Goal: Task Accomplishment & Management: Use online tool/utility

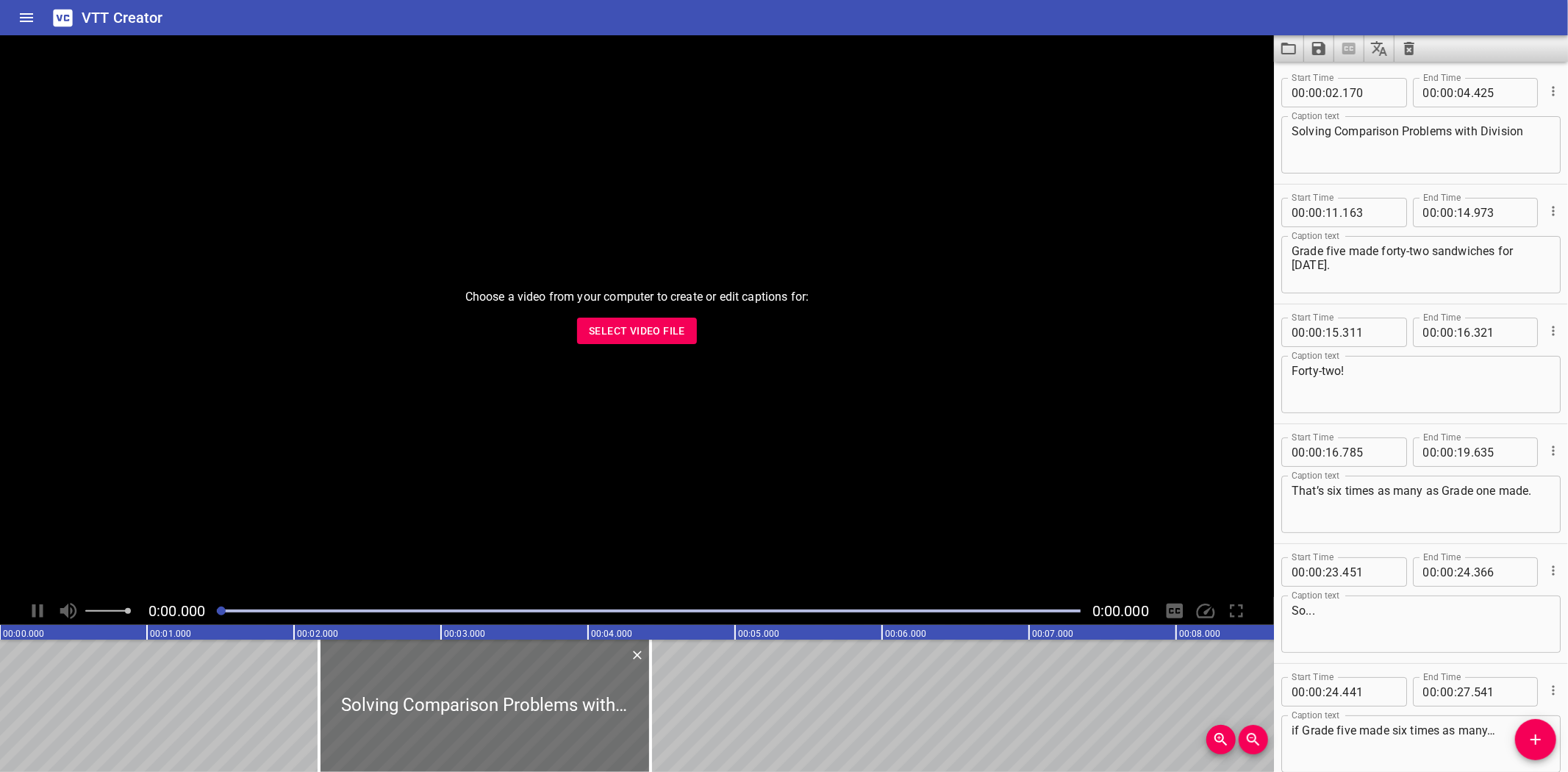
scroll to position [197, 0]
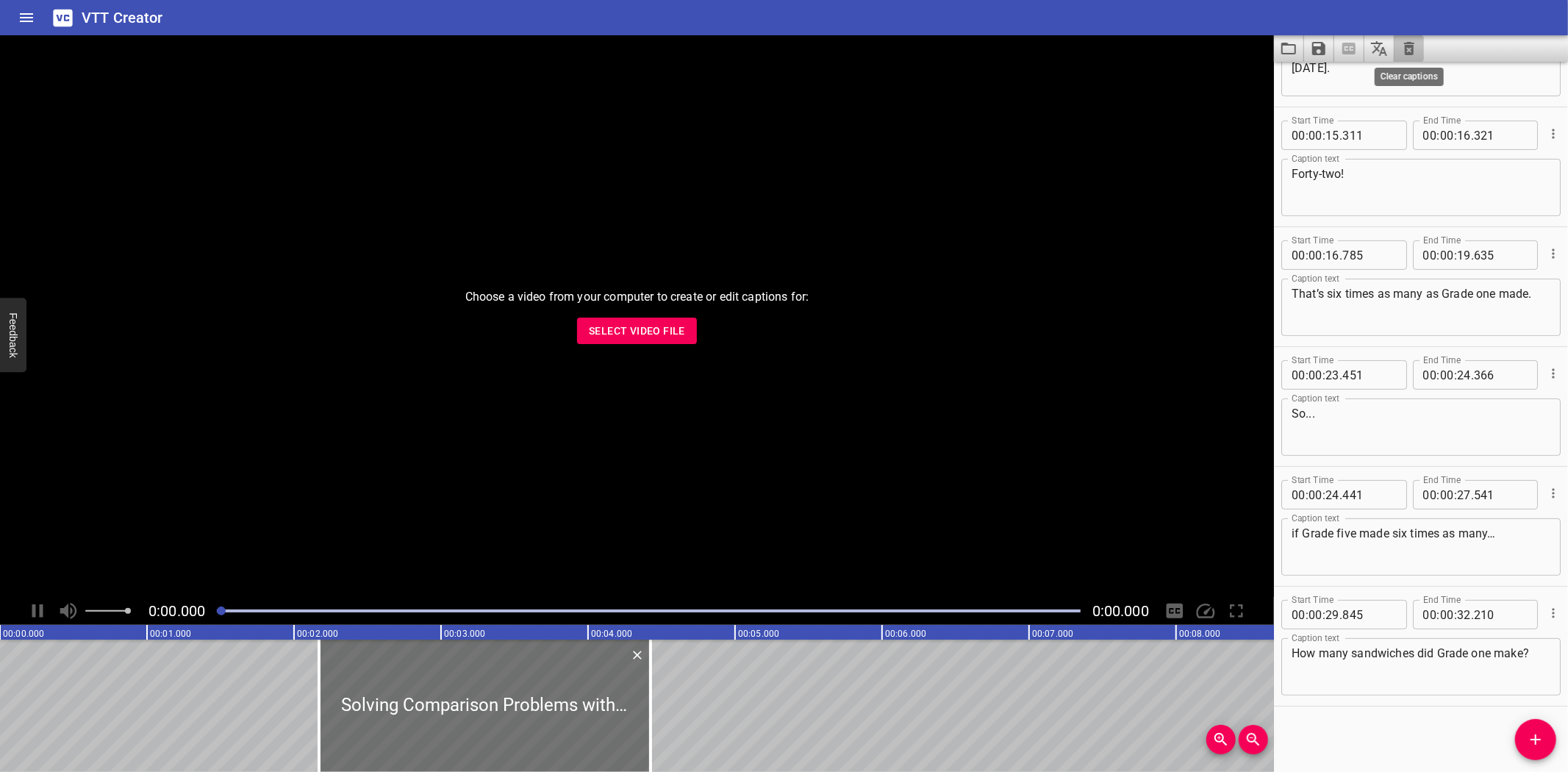
click at [1410, 46] on icon "Clear captions" at bounding box center [1410, 49] width 10 height 13
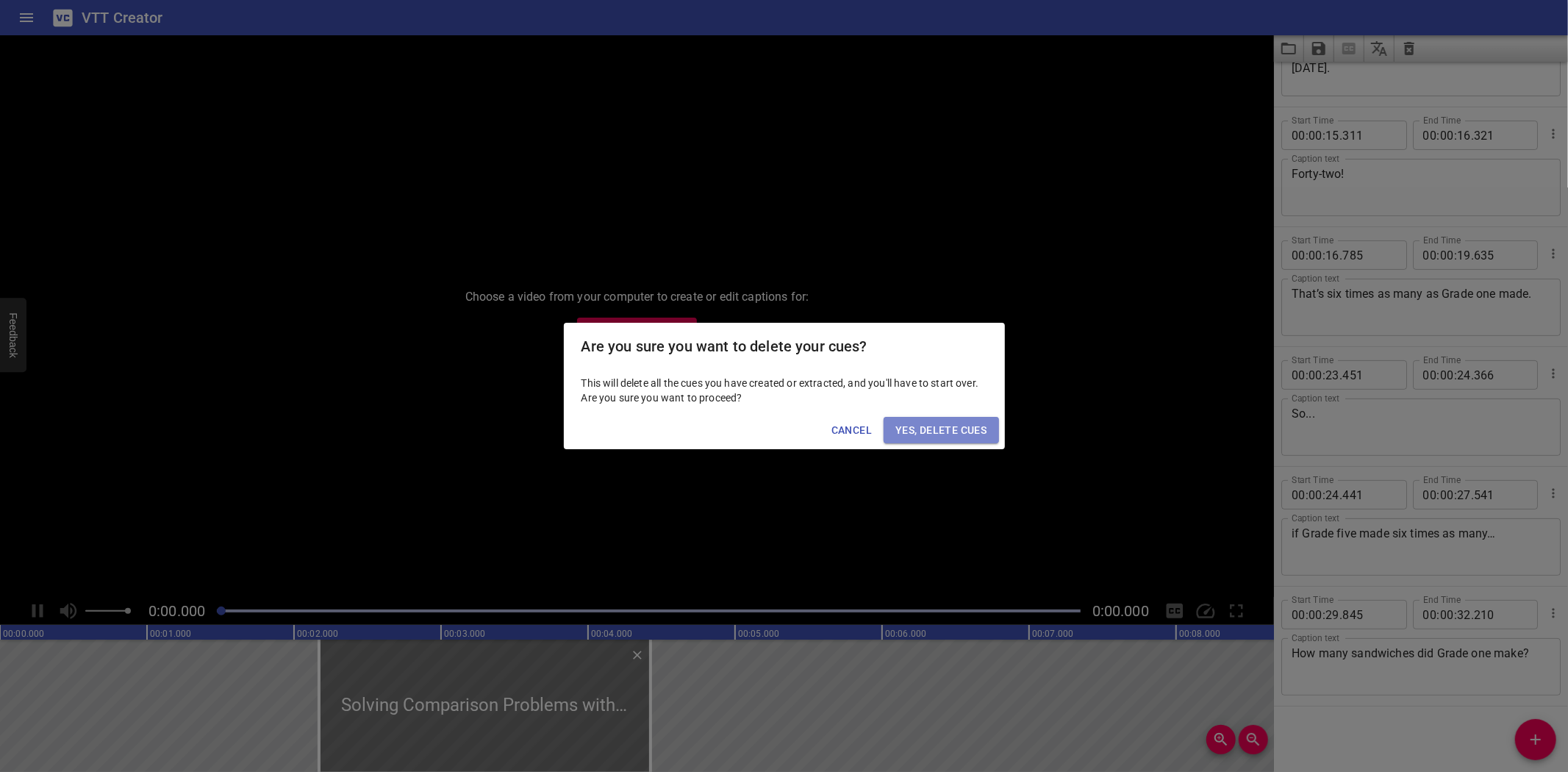
click at [919, 423] on span "Yes, Delete Cues" at bounding box center [941, 430] width 91 height 18
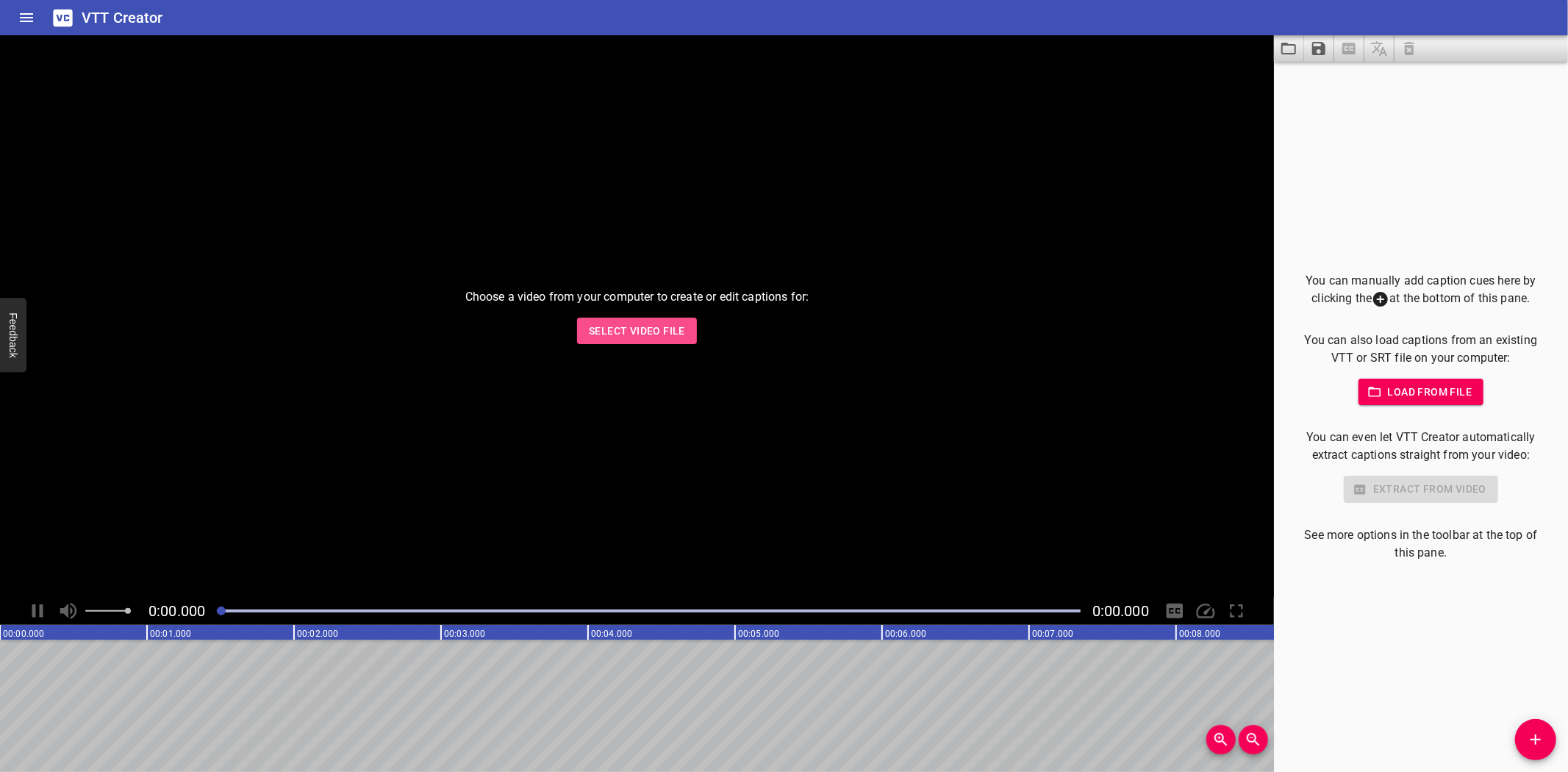
click at [643, 336] on span "Select Video File" at bounding box center [637, 331] width 96 height 18
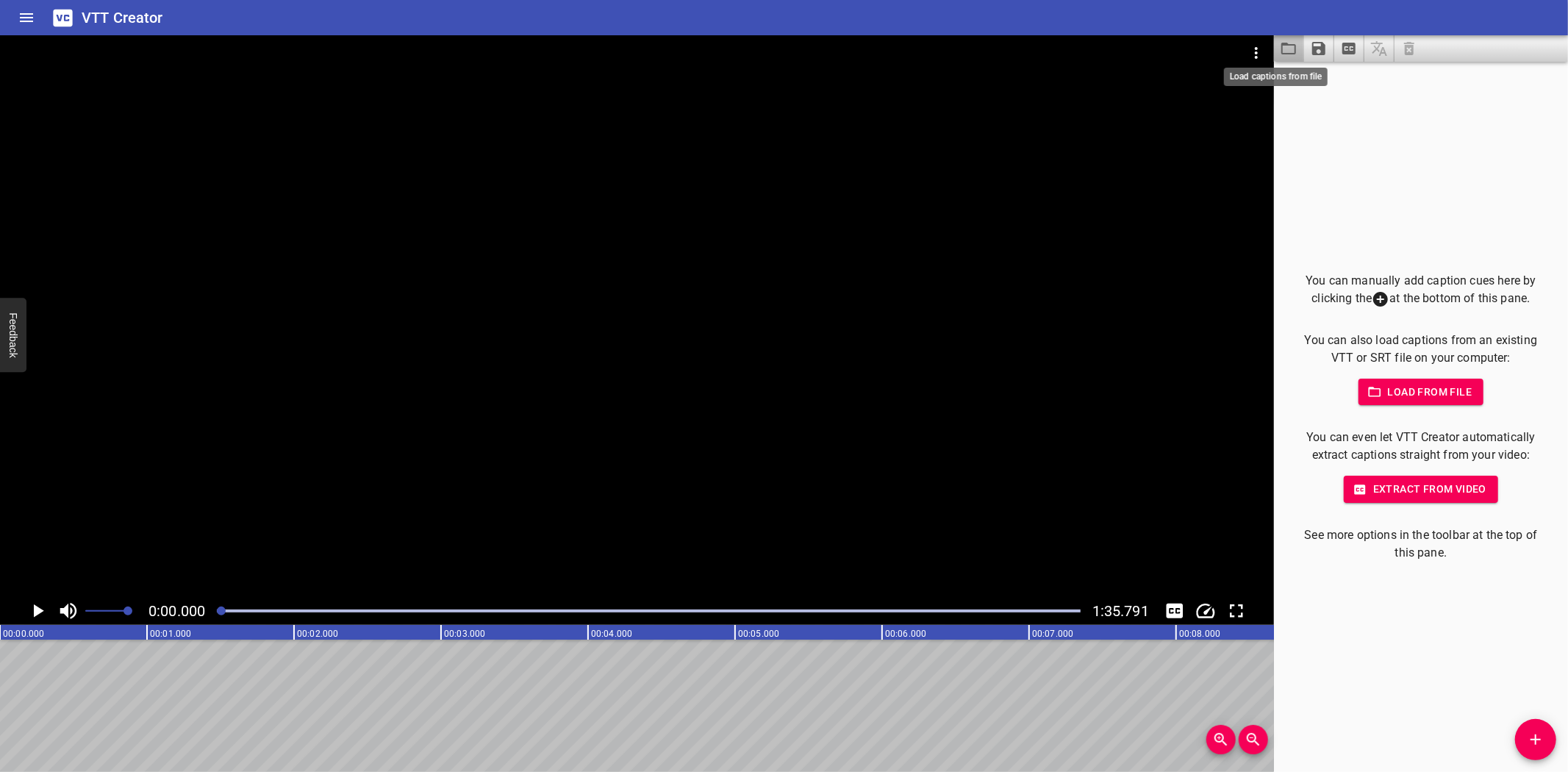
click at [1281, 47] on icon "Load captions from file" at bounding box center [1288, 48] width 17 height 17
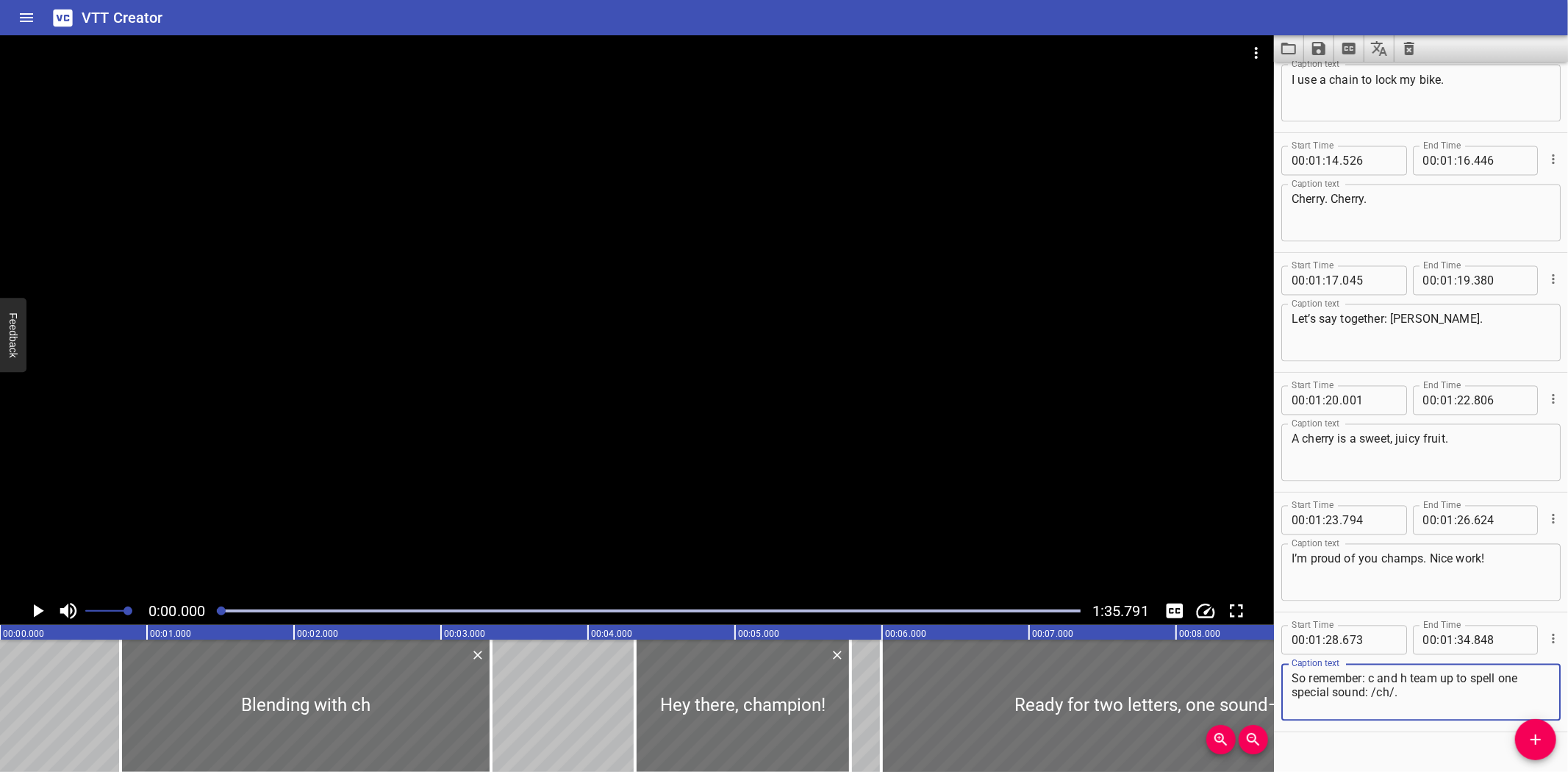
scroll to position [2352, 0]
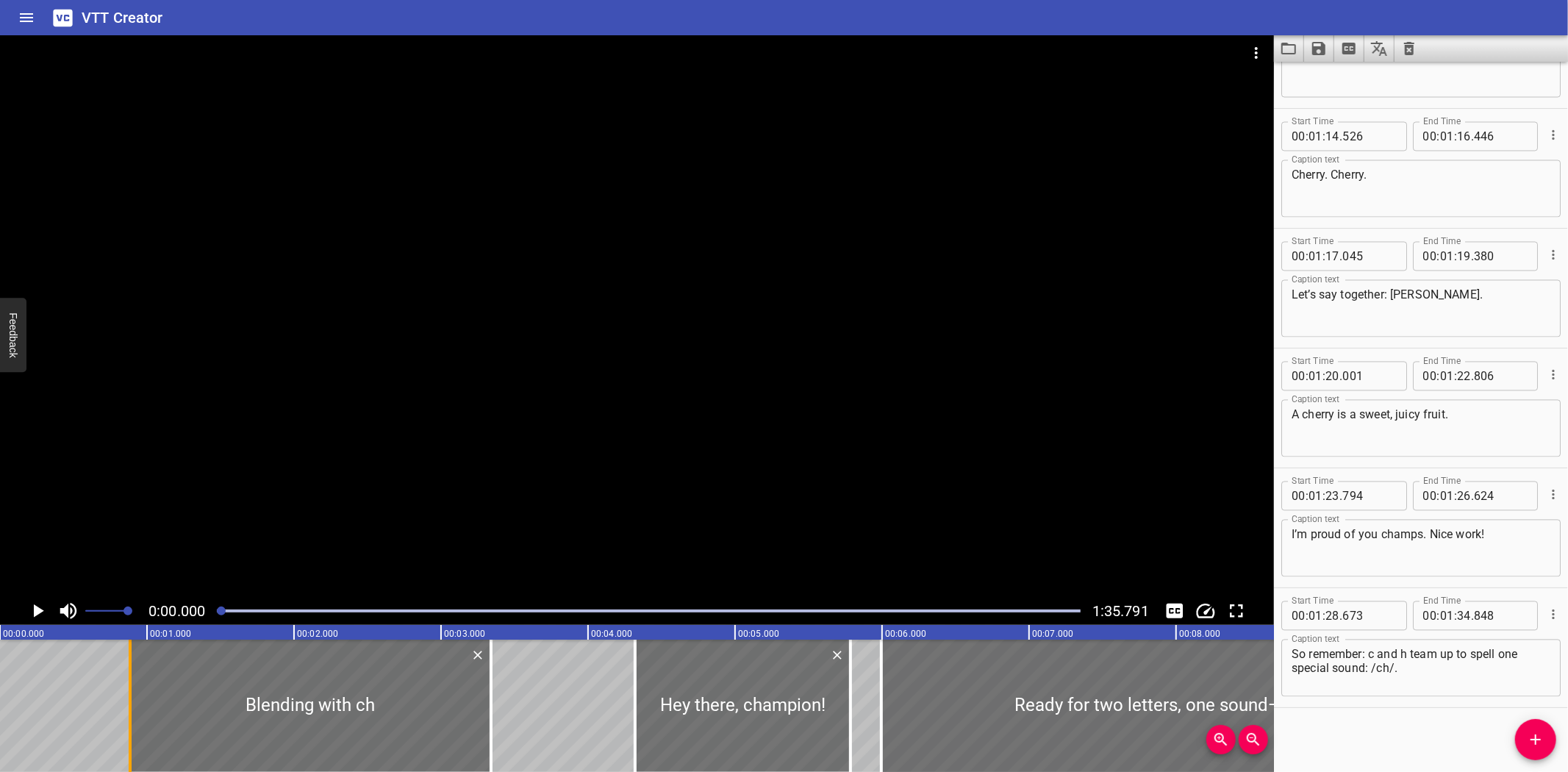
drag, startPoint x: 119, startPoint y: 711, endPoint x: 129, endPoint y: 711, distance: 10.0
click at [129, 711] on div at bounding box center [130, 706] width 3 height 133
type input "885"
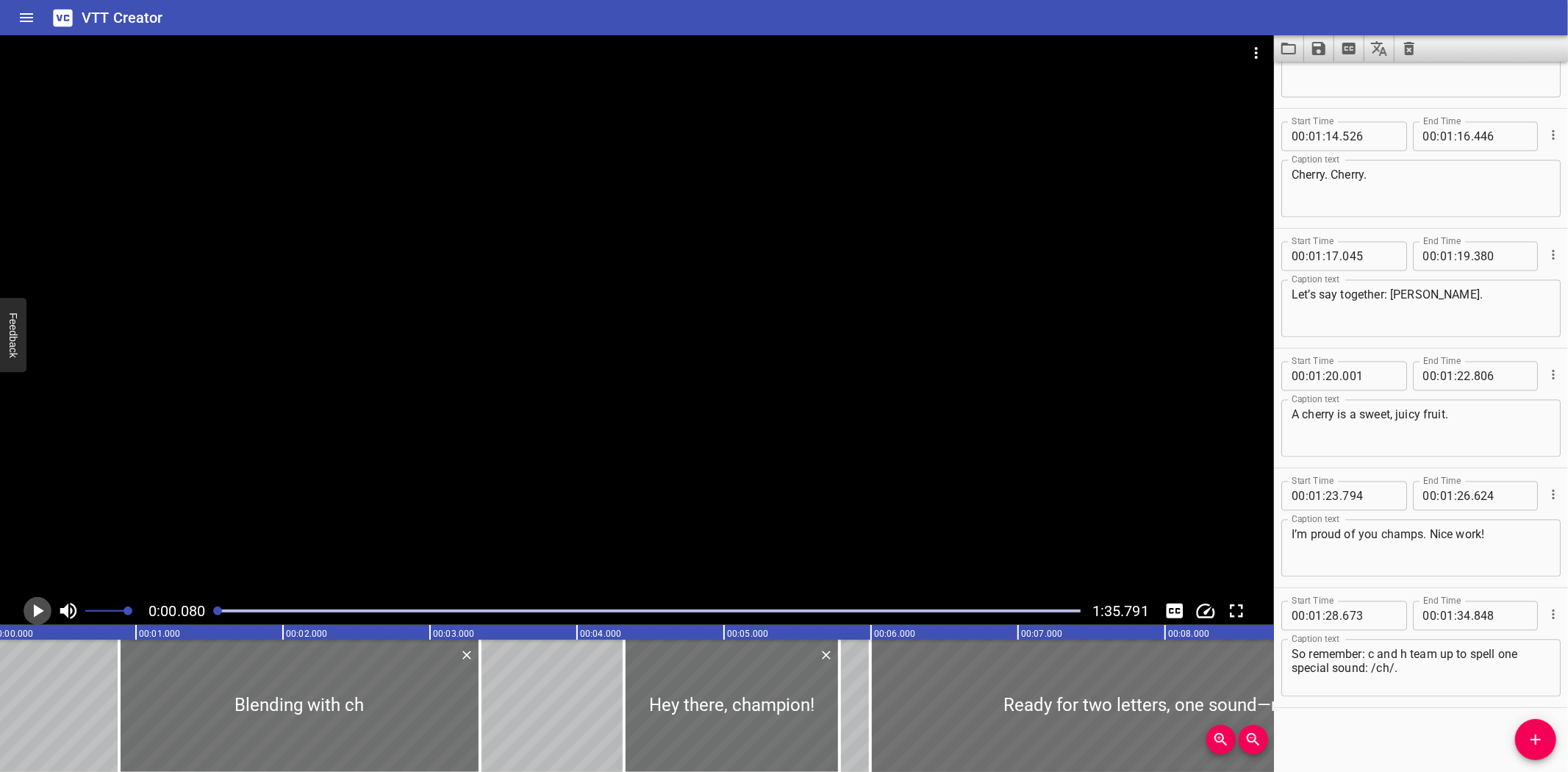
click at [37, 605] on icon "Play/Pause" at bounding box center [37, 610] width 22 height 22
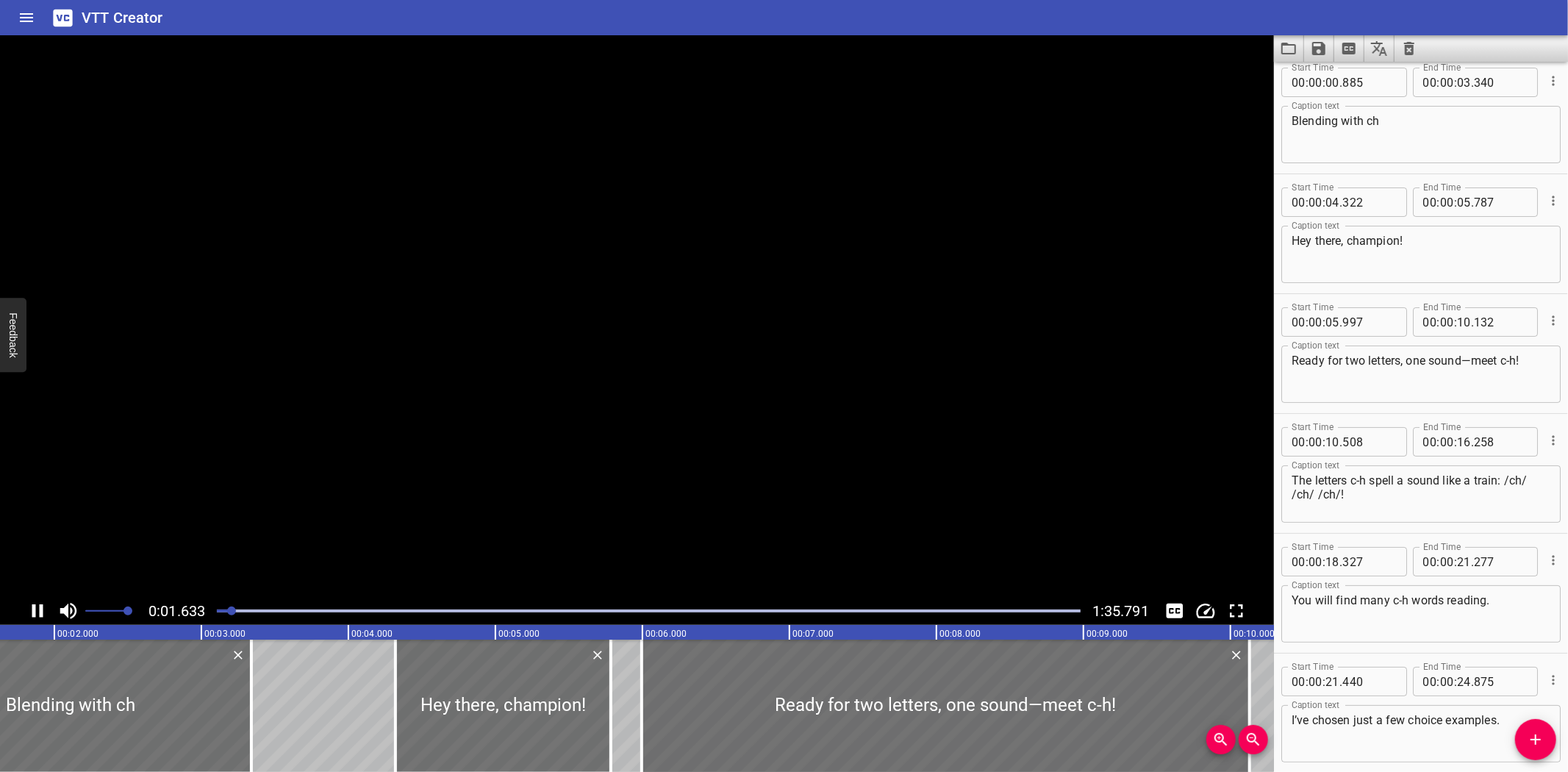
scroll to position [0, 0]
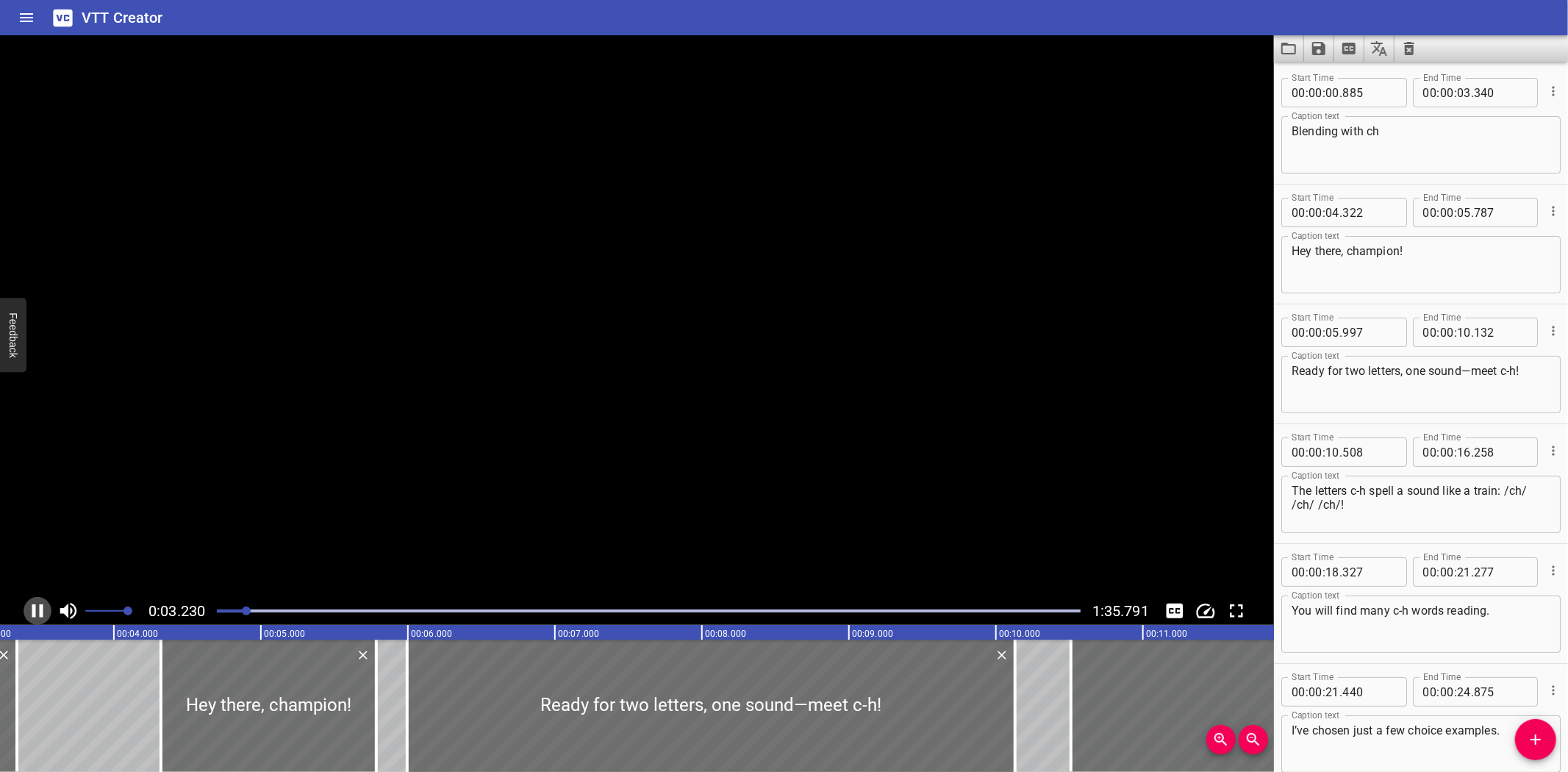
click at [37, 605] on icon "Play/Pause" at bounding box center [37, 610] width 22 height 22
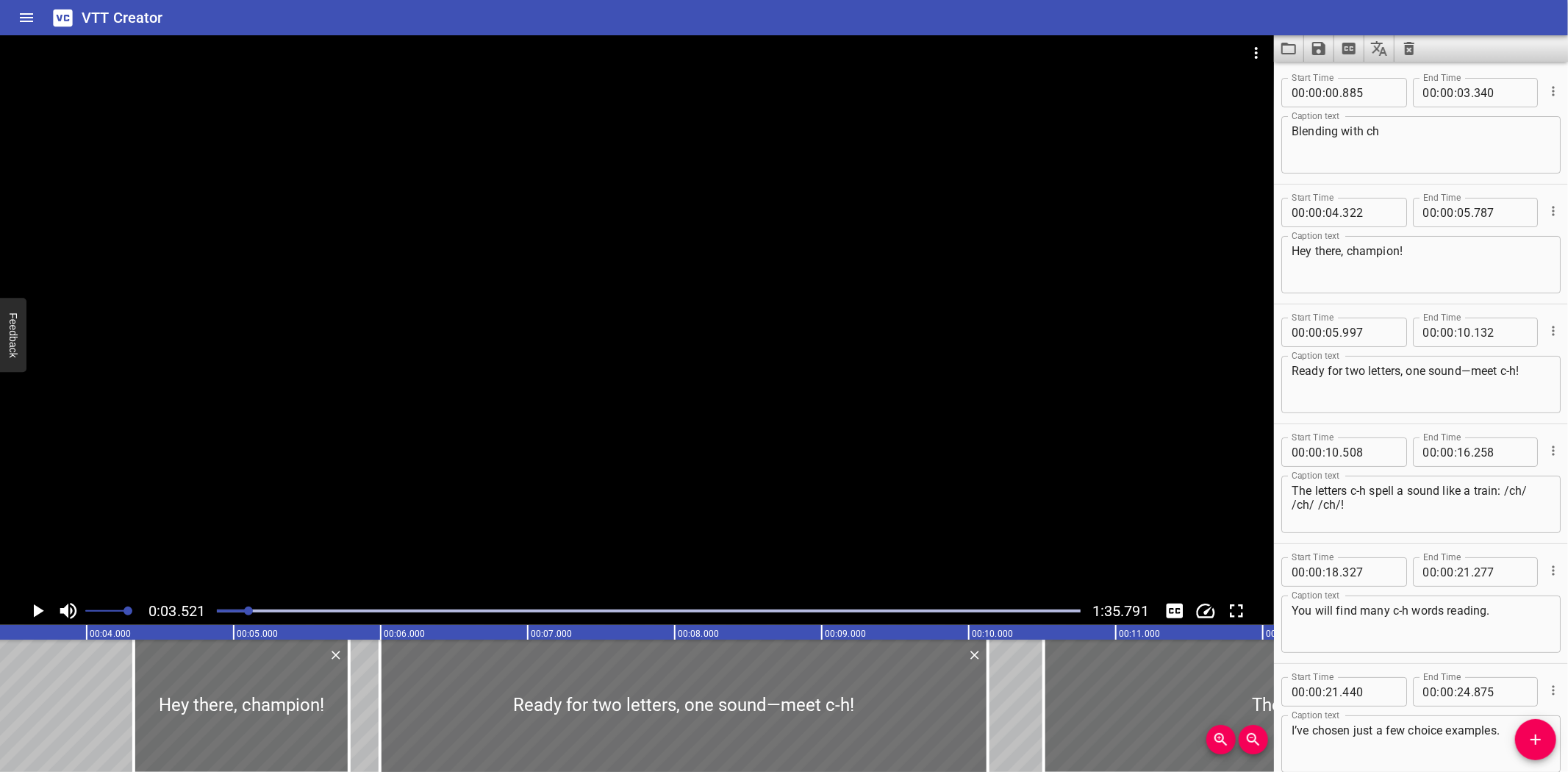
scroll to position [0, 518]
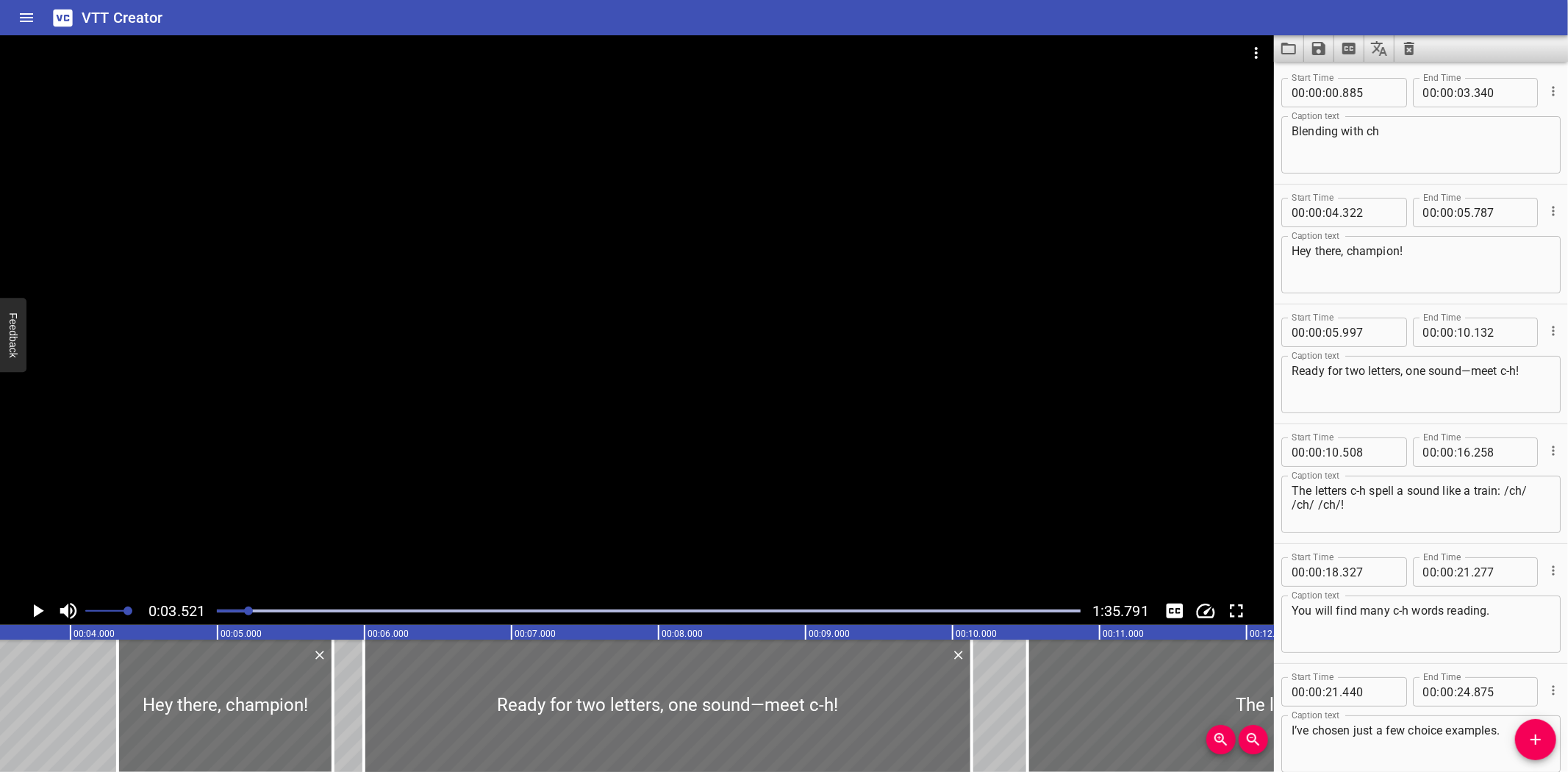
click at [37, 608] on icon "Play/Pause" at bounding box center [39, 610] width 10 height 13
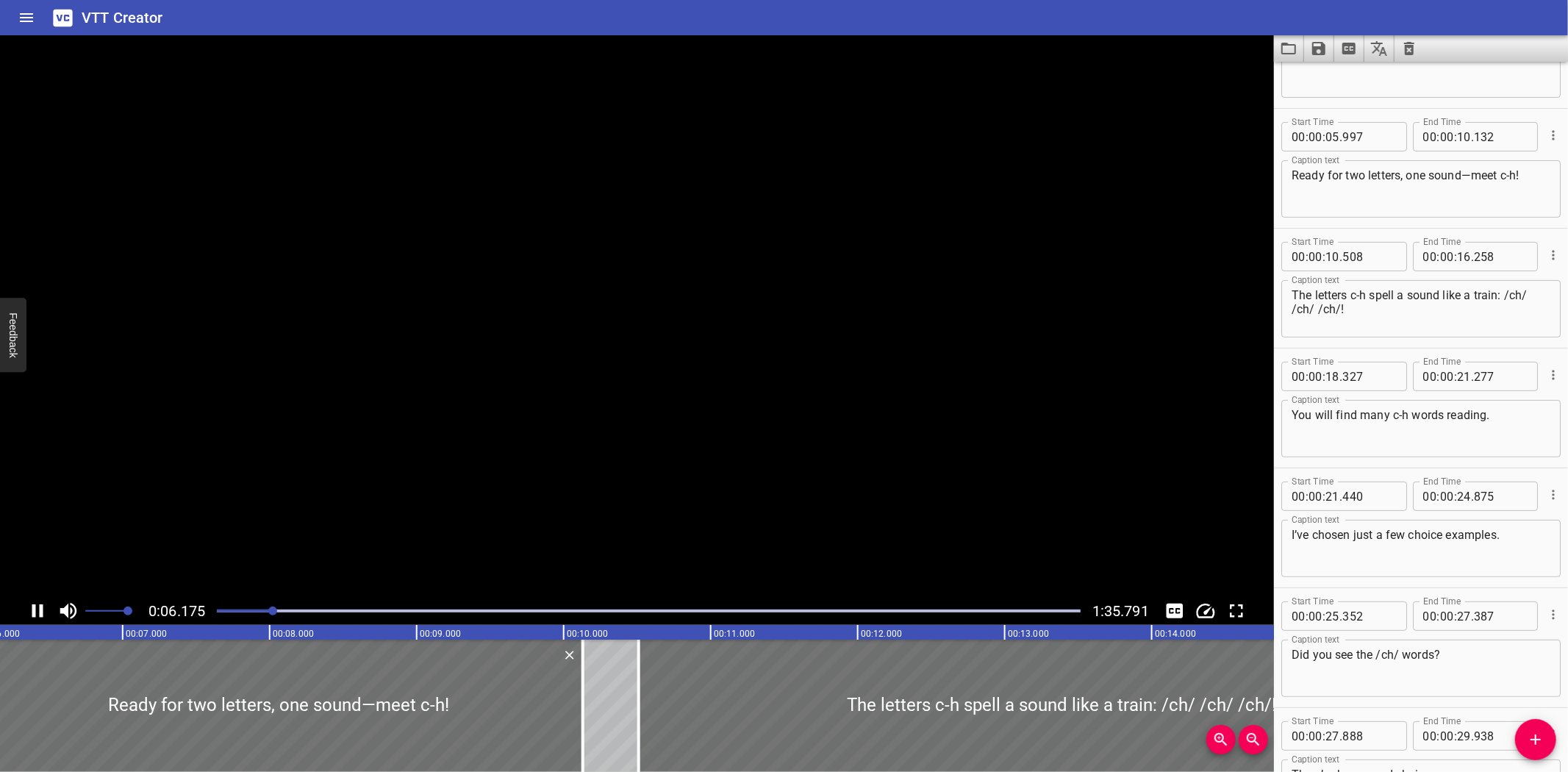
scroll to position [239, 0]
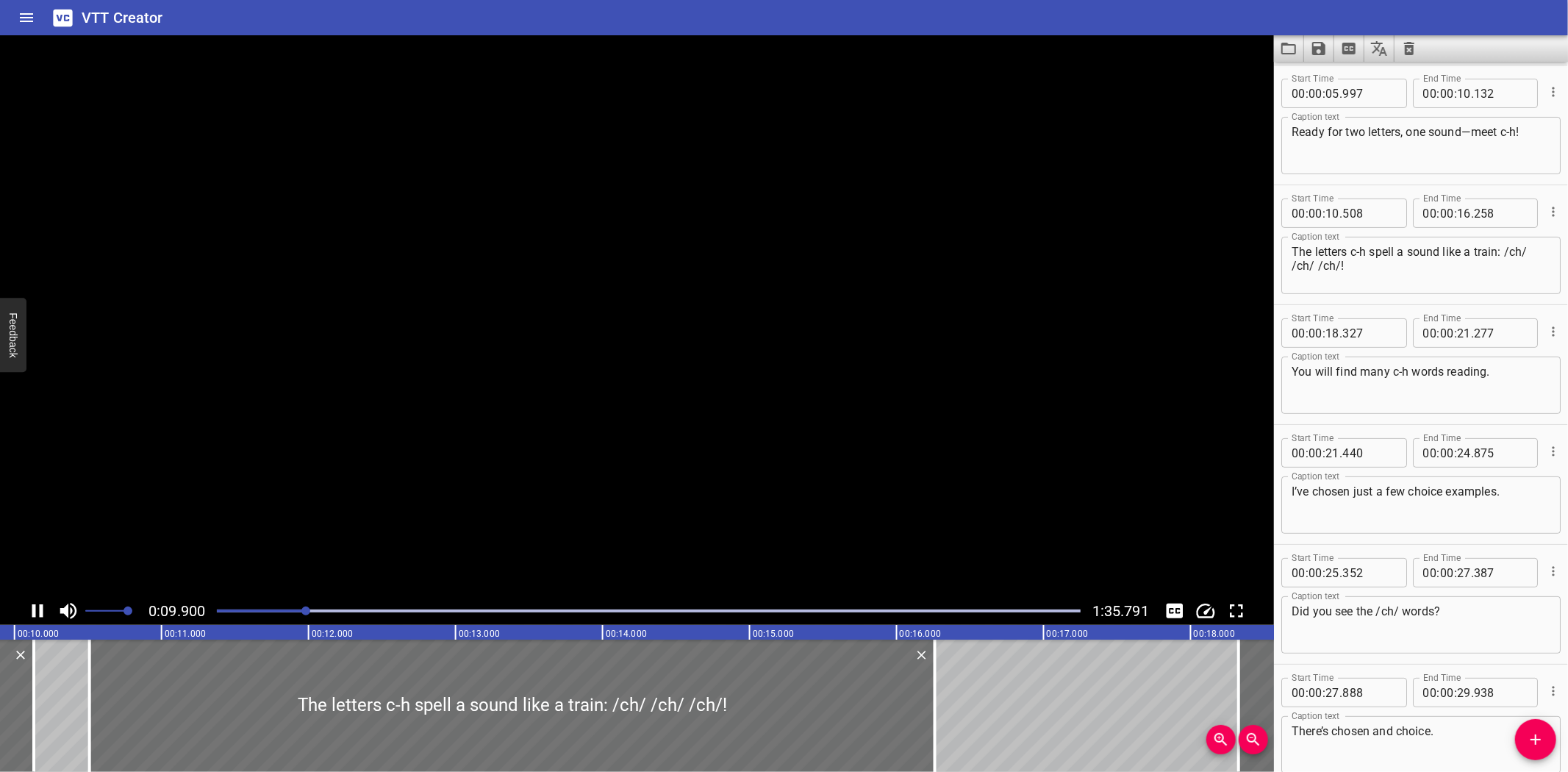
click at [37, 608] on icon "Play/Pause" at bounding box center [37, 610] width 22 height 22
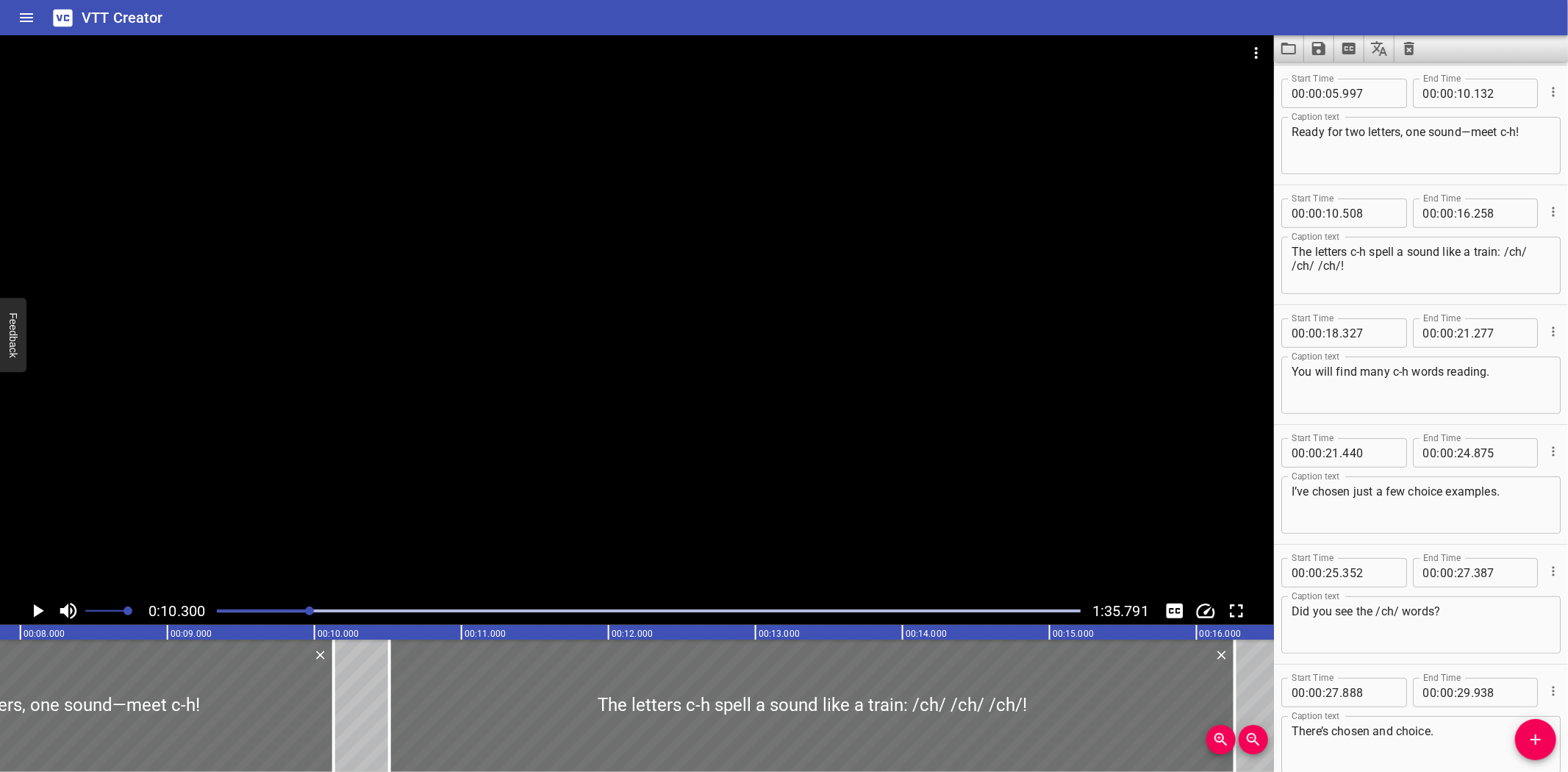
scroll to position [0, 1121]
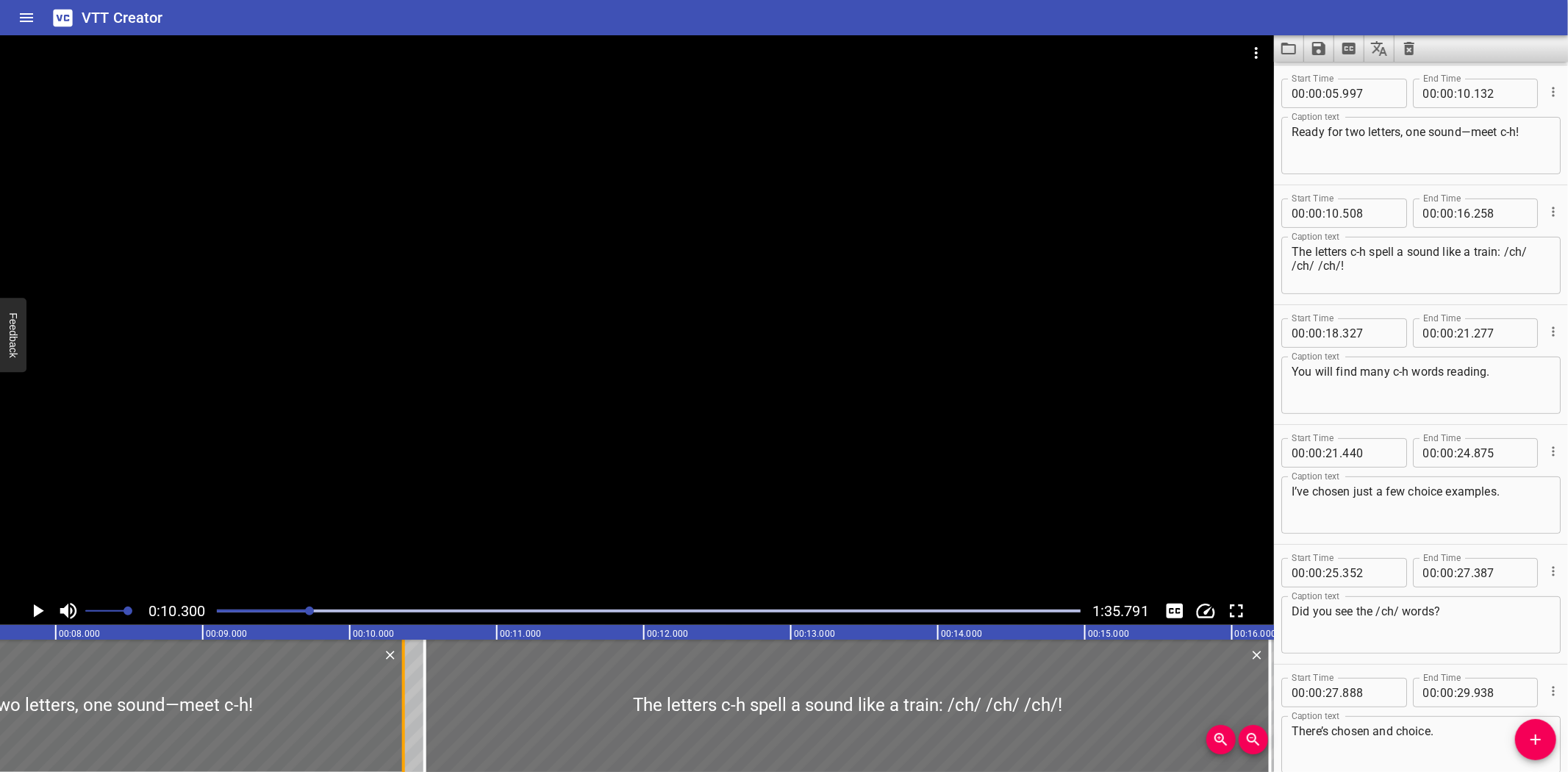
drag, startPoint x: 365, startPoint y: 725, endPoint x: 400, endPoint y: 723, distance: 35.1
click at [400, 723] on div at bounding box center [404, 706] width 15 height 133
type input "367"
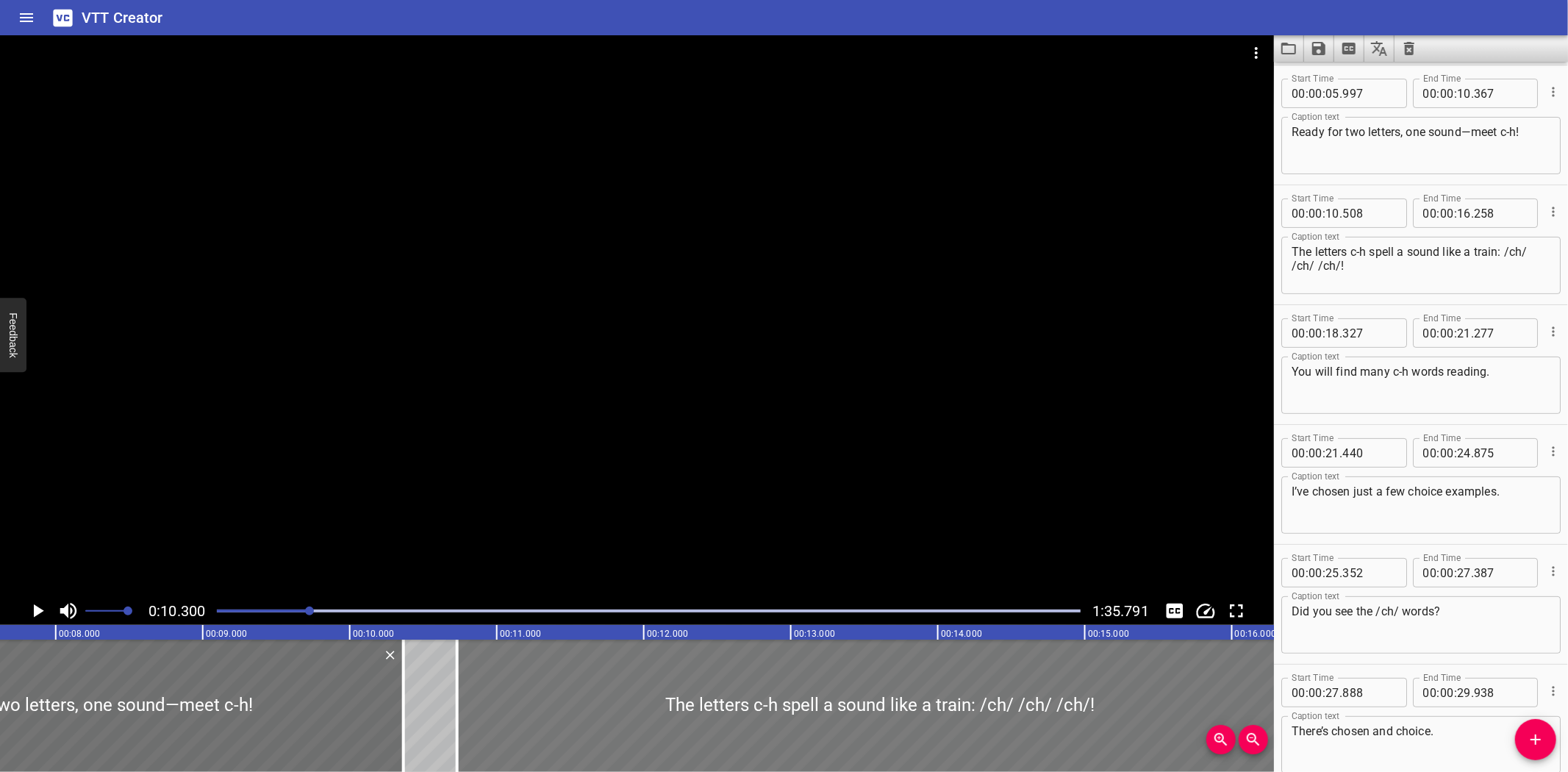
drag, startPoint x: 458, startPoint y: 708, endPoint x: 490, endPoint y: 710, distance: 32.1
click at [490, 710] on div at bounding box center [879, 706] width 845 height 133
type input "728"
type input "478"
click at [39, 609] on icon "Play/Pause" at bounding box center [39, 610] width 10 height 13
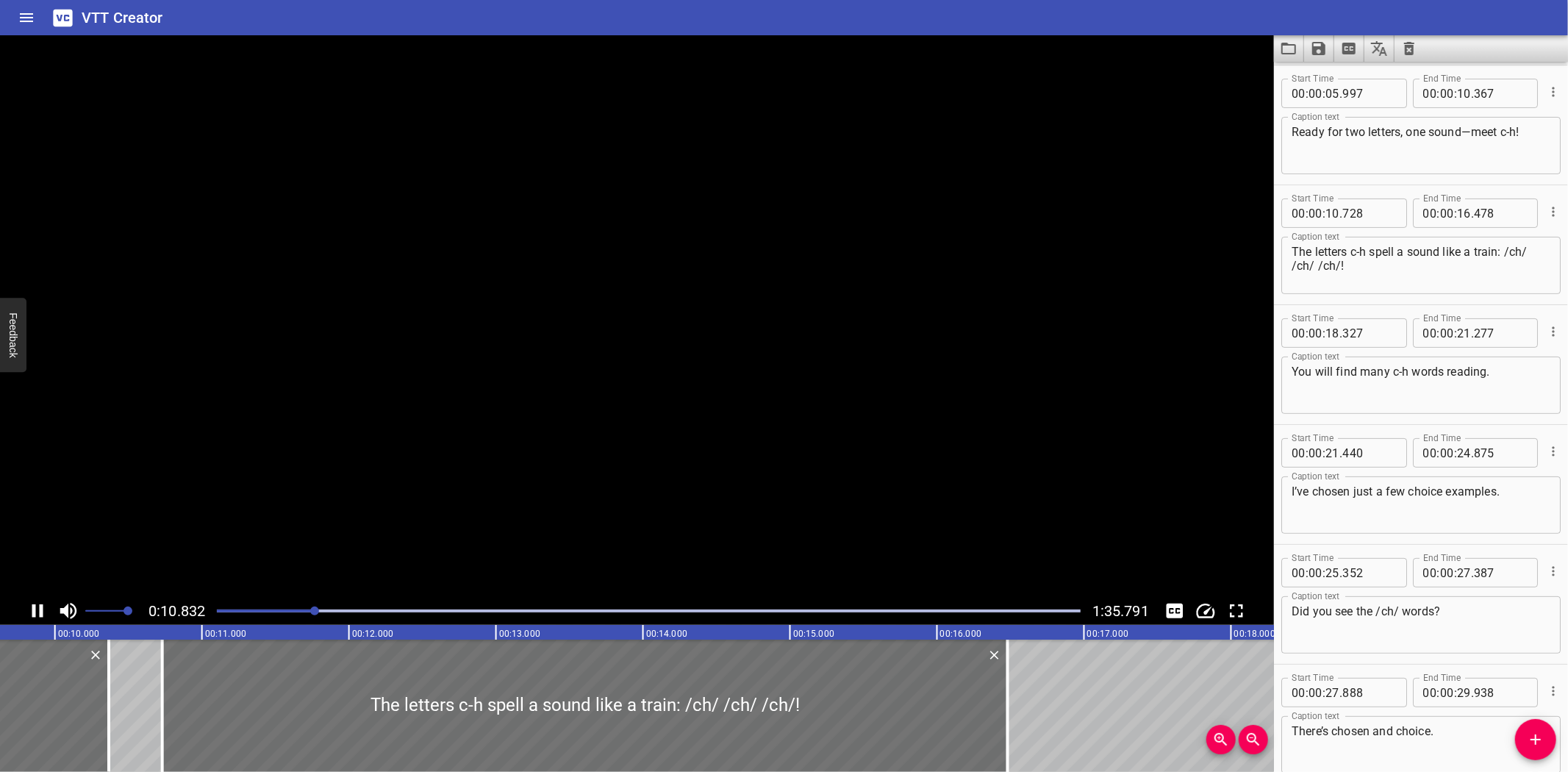
scroll to position [358, 0]
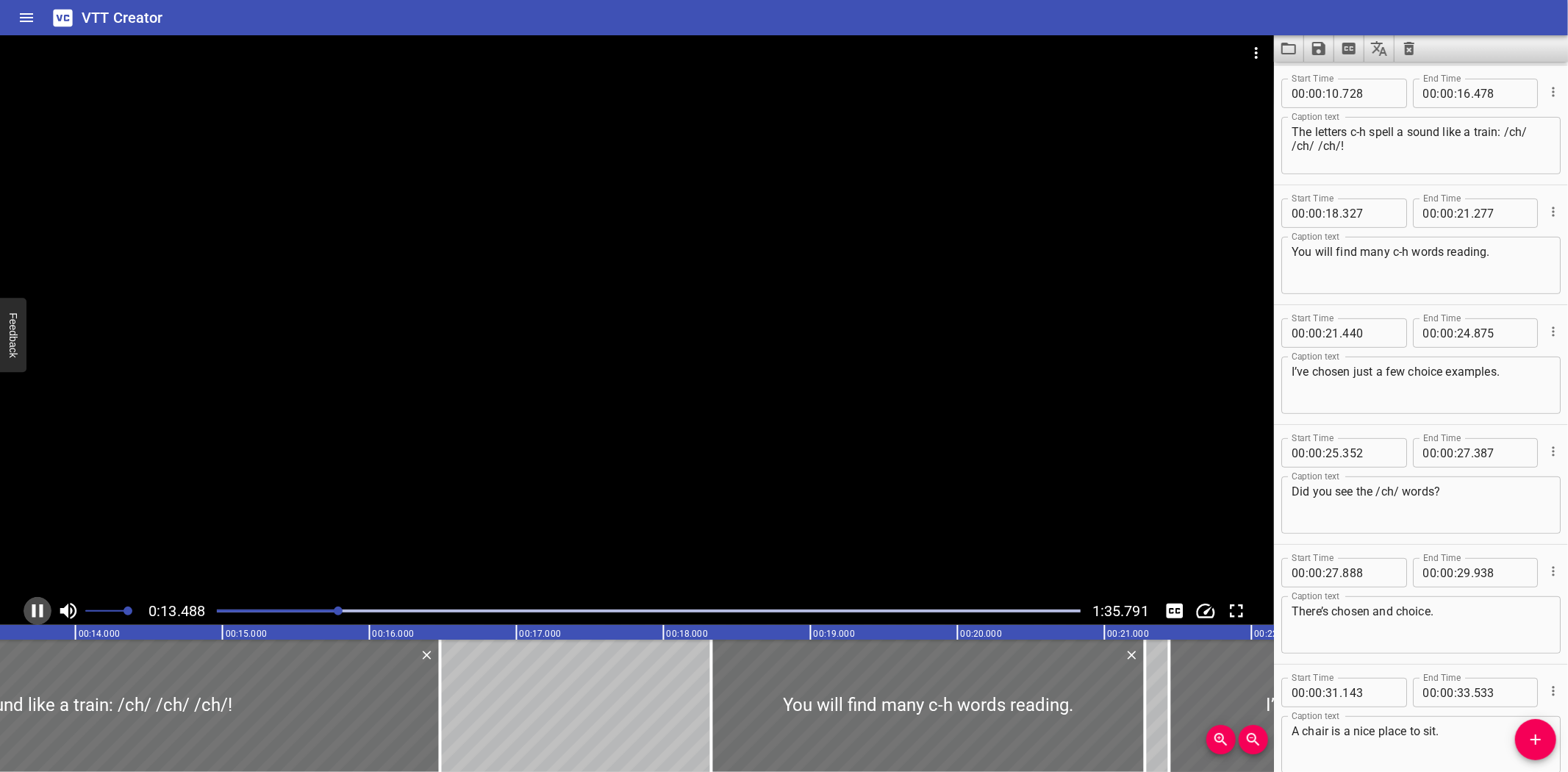
click at [41, 607] on icon "Play/Pause" at bounding box center [37, 610] width 11 height 13
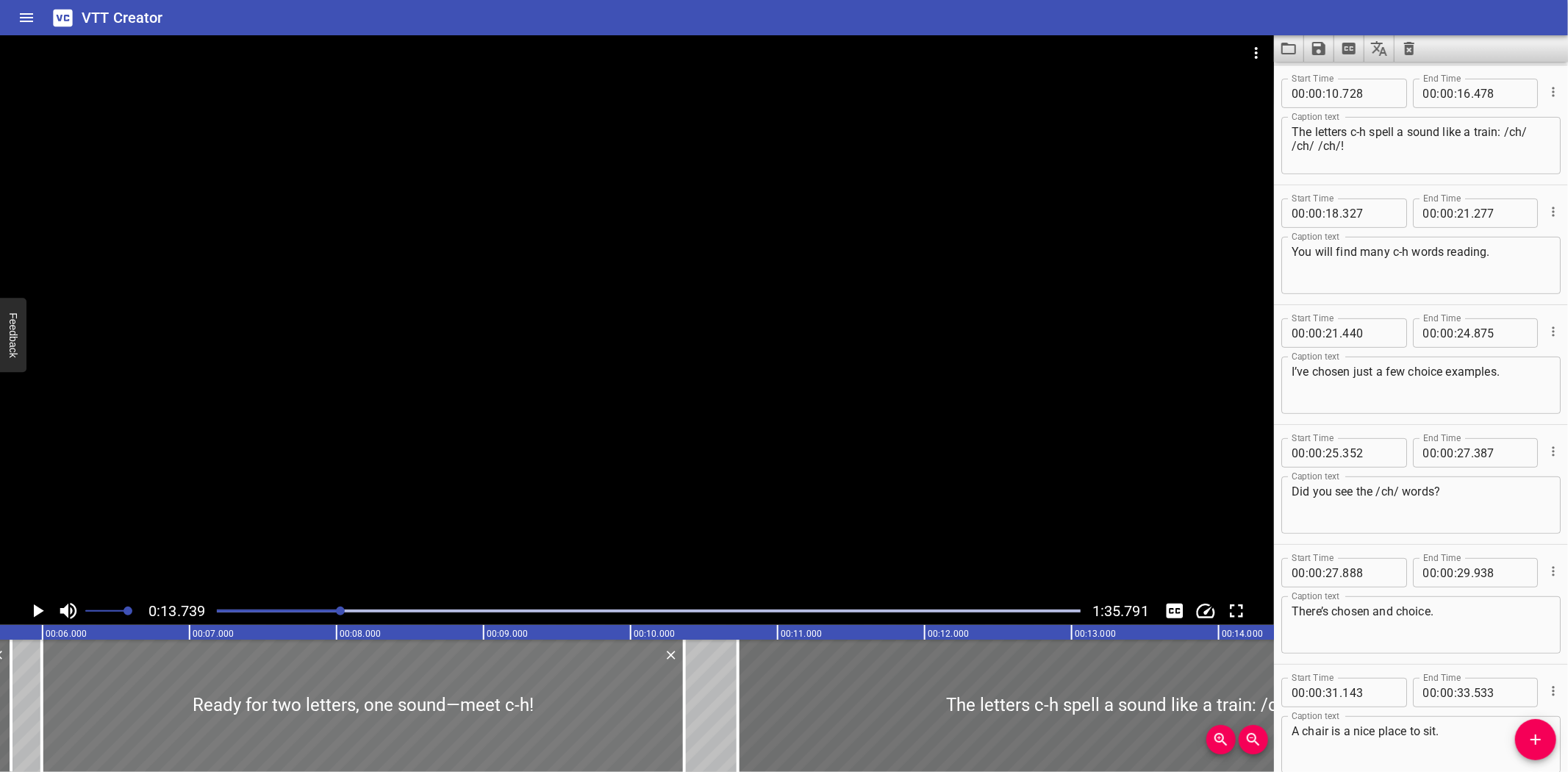
scroll to position [0, 850]
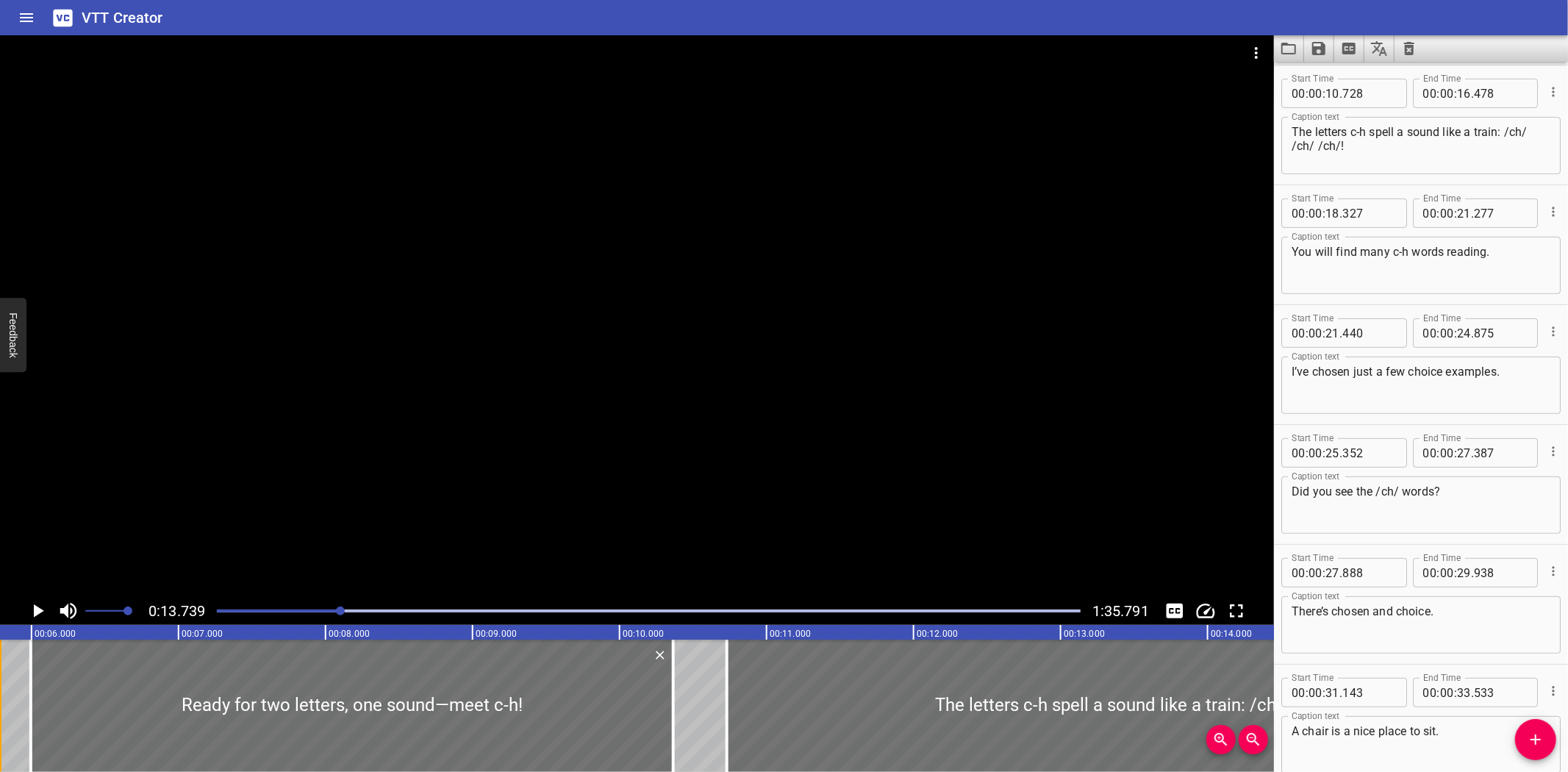
click at [6, 674] on div at bounding box center [0, 706] width 15 height 133
click at [31, 607] on icon "Play/Pause" at bounding box center [37, 610] width 22 height 22
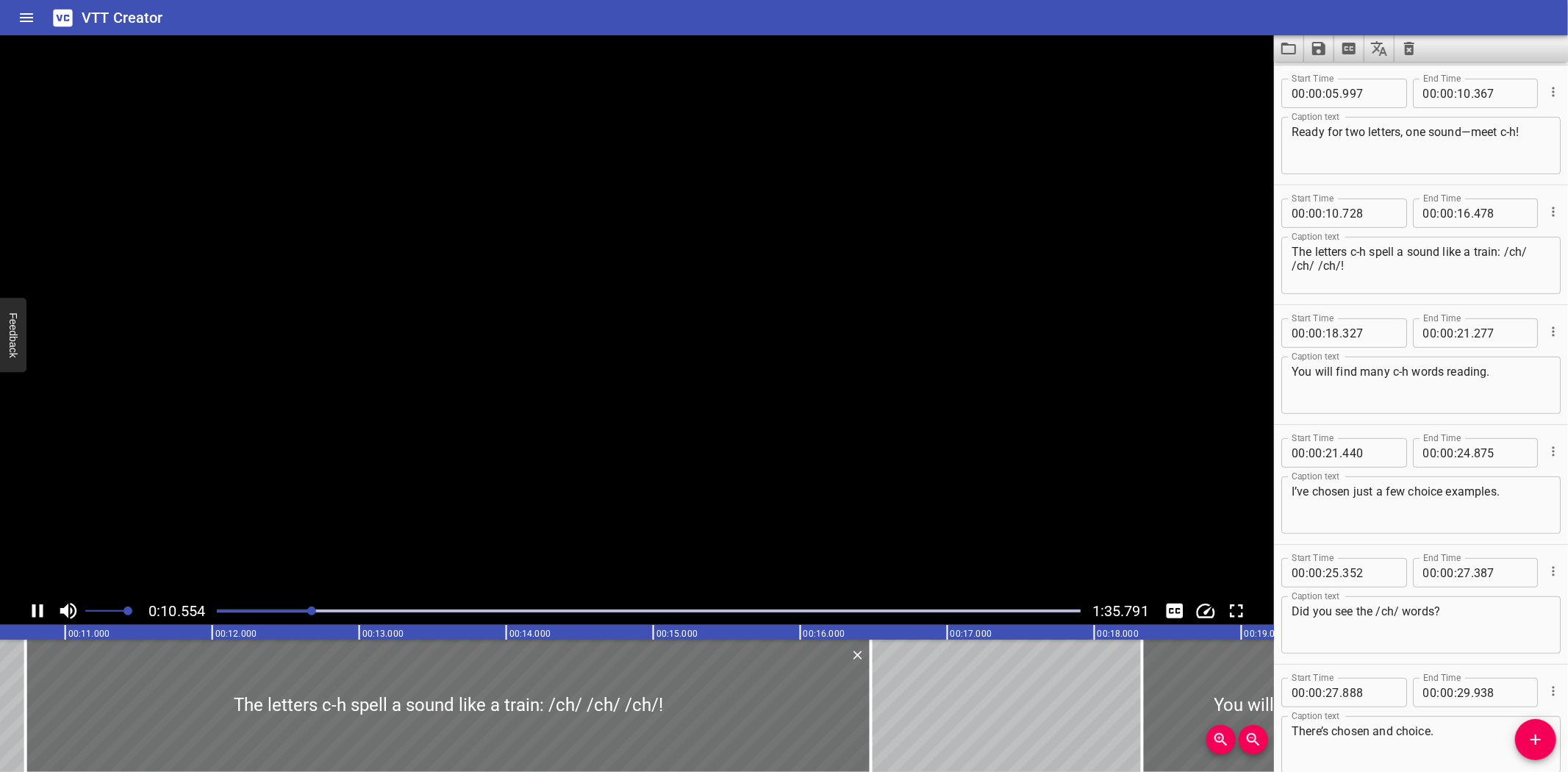
scroll to position [0, 0]
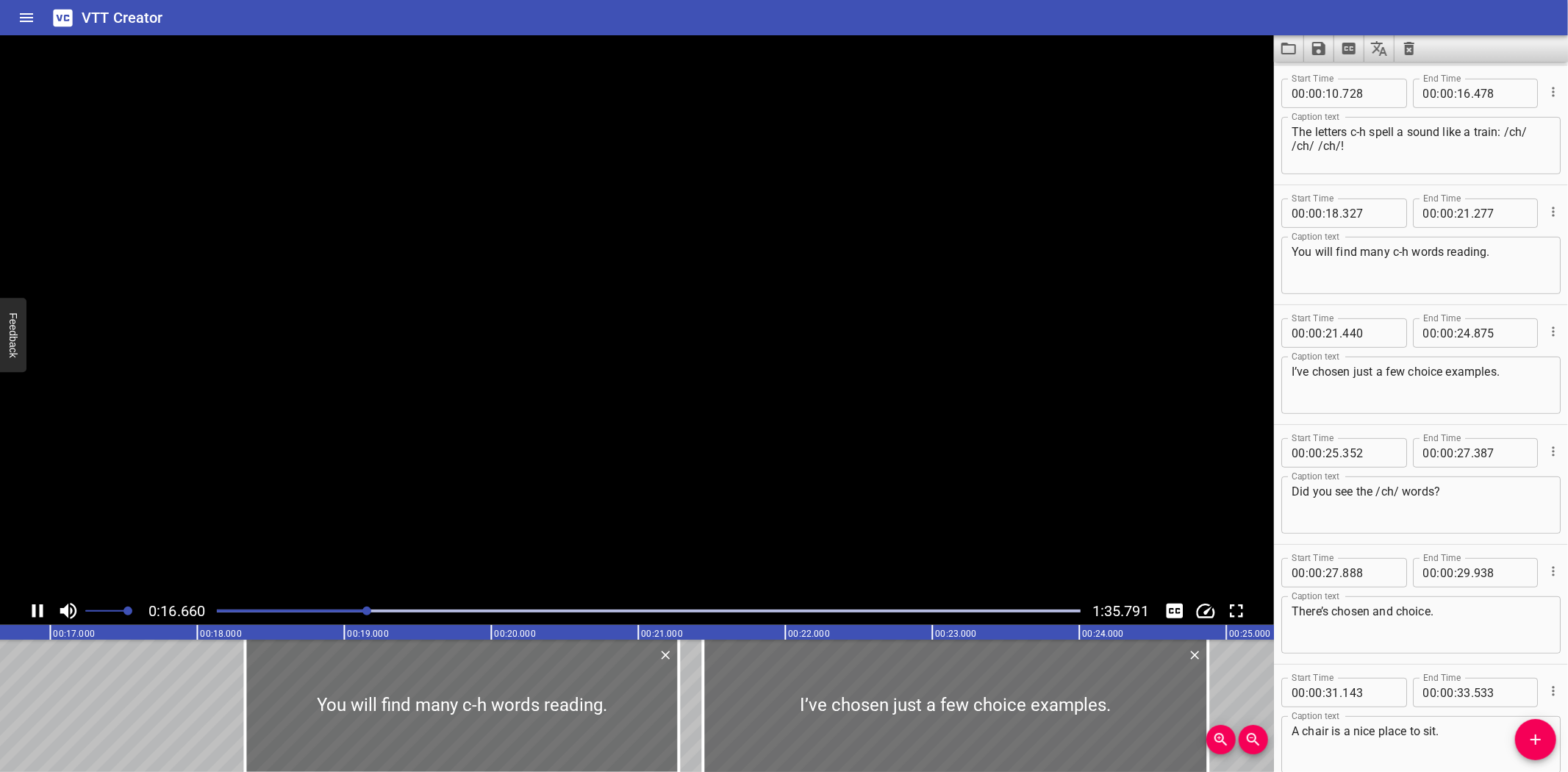
click at [32, 609] on icon "Play/Pause" at bounding box center [37, 610] width 11 height 13
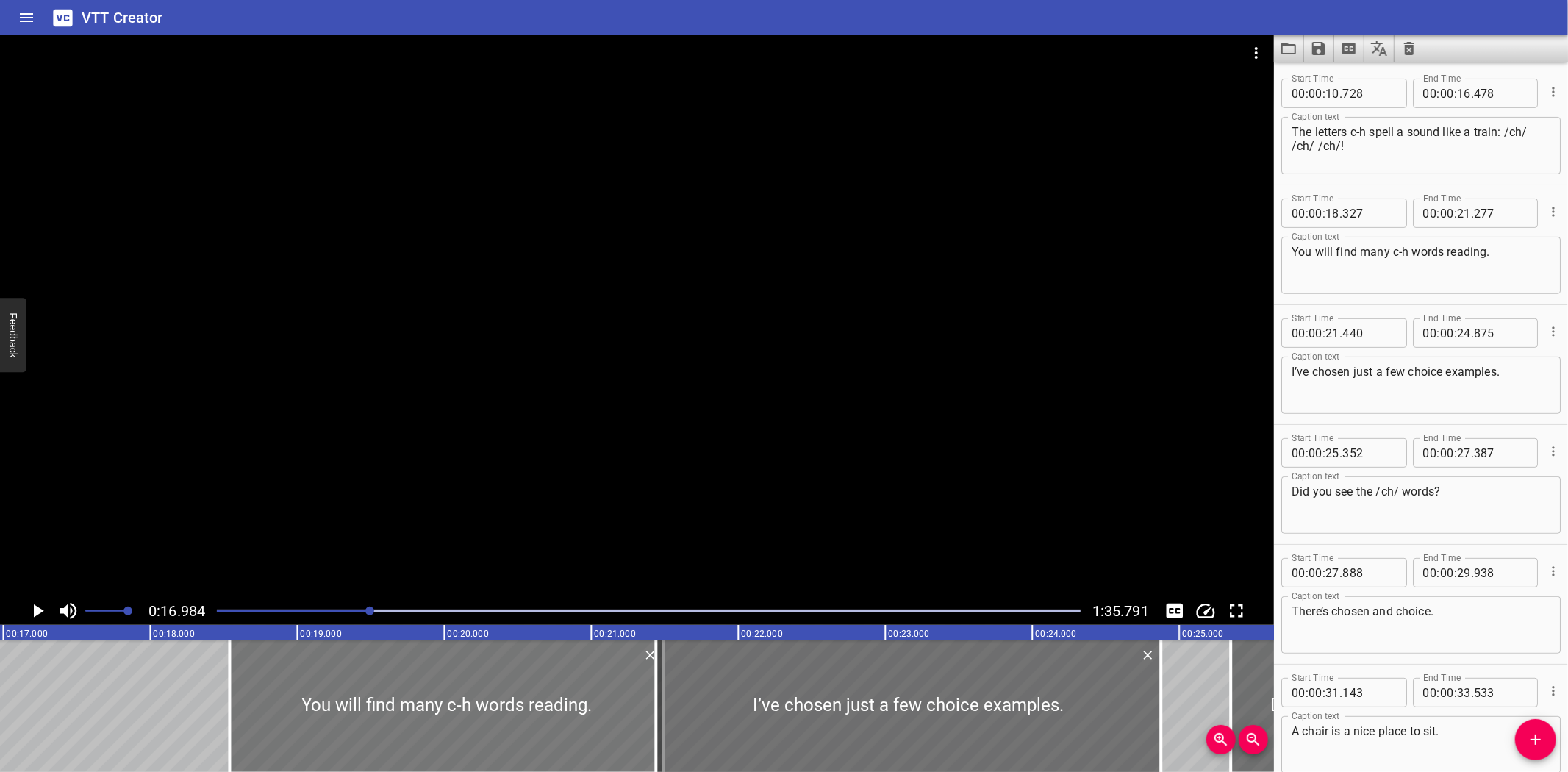
drag, startPoint x: 242, startPoint y: 707, endPoint x: 275, endPoint y: 709, distance: 33.1
click at [275, 709] on div at bounding box center [446, 706] width 434 height 133
type input "542"
type input "492"
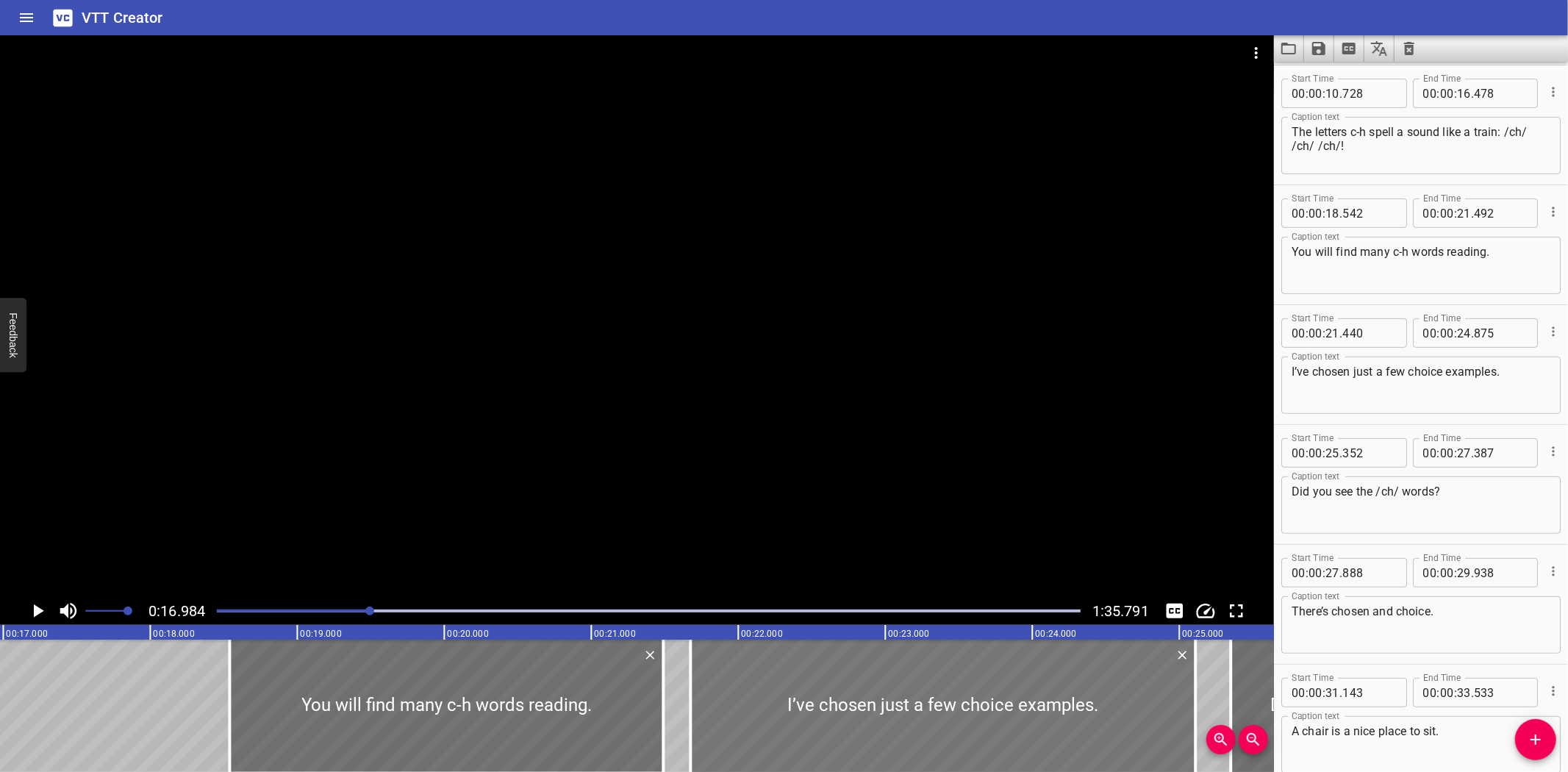
drag, startPoint x: 747, startPoint y: 711, endPoint x: 781, endPoint y: 715, distance: 34.2
click at [781, 715] on div at bounding box center [942, 706] width 505 height 133
type input "675"
type input "25"
drag, startPoint x: 1192, startPoint y: 709, endPoint x: 1182, endPoint y: 709, distance: 10.0
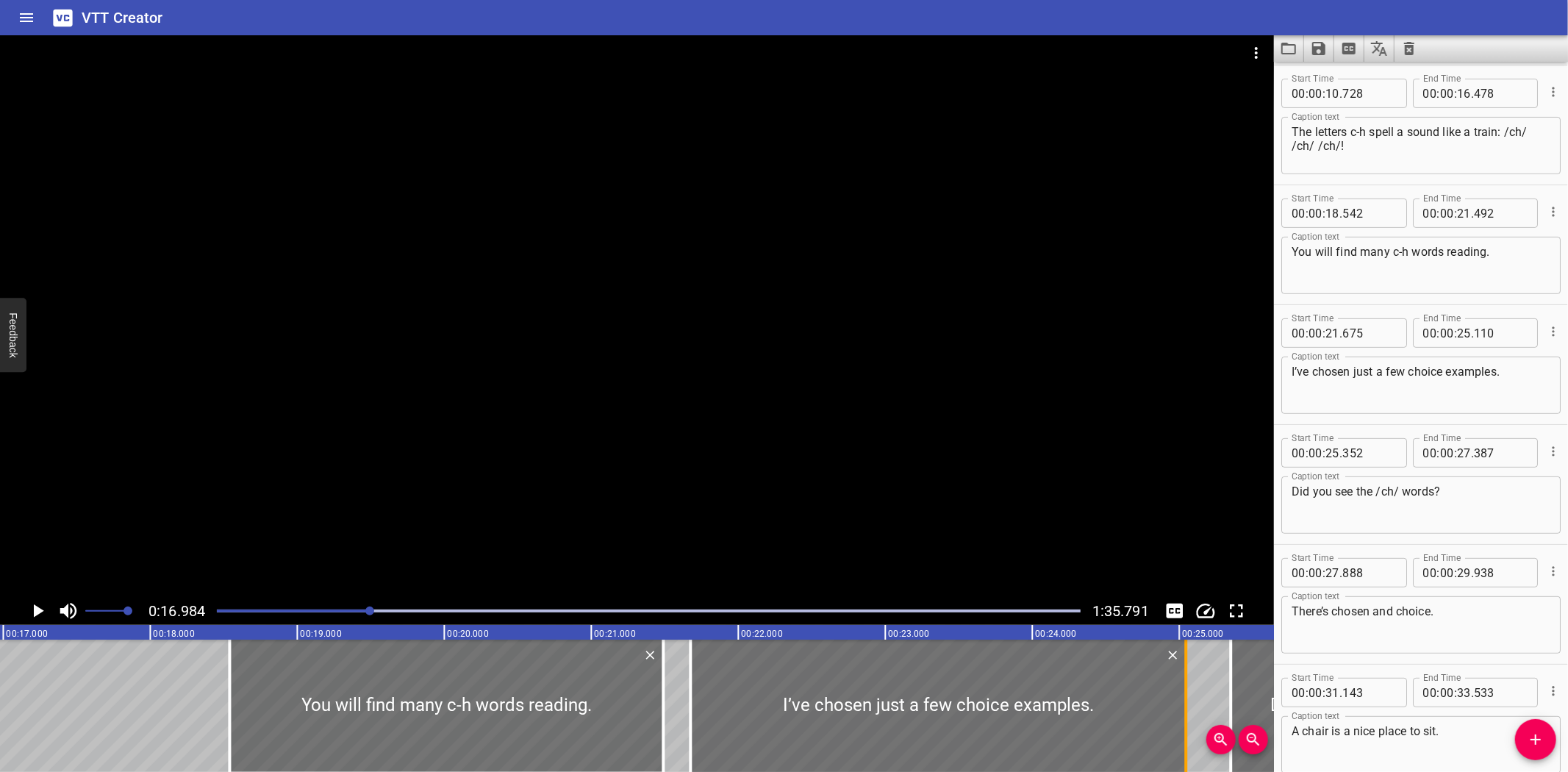
click at [1182, 709] on div at bounding box center [1186, 706] width 15 height 133
type input "045"
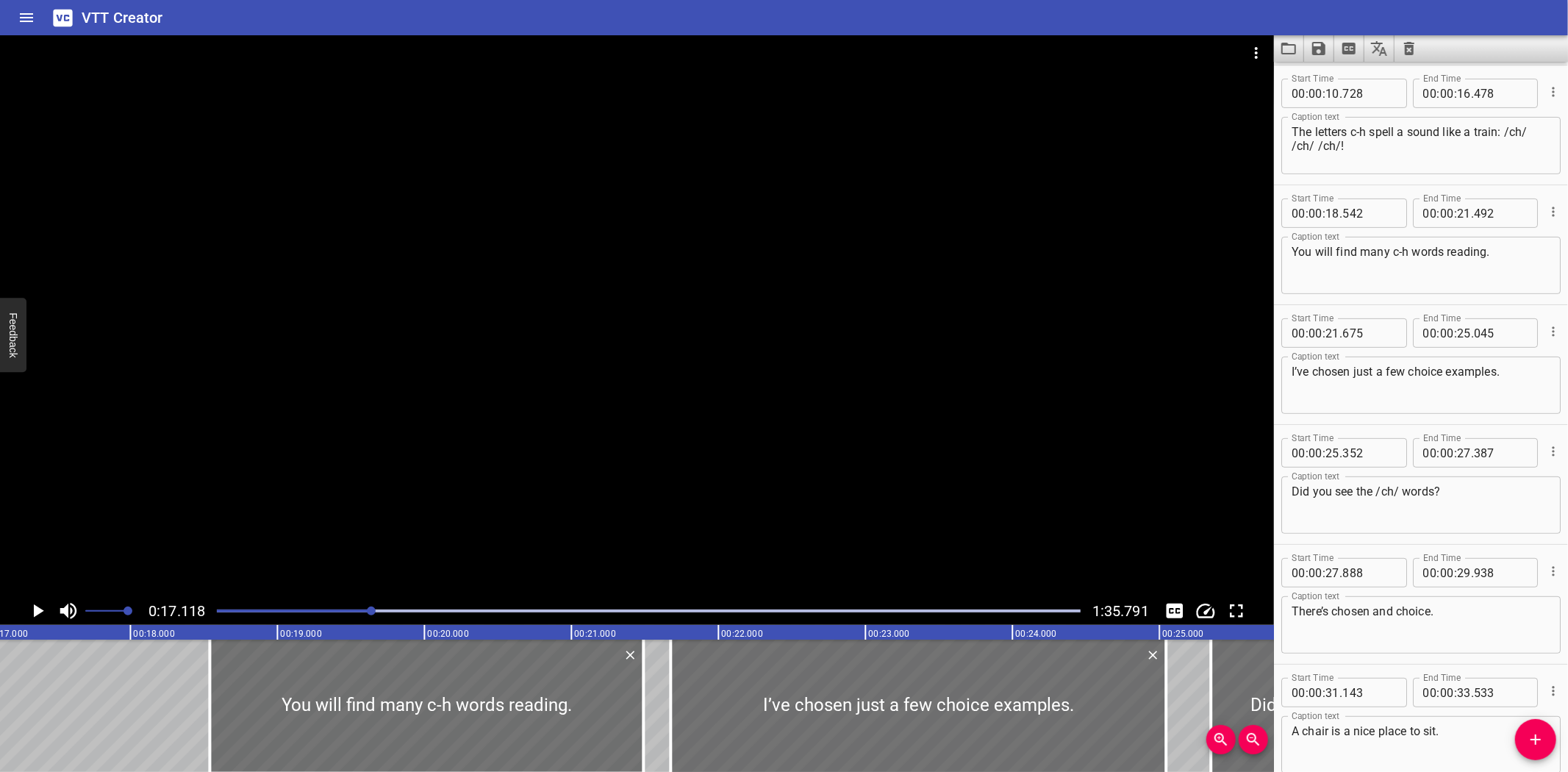
click at [37, 605] on icon "Play/Pause" at bounding box center [37, 610] width 22 height 22
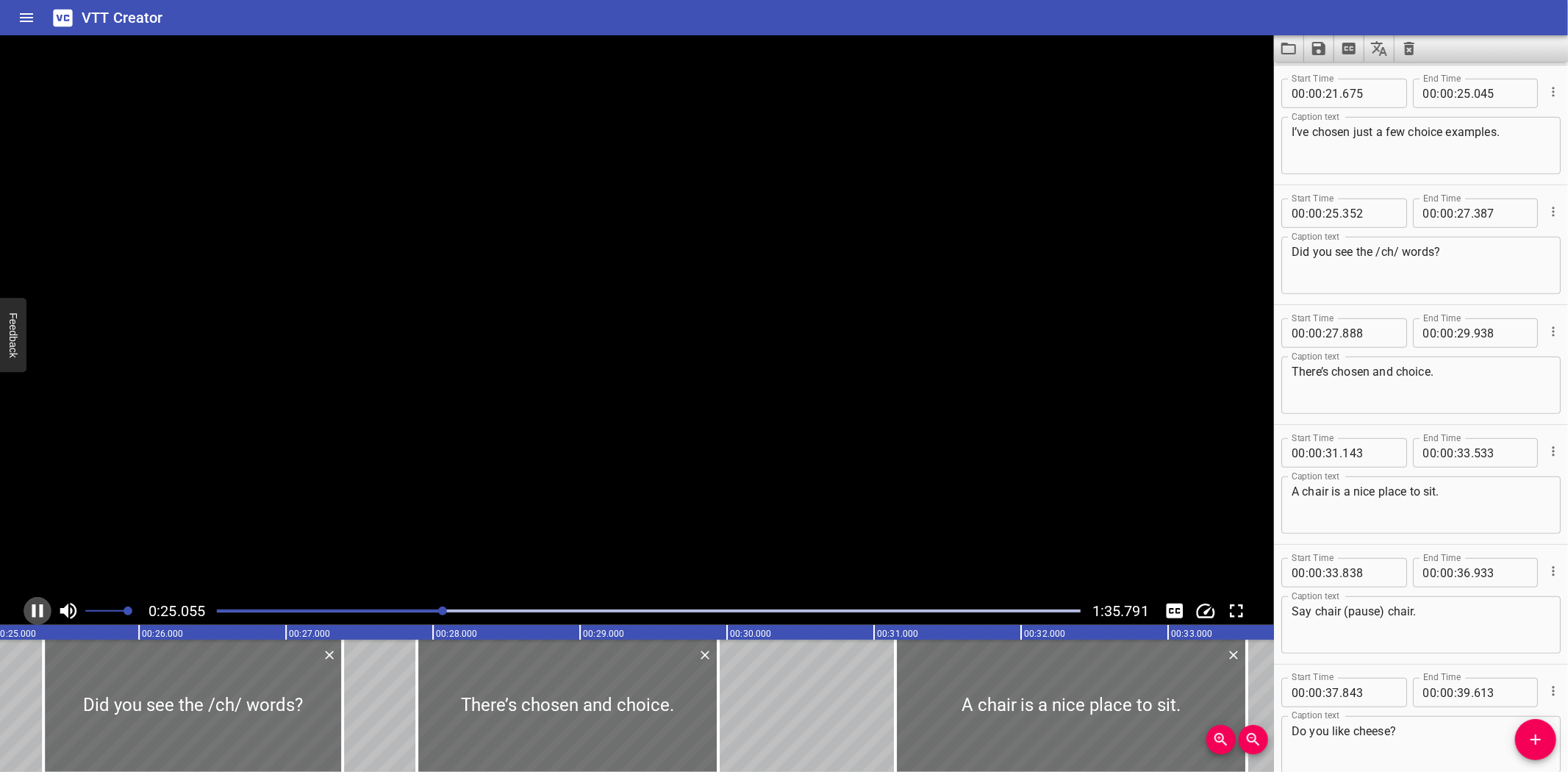
click at [37, 605] on icon "Play/Pause" at bounding box center [37, 610] width 22 height 22
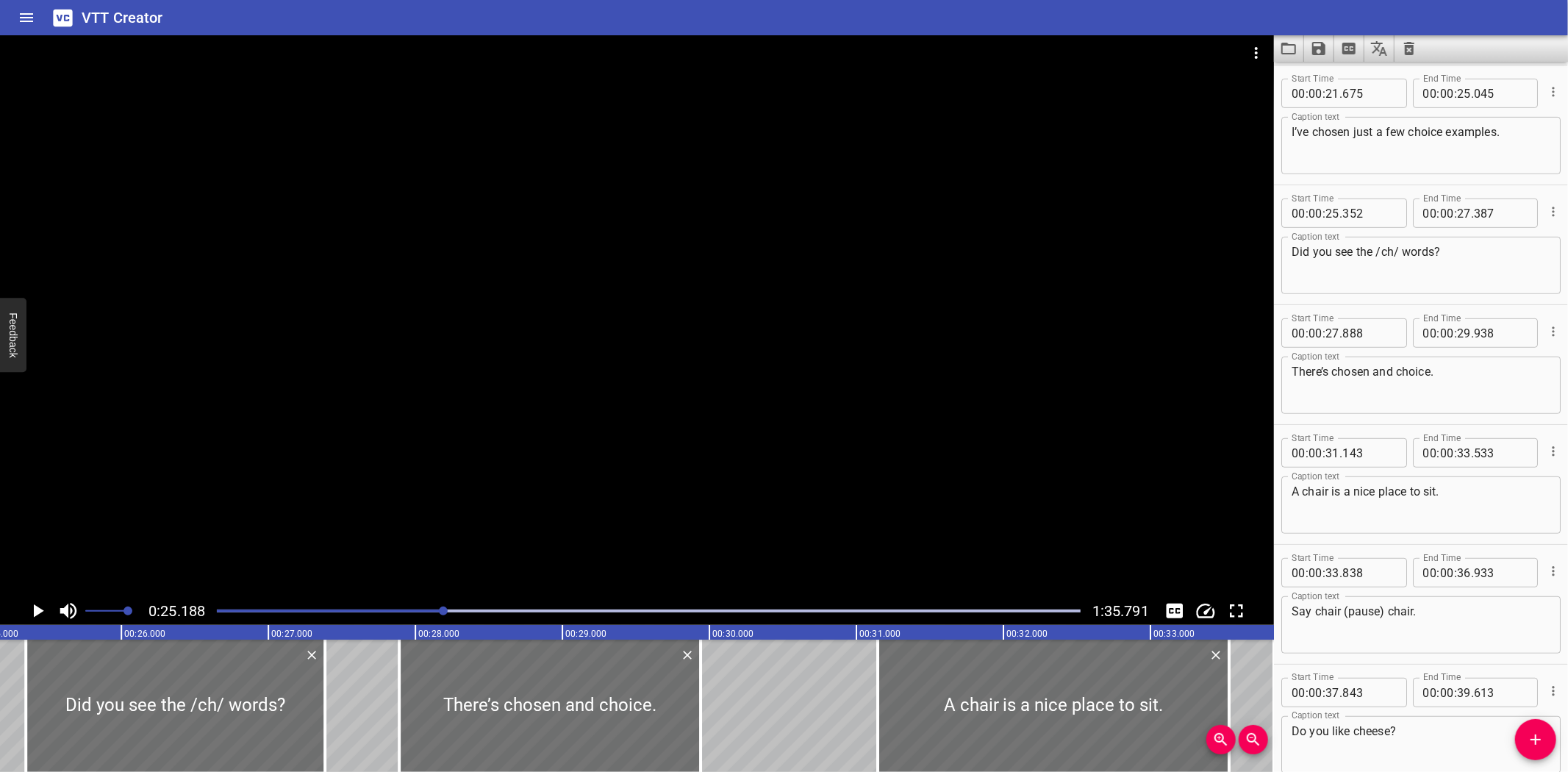
scroll to position [0, 3703]
drag, startPoint x: 68, startPoint y: 707, endPoint x: 99, endPoint y: 706, distance: 31.0
click at [99, 706] on div at bounding box center [204, 706] width 299 height 133
type input "562"
type input "597"
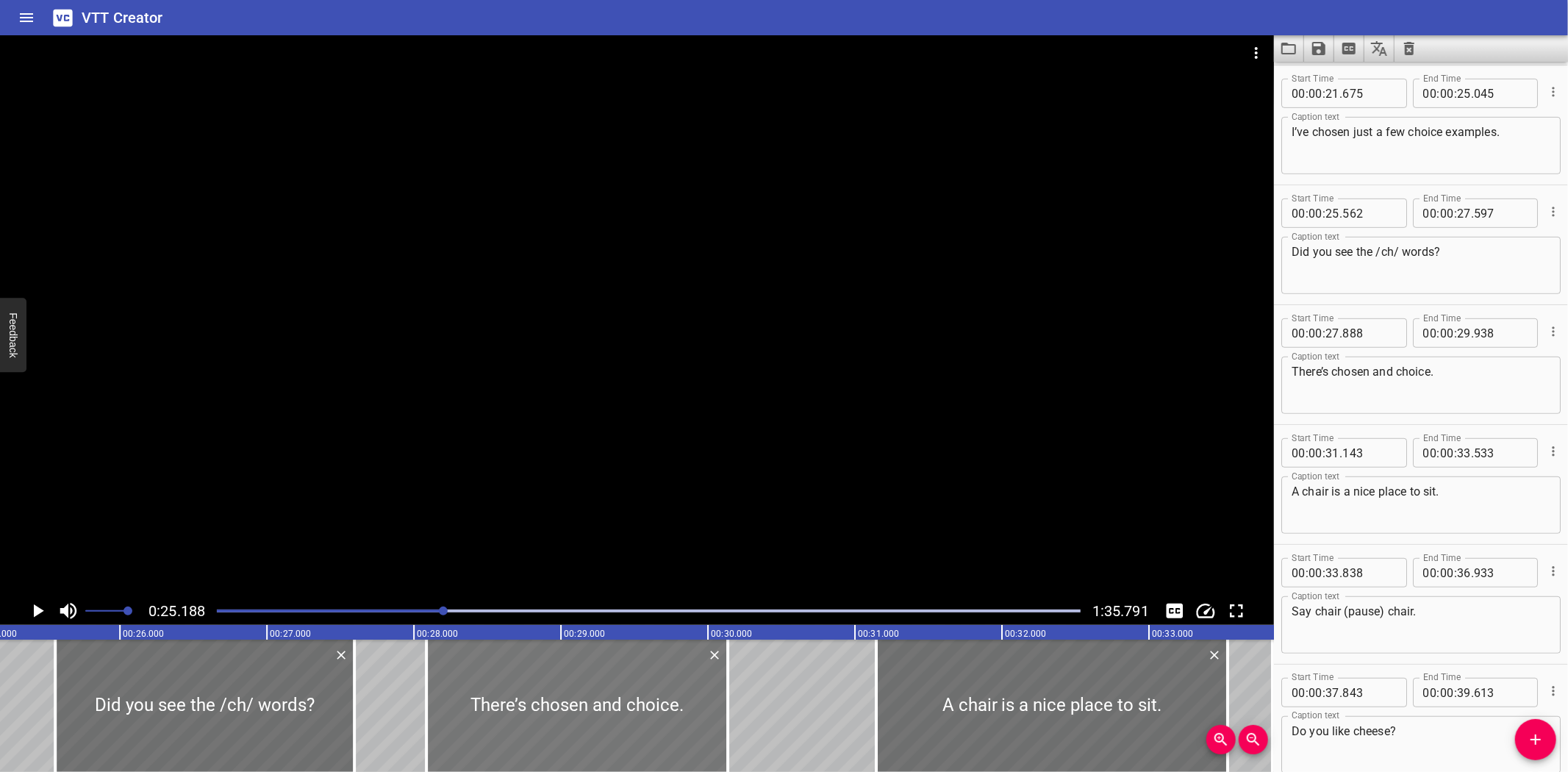
drag, startPoint x: 516, startPoint y: 693, endPoint x: 545, endPoint y: 688, distance: 29.4
click at [545, 688] on div at bounding box center [577, 706] width 301 height 133
type input "28"
type input "083"
type input "30"
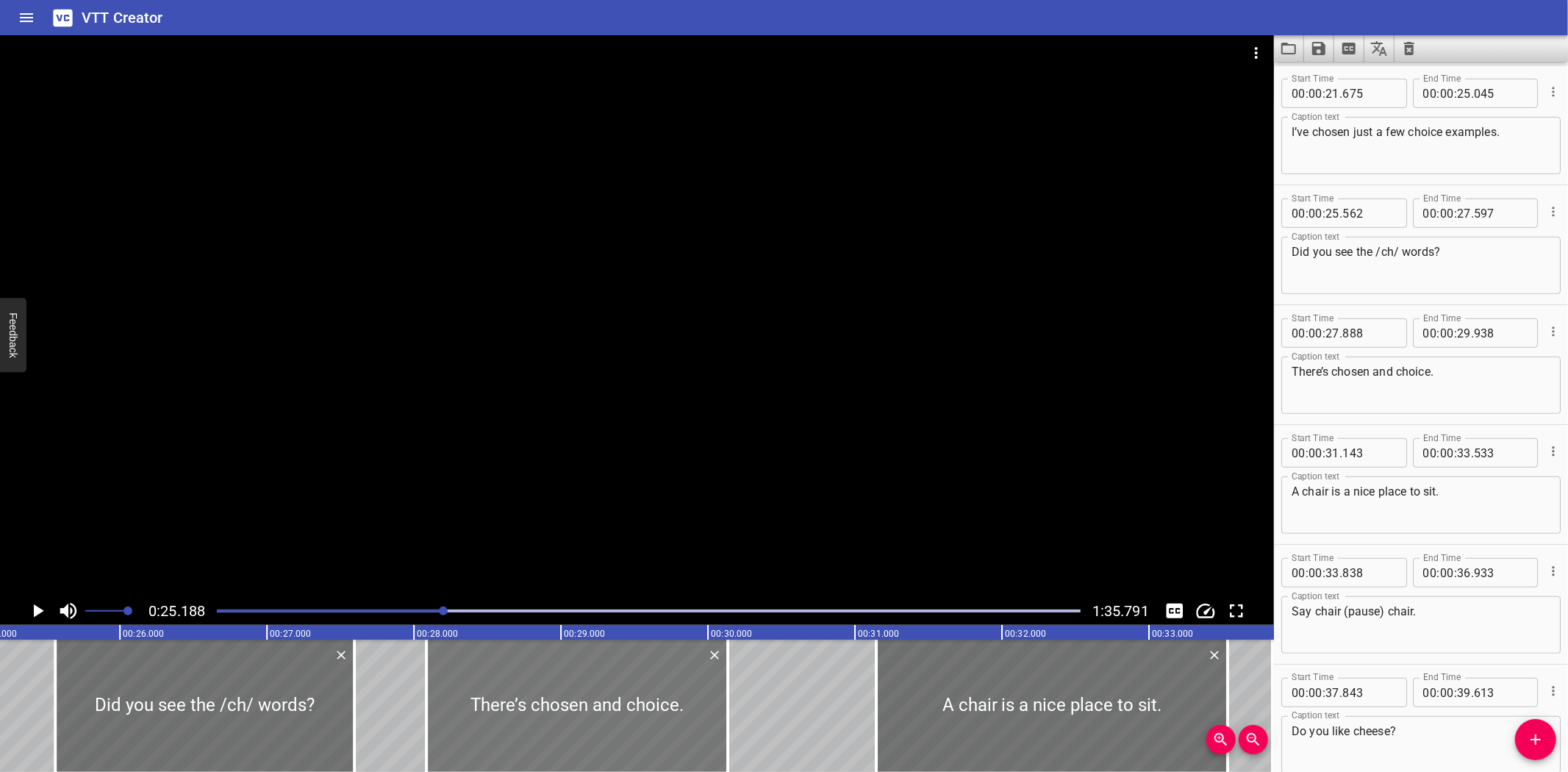
type input "133"
drag, startPoint x: 919, startPoint y: 695, endPoint x: 947, endPoint y: 695, distance: 28.0
click at [947, 695] on div at bounding box center [1079, 706] width 352 height 133
type input "328"
type input "718"
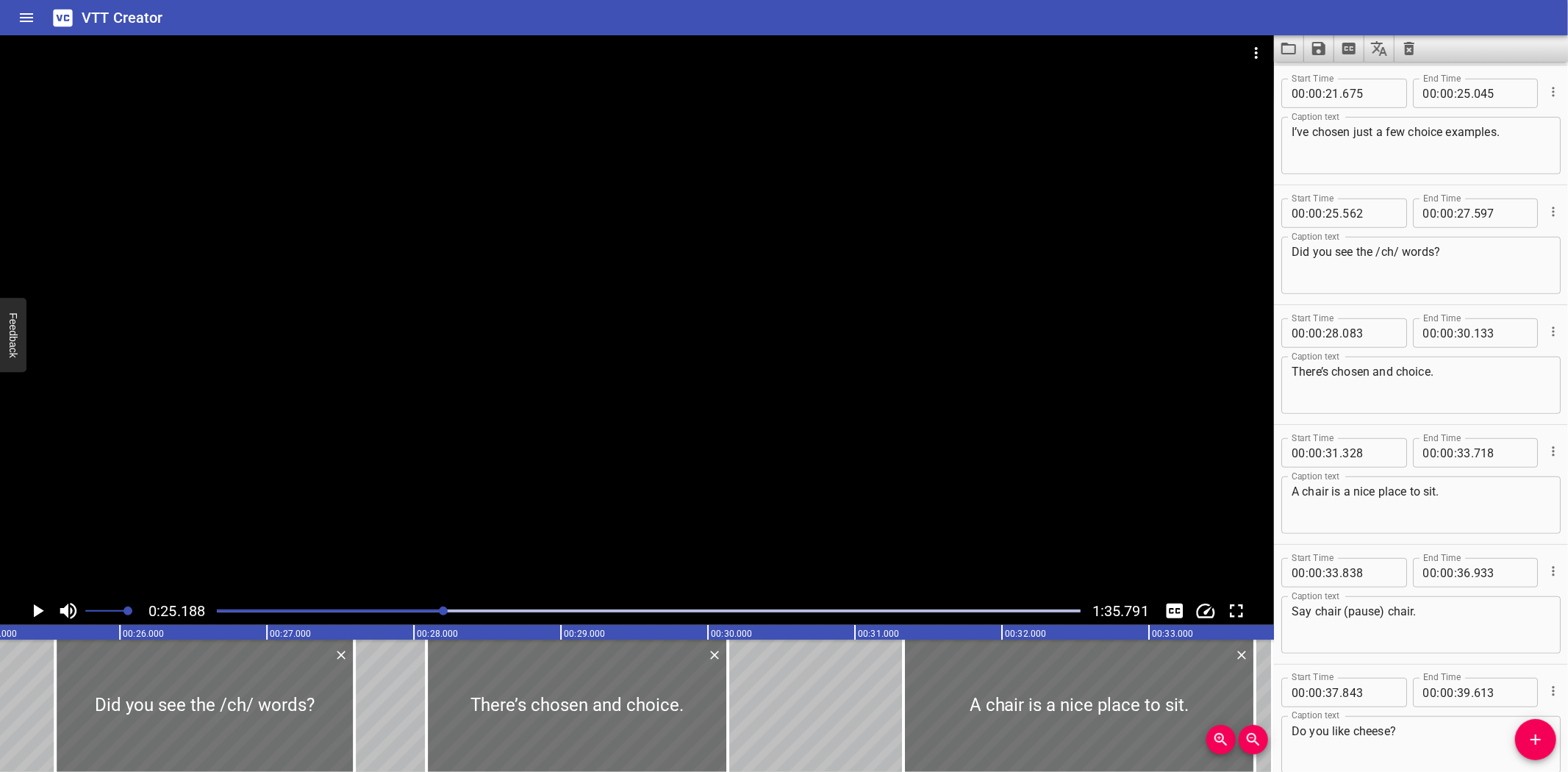
click at [37, 608] on icon "Play/Pause" at bounding box center [39, 610] width 10 height 13
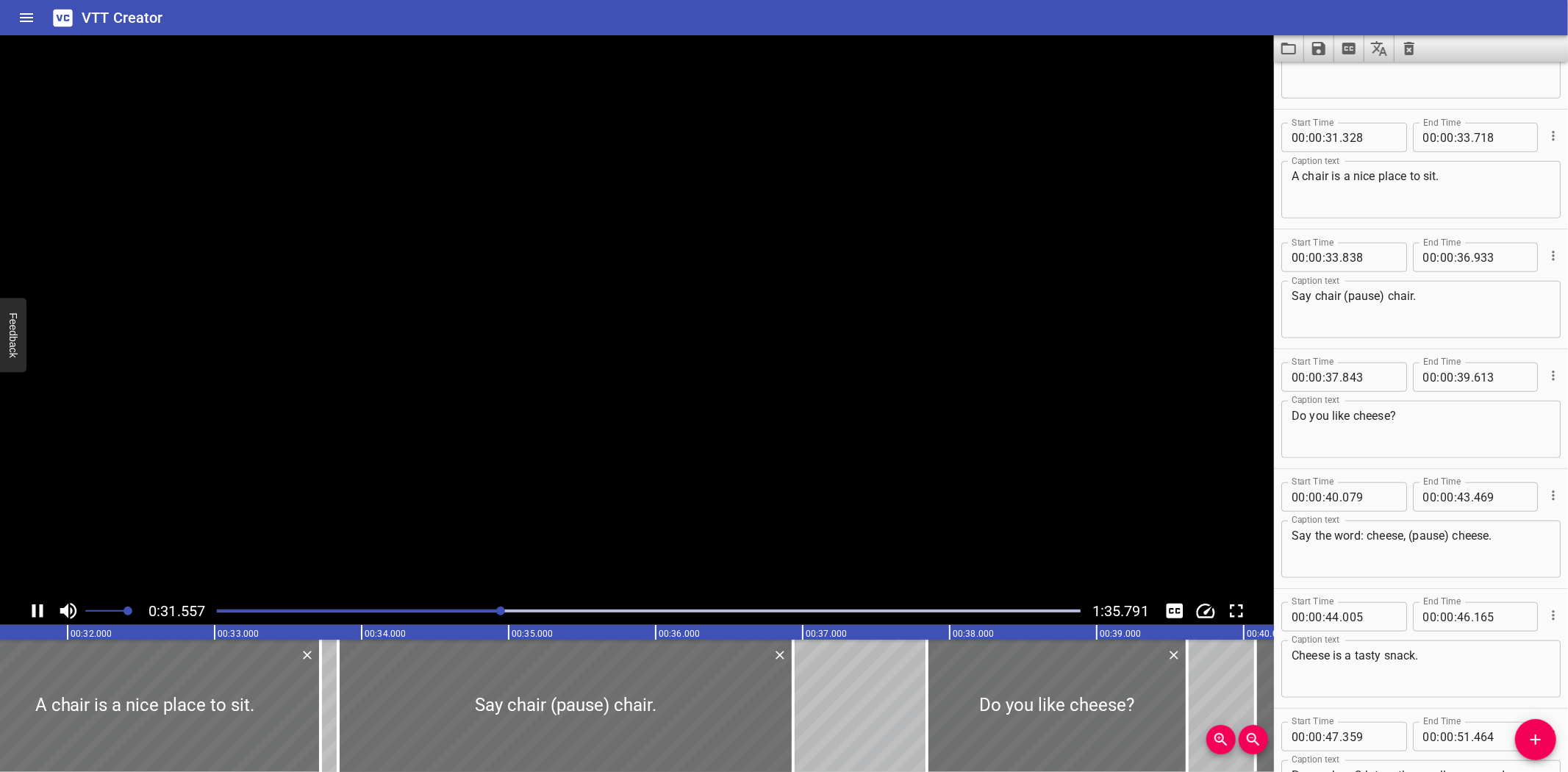
scroll to position [958, 0]
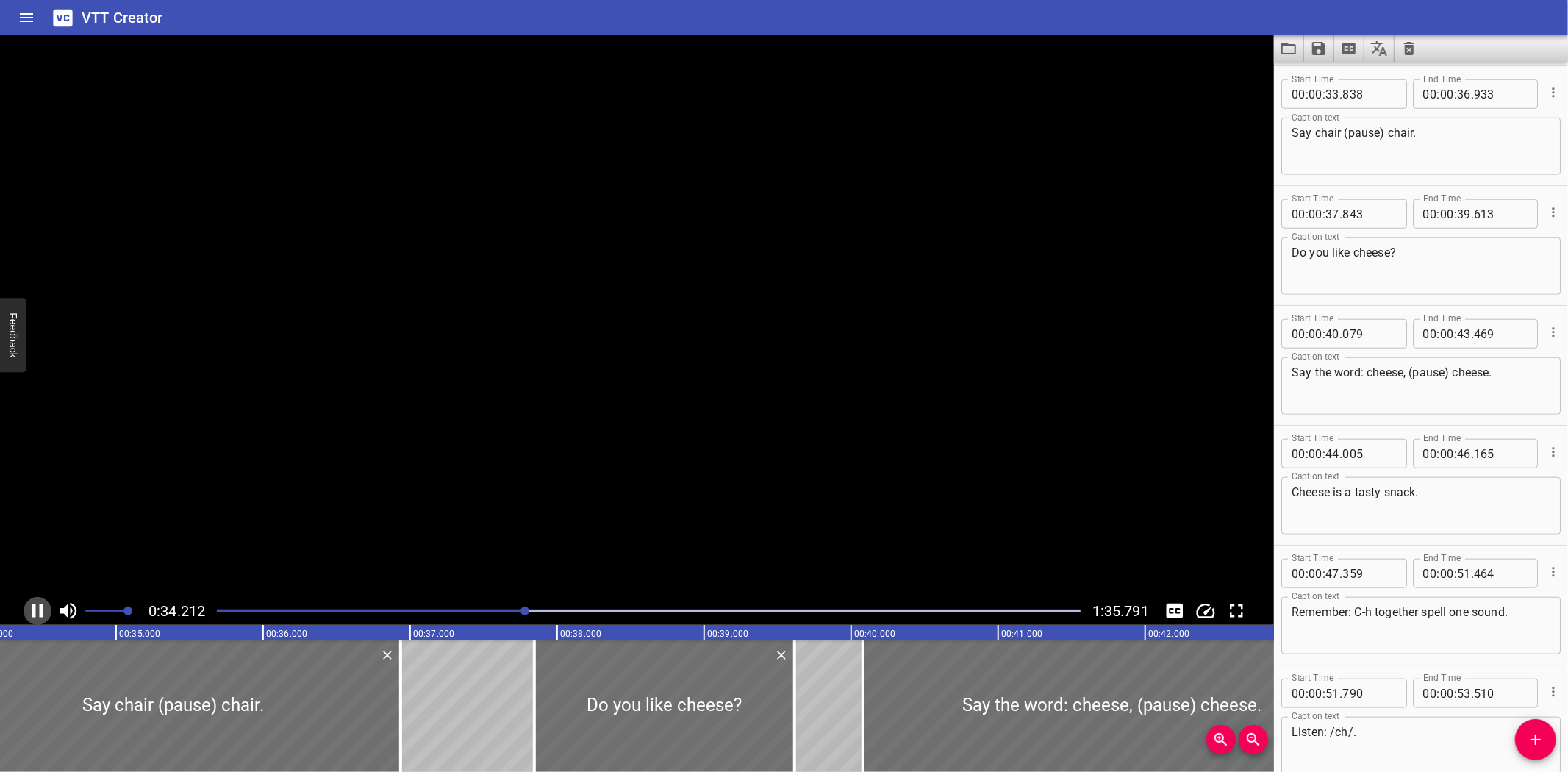
click at [37, 608] on icon "Play/Pause" at bounding box center [37, 610] width 22 height 22
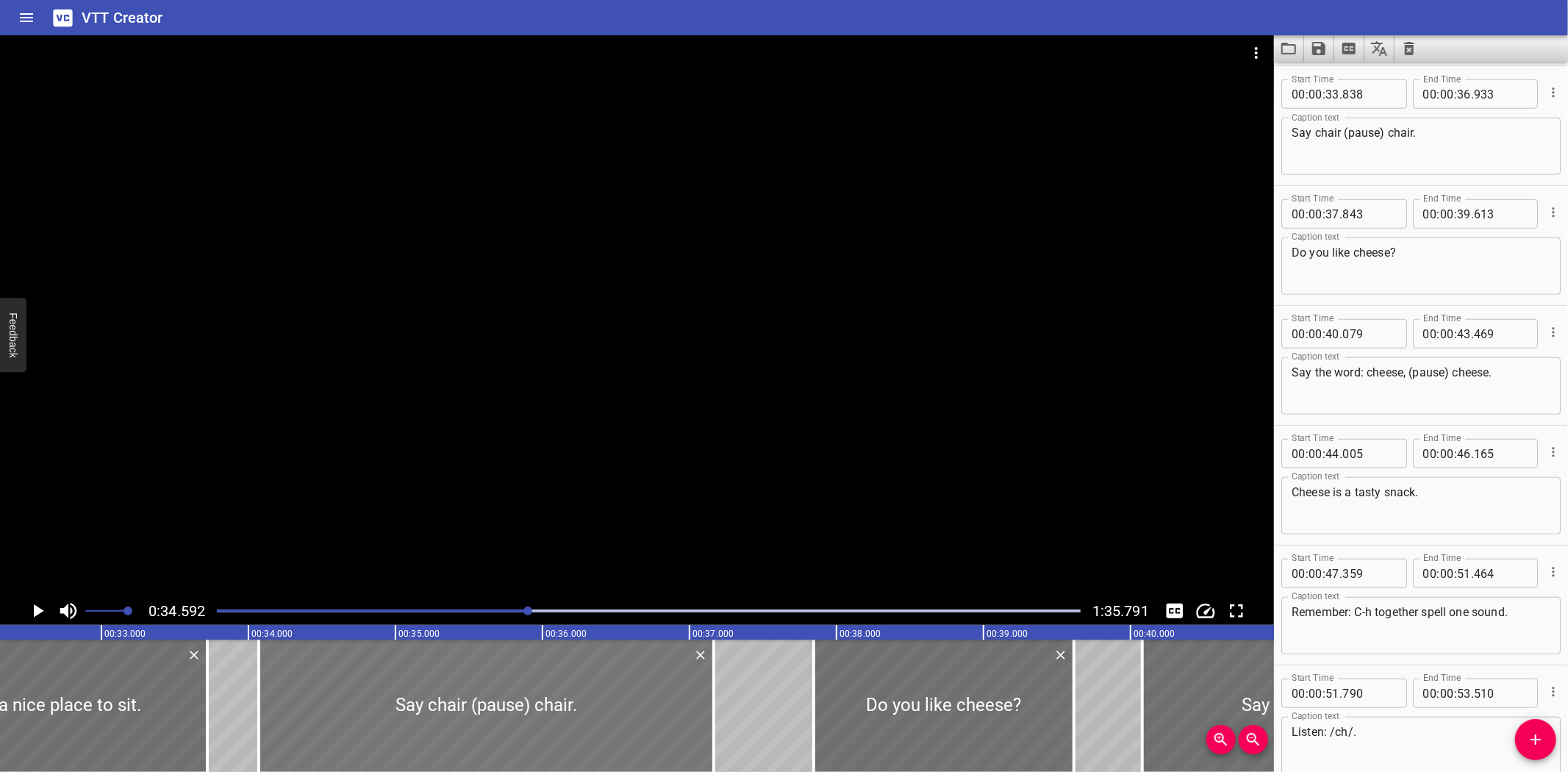
drag, startPoint x: 352, startPoint y: 714, endPoint x: 385, endPoint y: 711, distance: 33.1
click at [385, 711] on div at bounding box center [486, 706] width 455 height 133
type input "34"
type input "068"
type input "37"
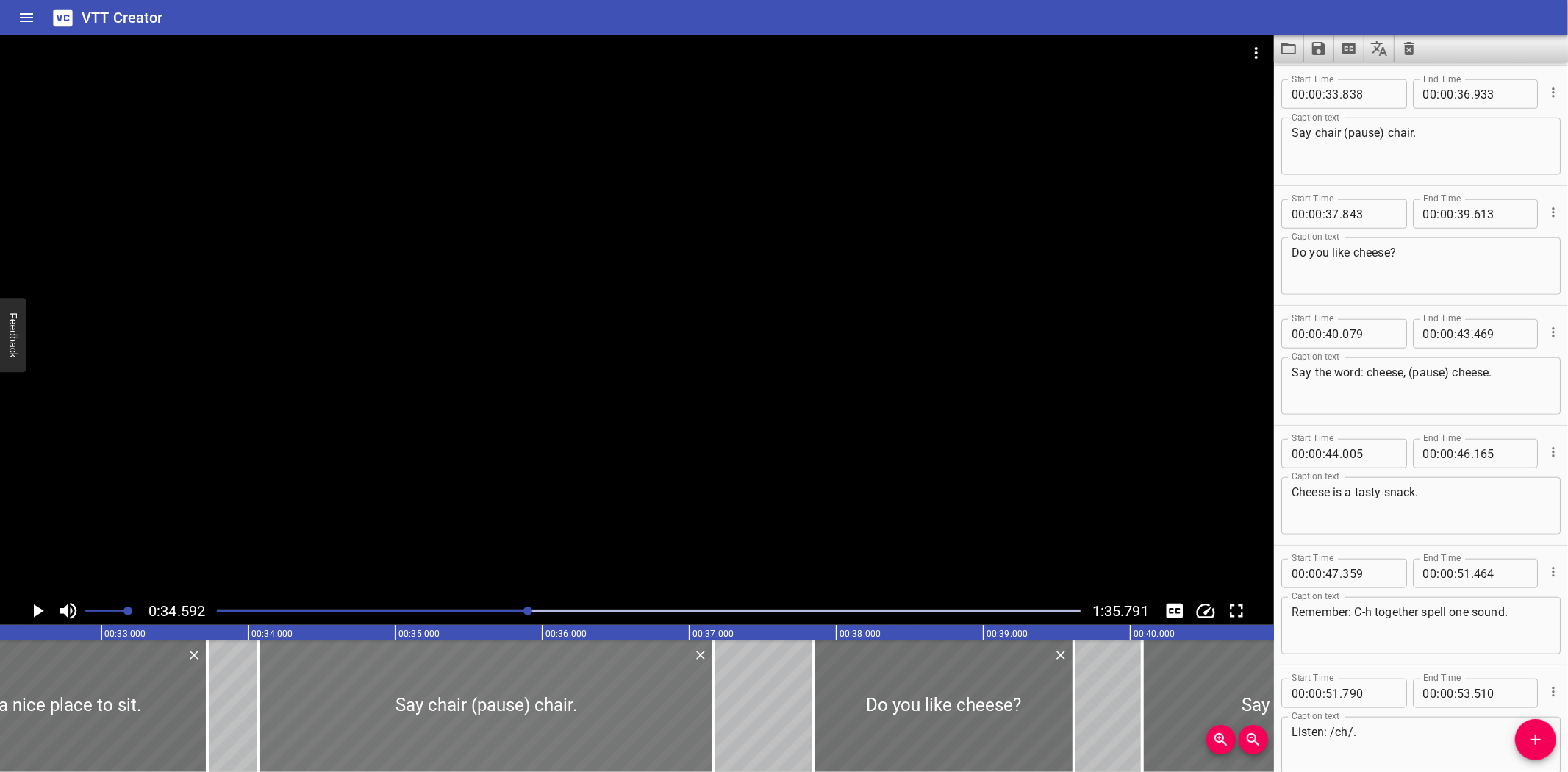
type input "163"
click at [0, 673] on div at bounding box center [32, 706] width 352 height 133
click at [34, 605] on icon "Play/Pause" at bounding box center [39, 610] width 10 height 13
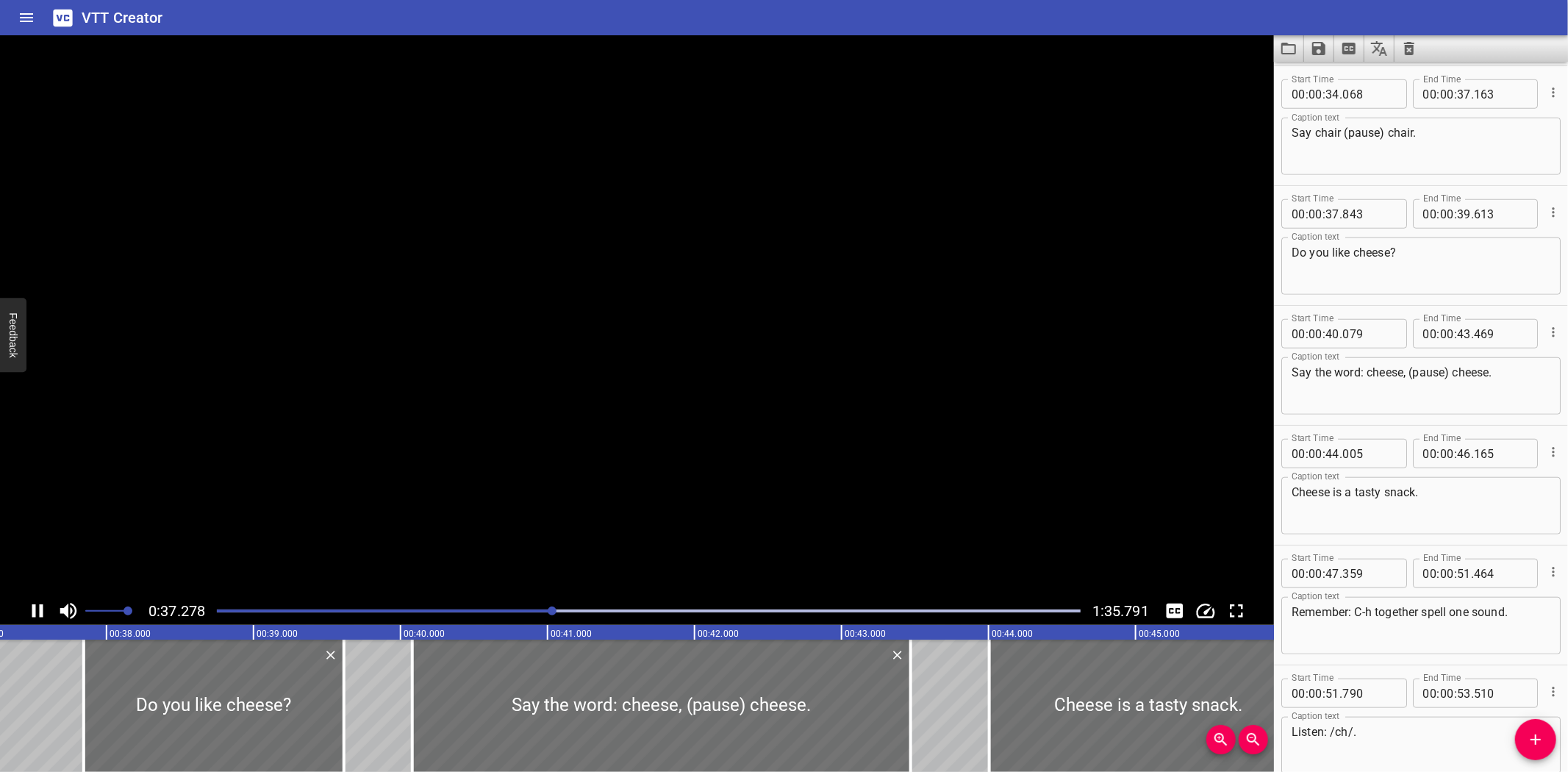
click at [34, 605] on icon "Play/Pause" at bounding box center [37, 610] width 11 height 13
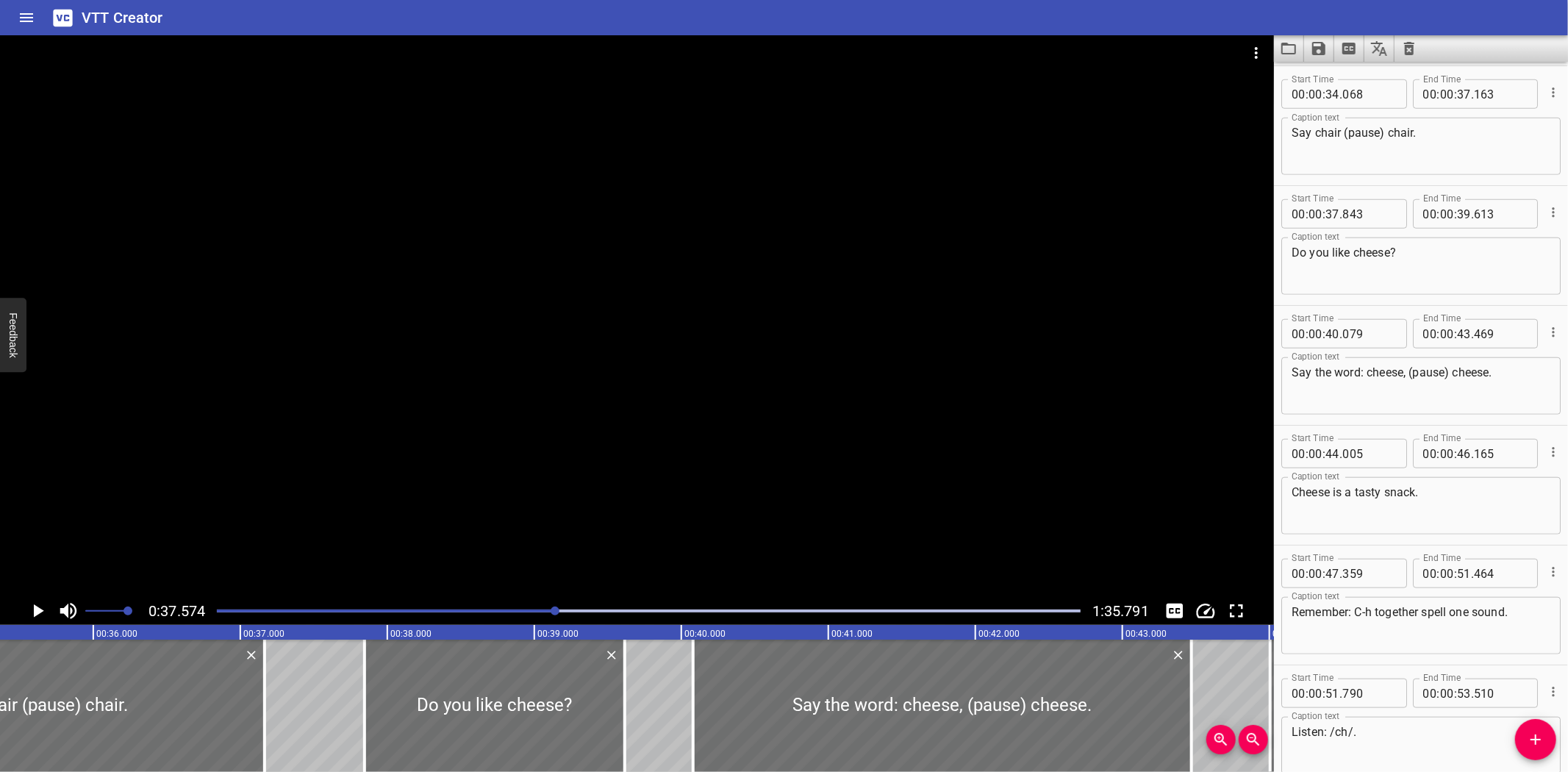
scroll to position [0, 5165]
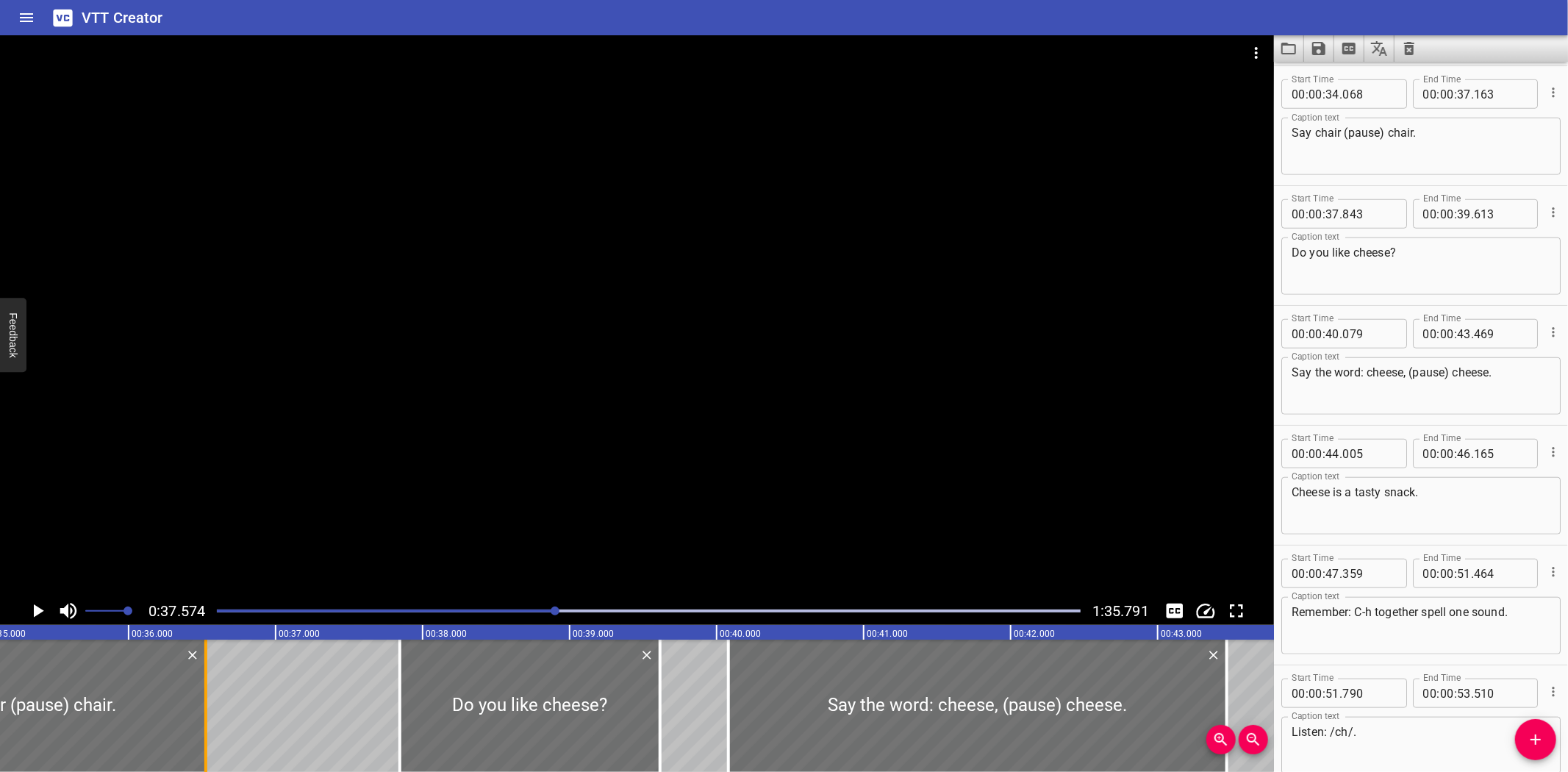
drag, startPoint x: 299, startPoint y: 708, endPoint x: 204, endPoint y: 721, distance: 95.9
click at [204, 721] on div at bounding box center [206, 706] width 3 height 133
type input "36"
type input "523"
drag, startPoint x: 476, startPoint y: 702, endPoint x: 509, endPoint y: 706, distance: 33.2
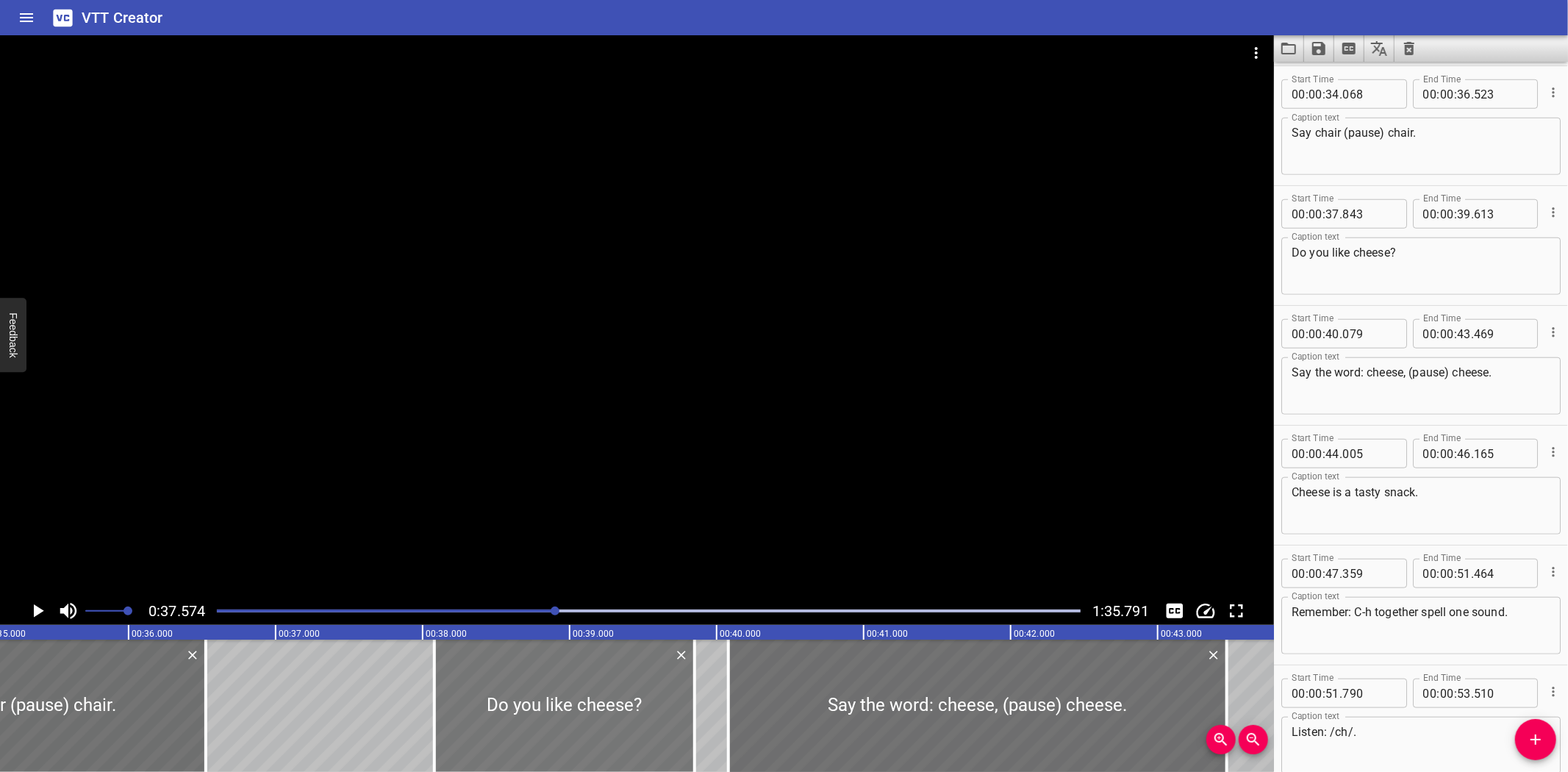
click at [509, 706] on div at bounding box center [565, 706] width 261 height 133
type input "38"
type input "078"
click at [686, 717] on div at bounding box center [689, 706] width 15 height 133
type input "808"
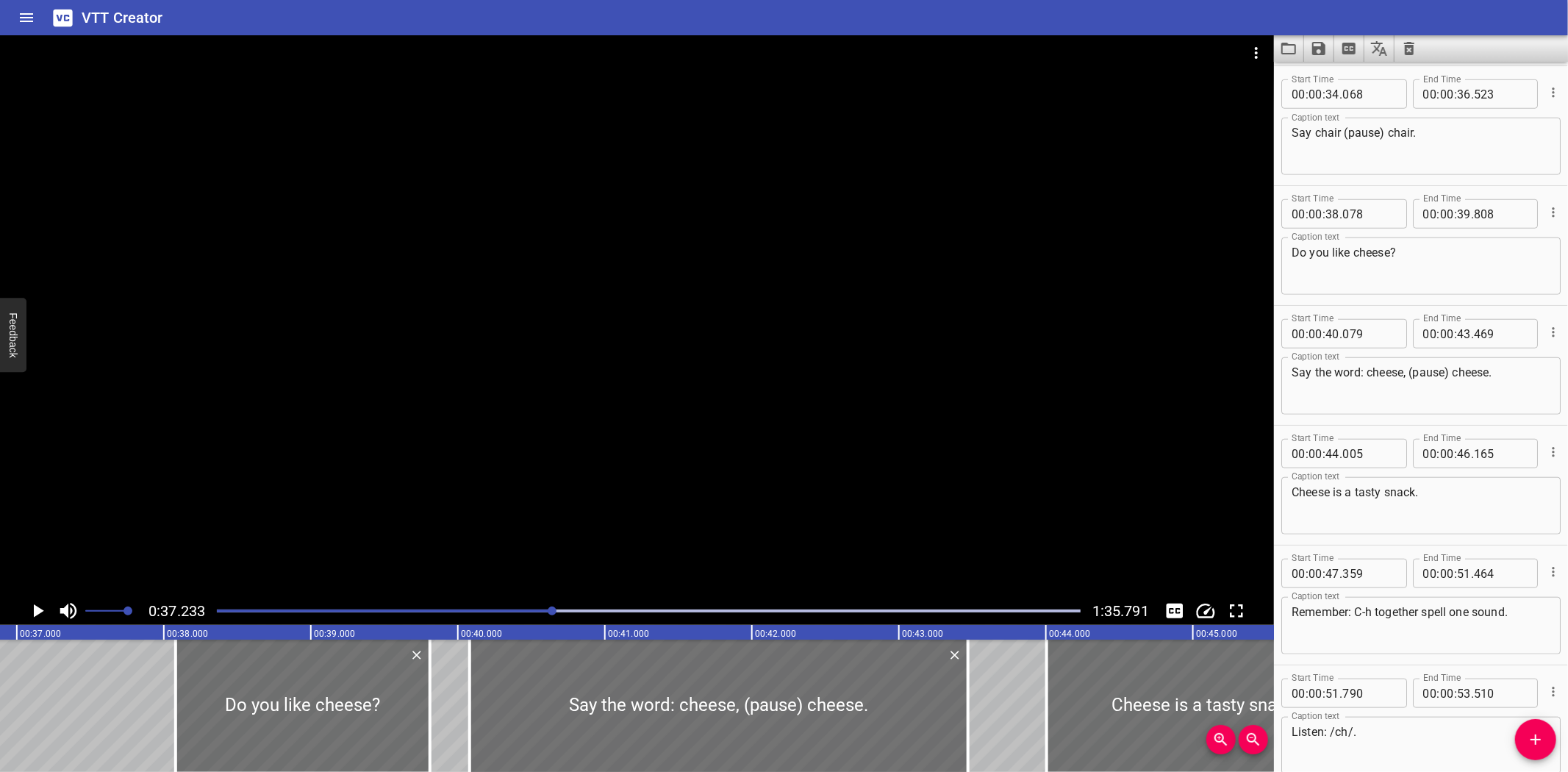
scroll to position [0, 5475]
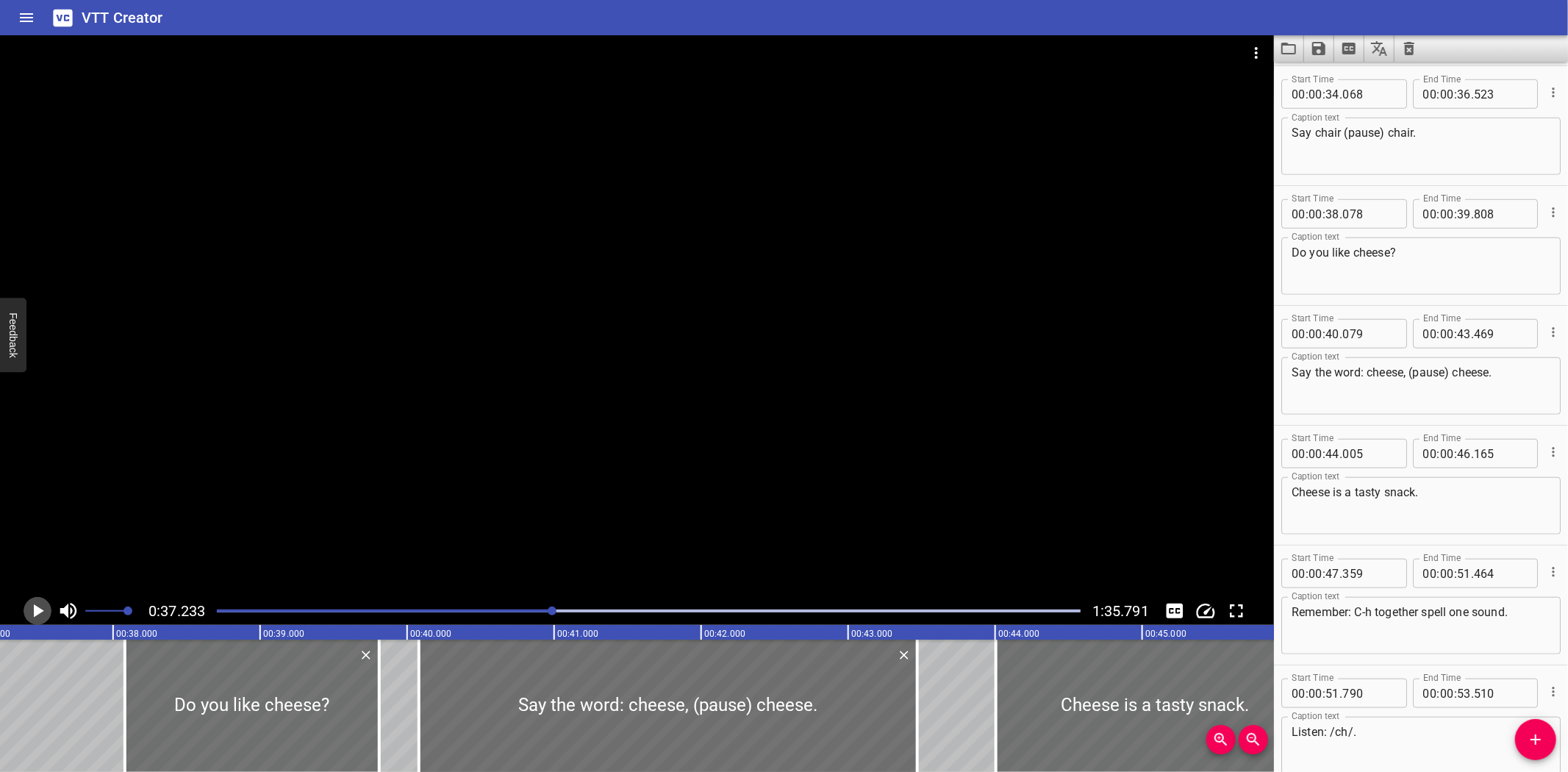
click at [35, 608] on icon "Play/Pause" at bounding box center [39, 610] width 10 height 13
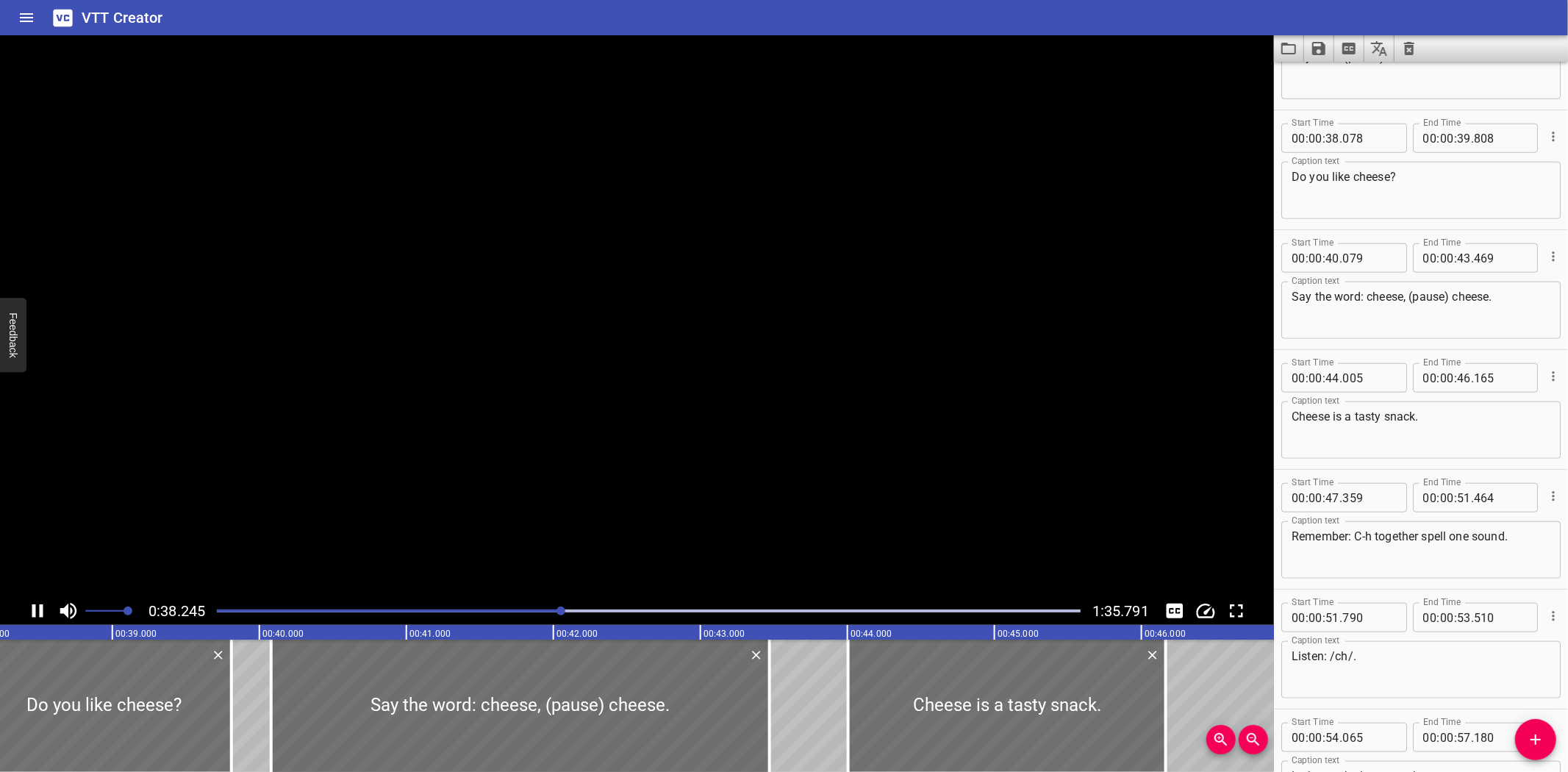
scroll to position [1197, 0]
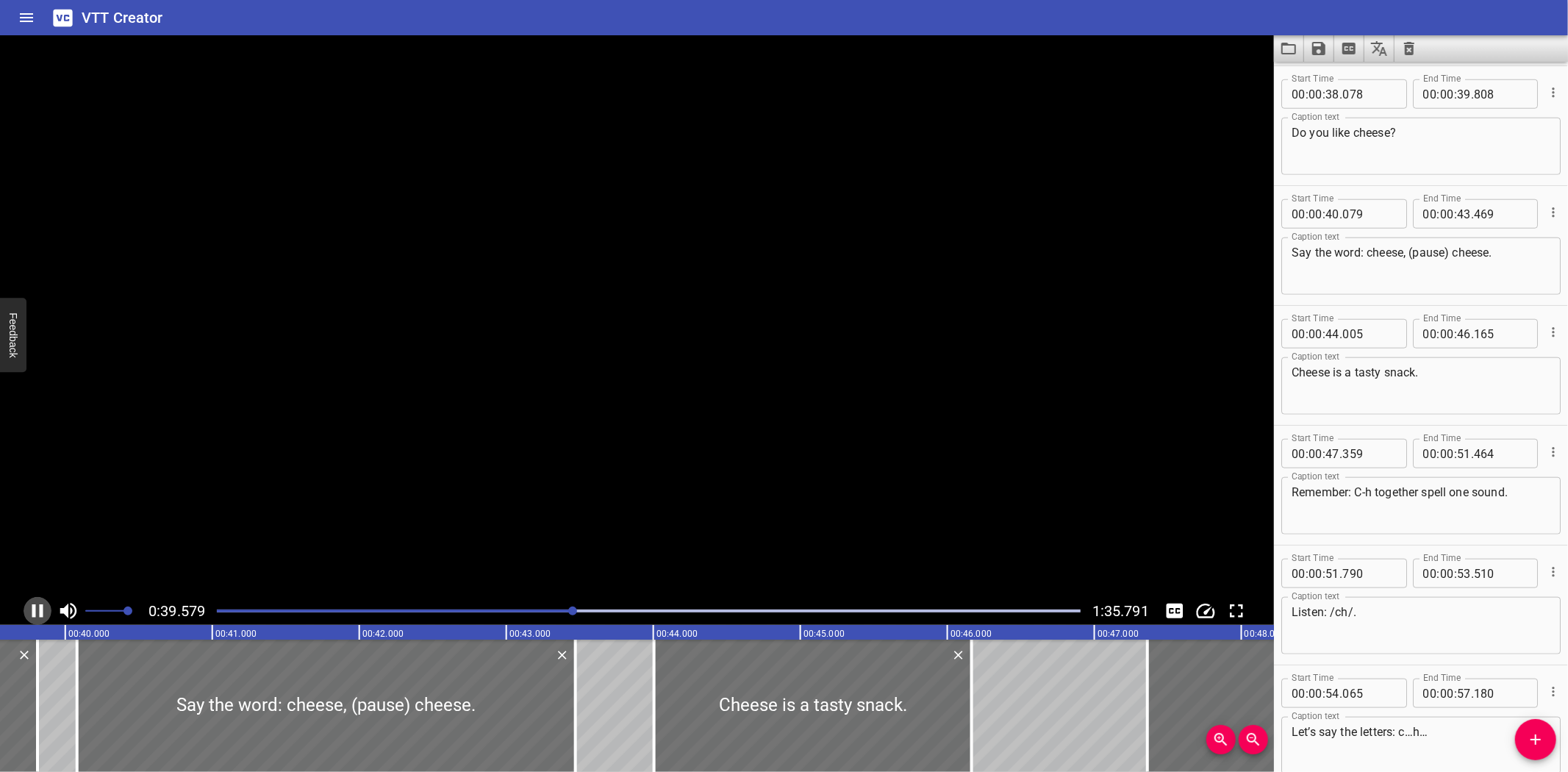
click at [35, 608] on icon "Play/Pause" at bounding box center [37, 610] width 11 height 13
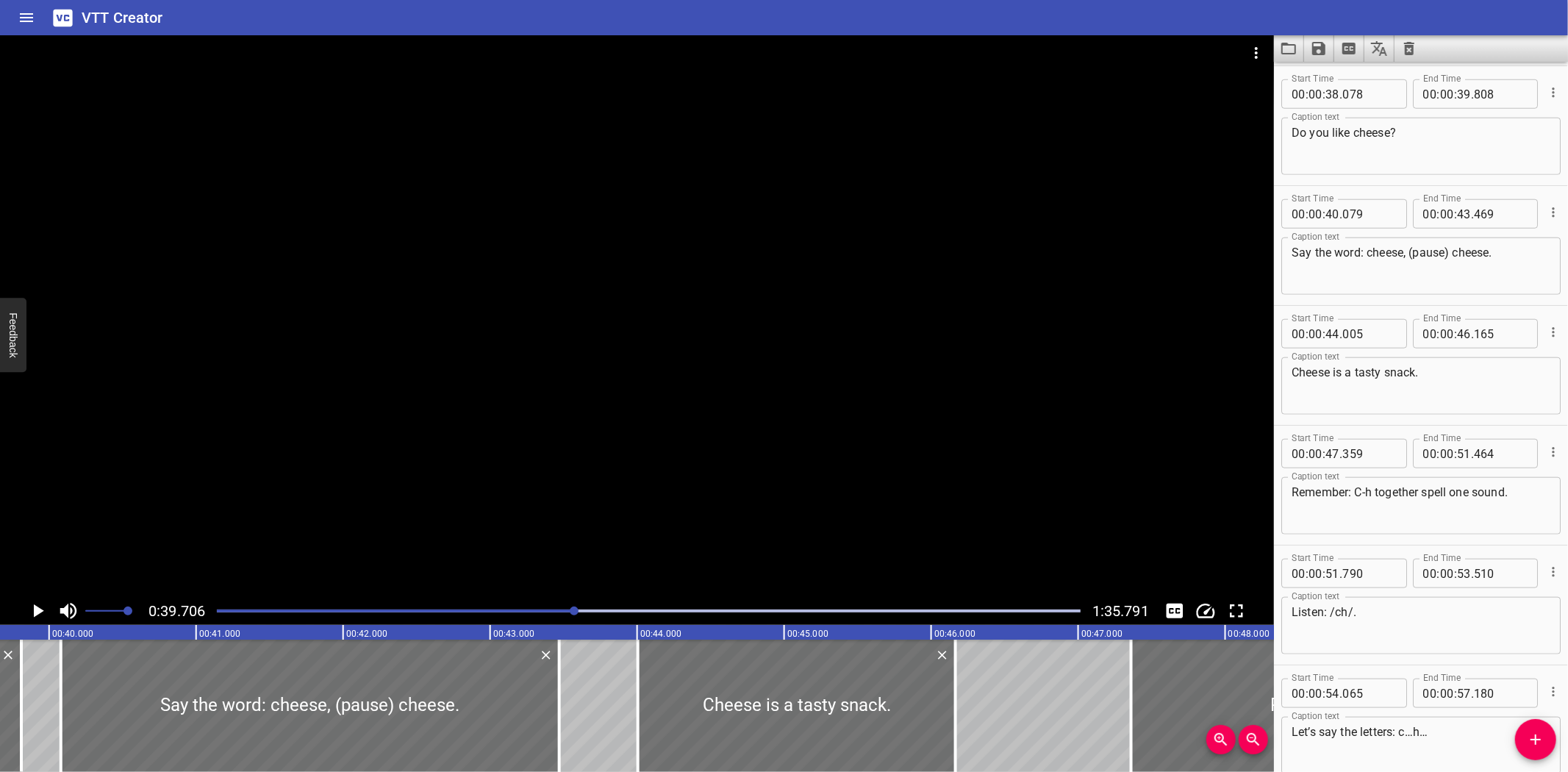
scroll to position [0, 5838]
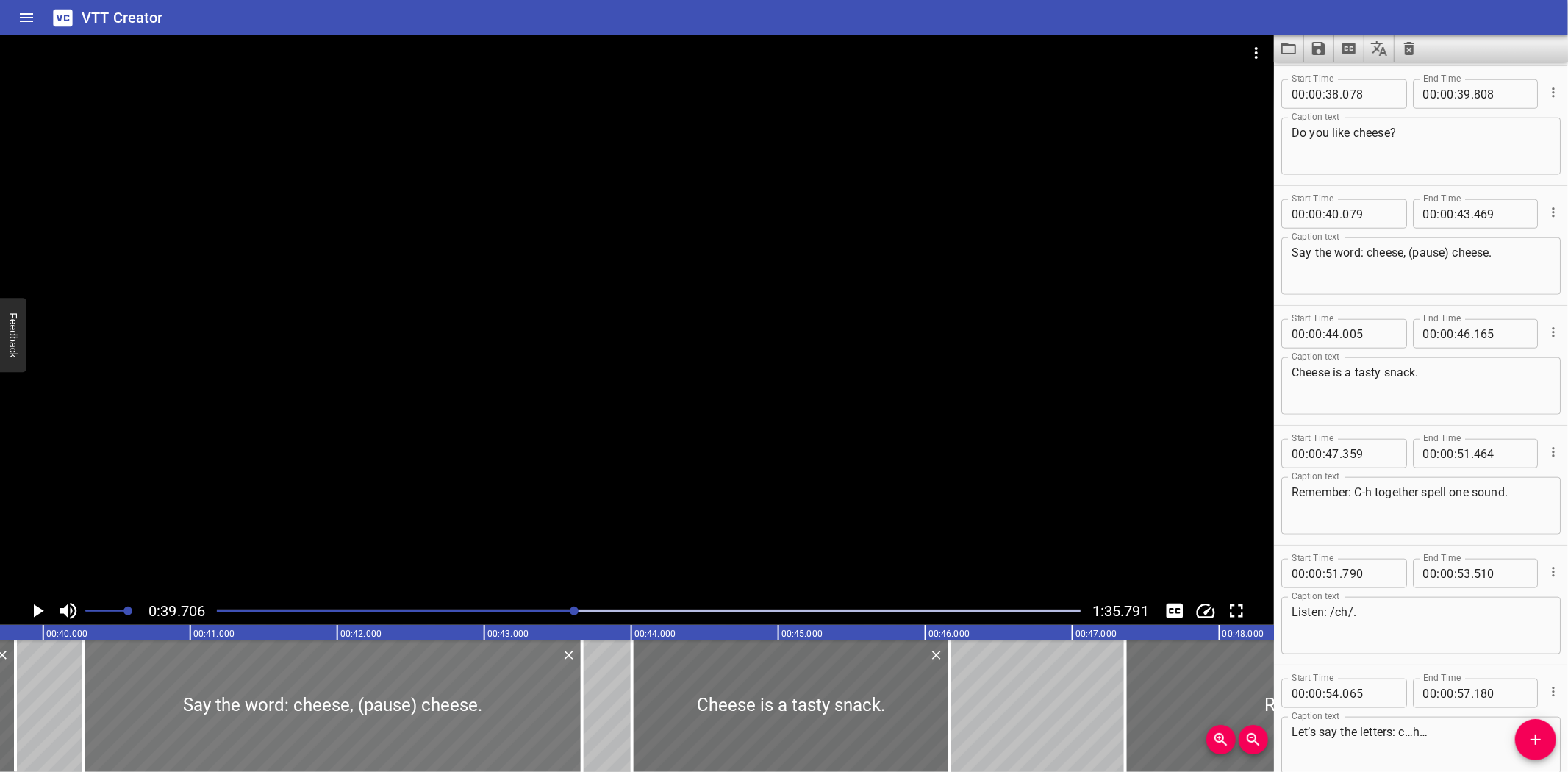
drag, startPoint x: 201, startPoint y: 692, endPoint x: 229, endPoint y: 693, distance: 28.0
click at [229, 693] on div at bounding box center [333, 706] width 499 height 133
type input "274"
click at [578, 706] on div at bounding box center [580, 706] width 3 height 133
type input "644"
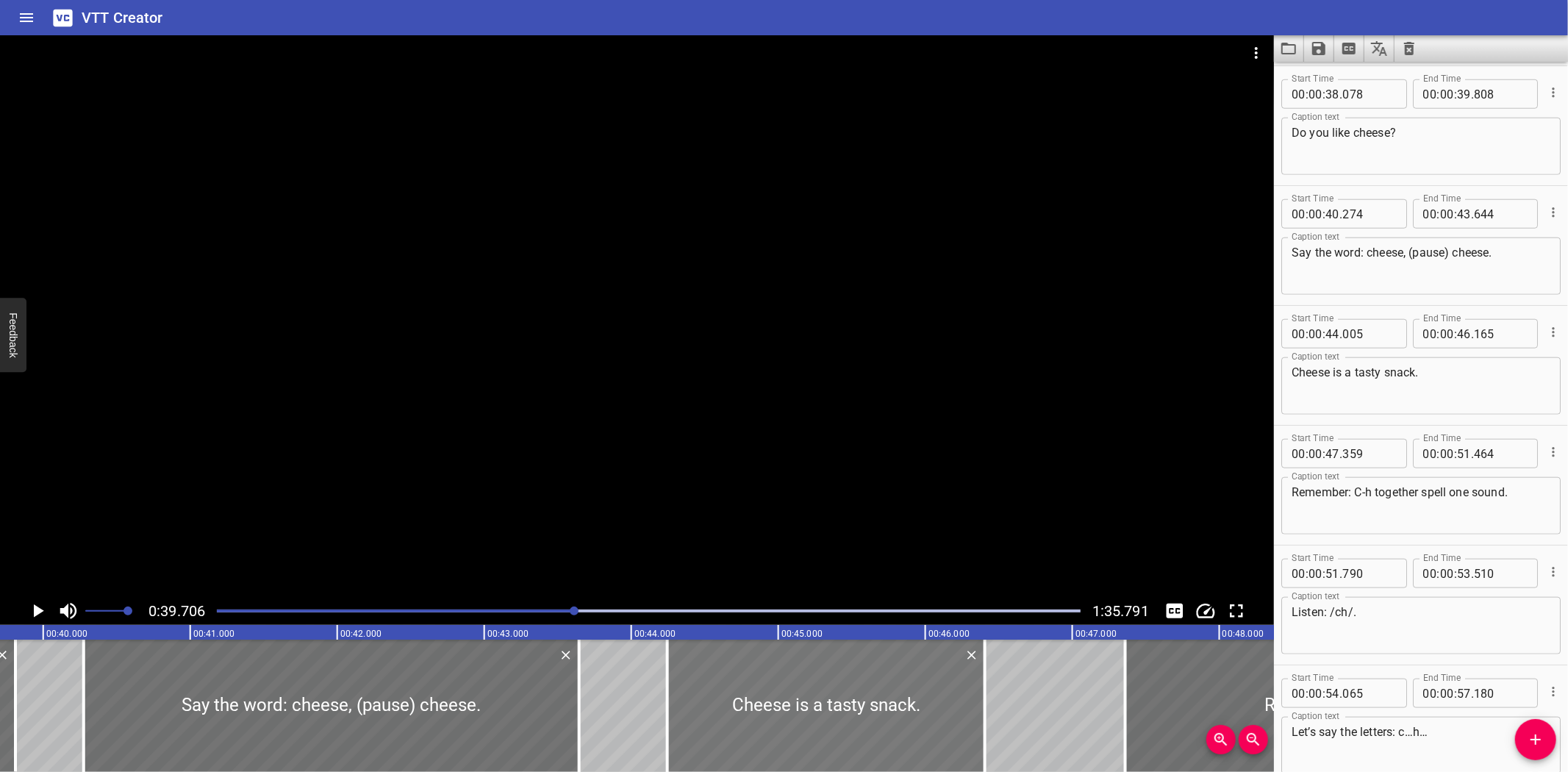
drag, startPoint x: 811, startPoint y: 683, endPoint x: 845, endPoint y: 682, distance: 34.0
click at [845, 682] on div at bounding box center [826, 706] width 318 height 133
type input "245"
drag, startPoint x: 982, startPoint y: 713, endPoint x: 968, endPoint y: 716, distance: 14.3
click at [968, 716] on div at bounding box center [971, 706] width 15 height 133
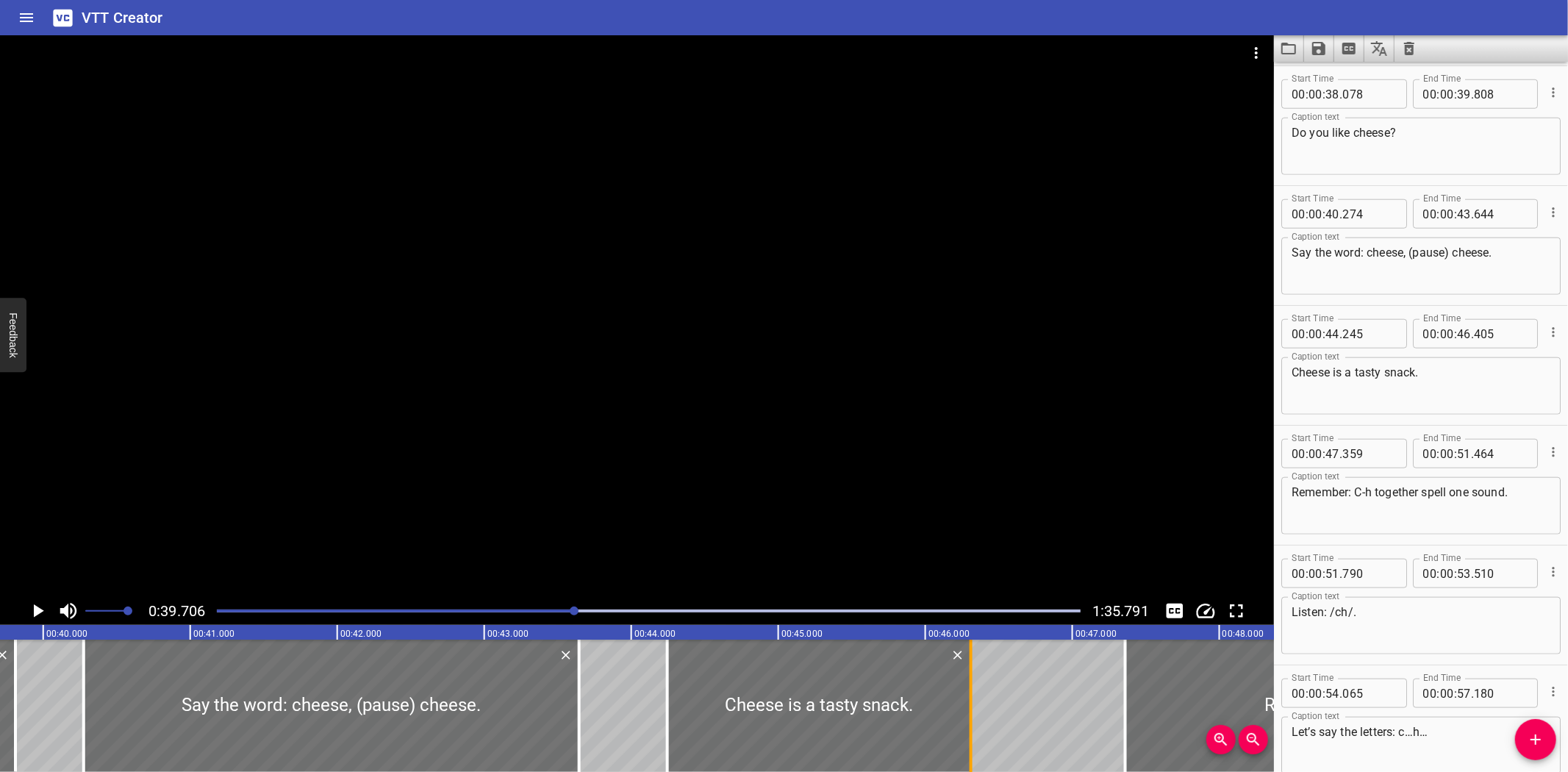
type input "310"
click at [37, 608] on icon "Play/Pause" at bounding box center [39, 610] width 10 height 13
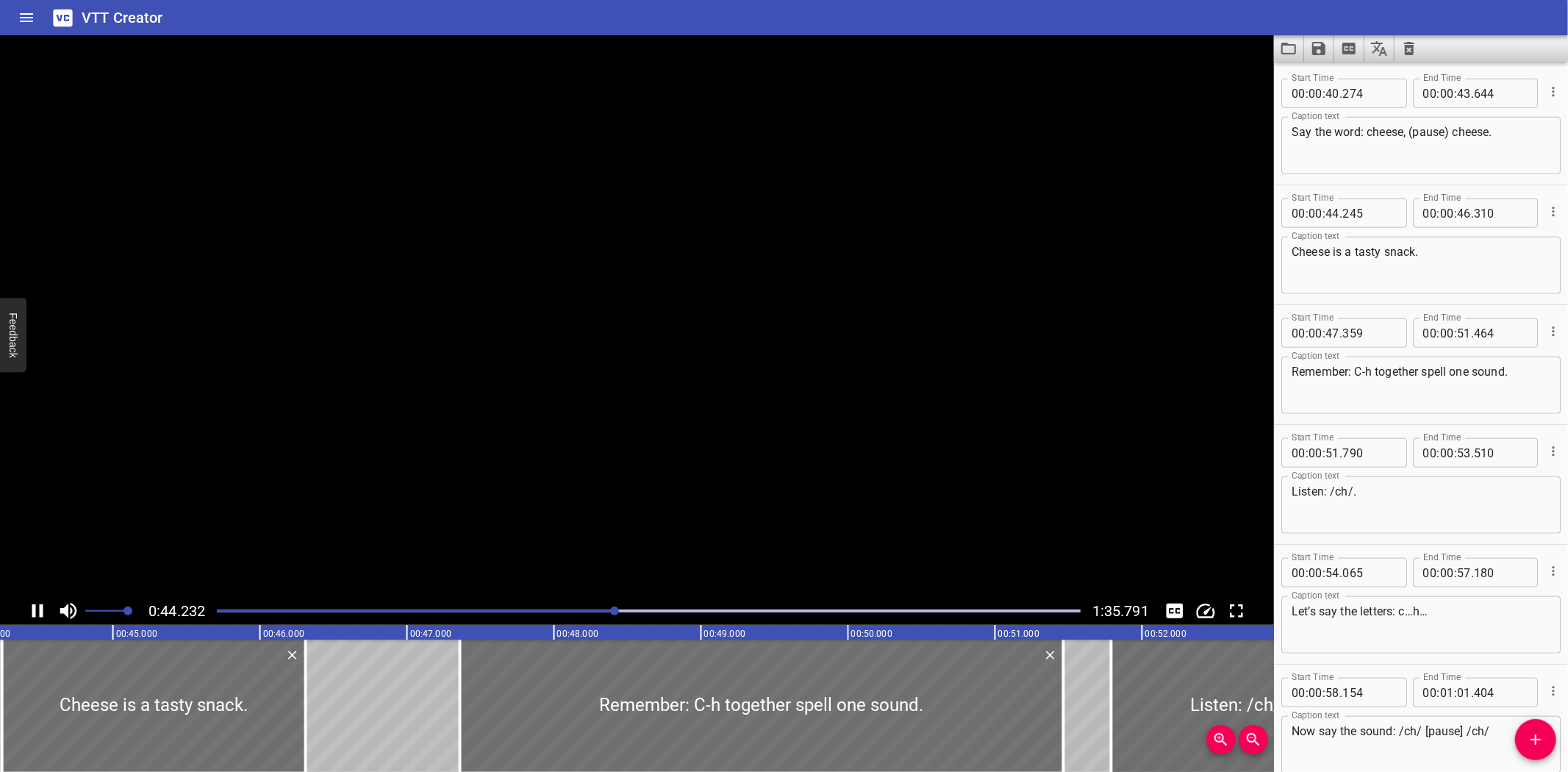
scroll to position [0, 6542]
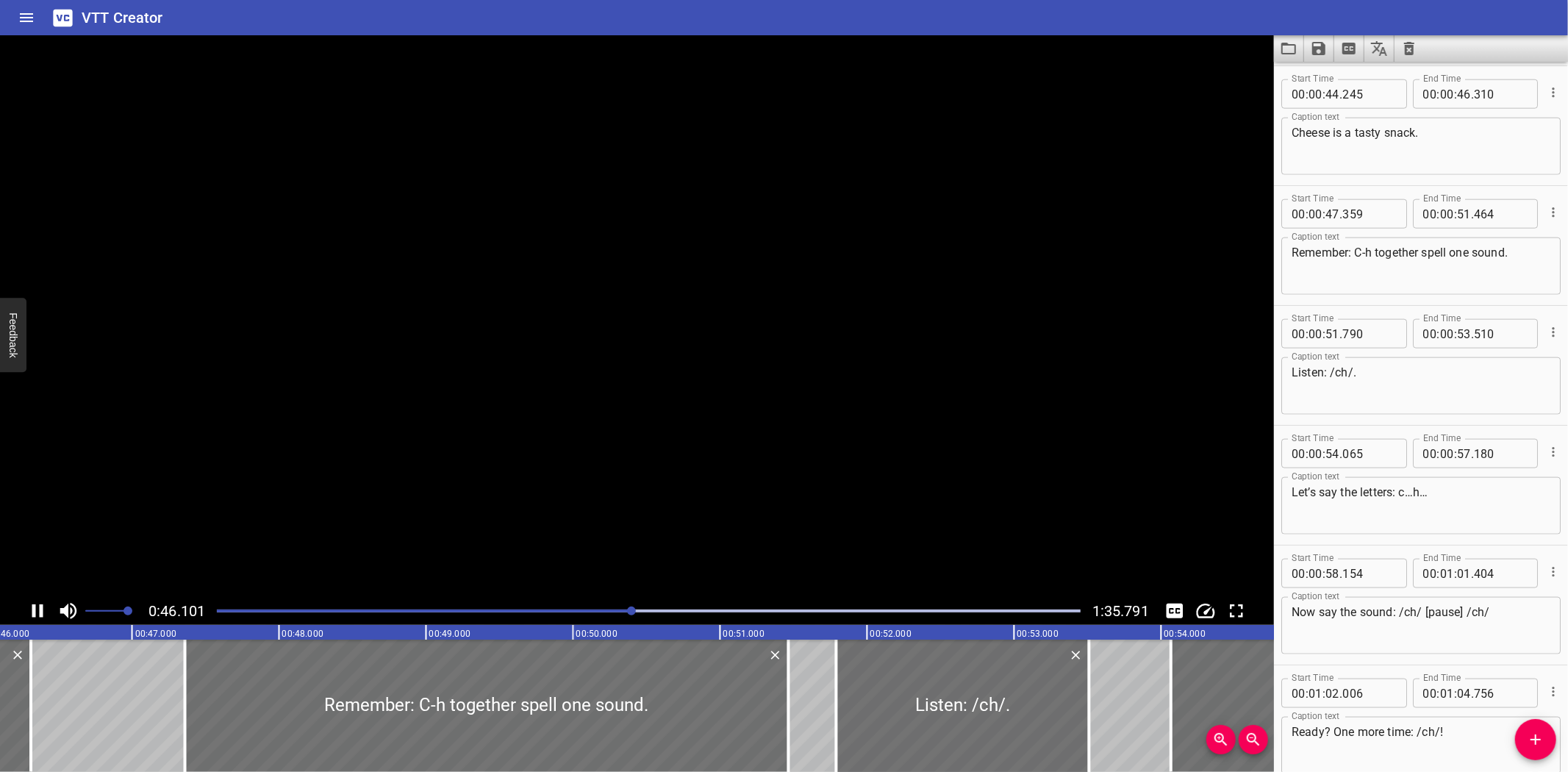
click at [37, 608] on icon "Play/Pause" at bounding box center [37, 610] width 22 height 22
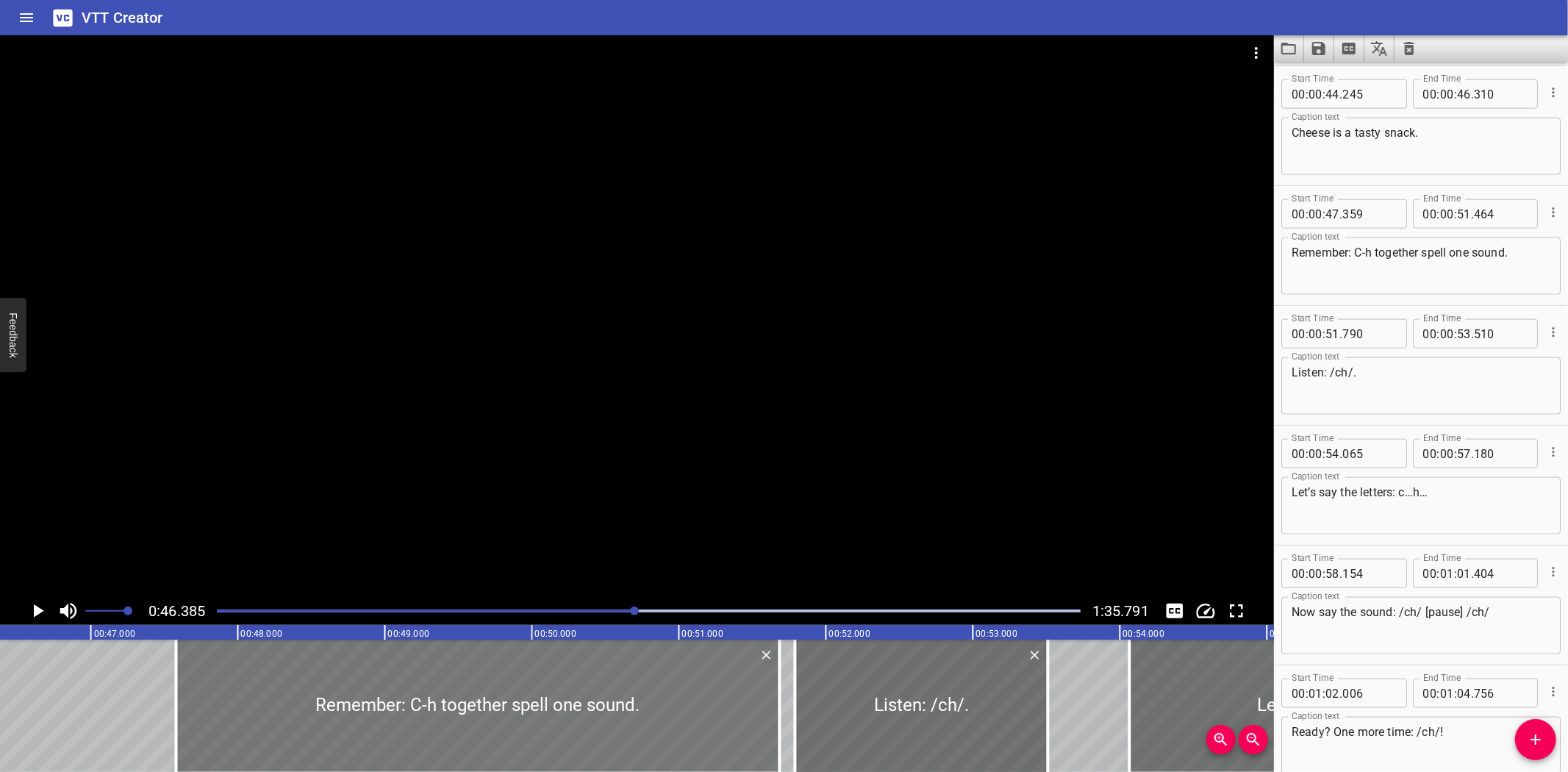
drag, startPoint x: 245, startPoint y: 691, endPoint x: 324, endPoint y: 691, distance: 79.0
click at [276, 687] on div at bounding box center [479, 706] width 604 height 133
type input "574"
type input "679"
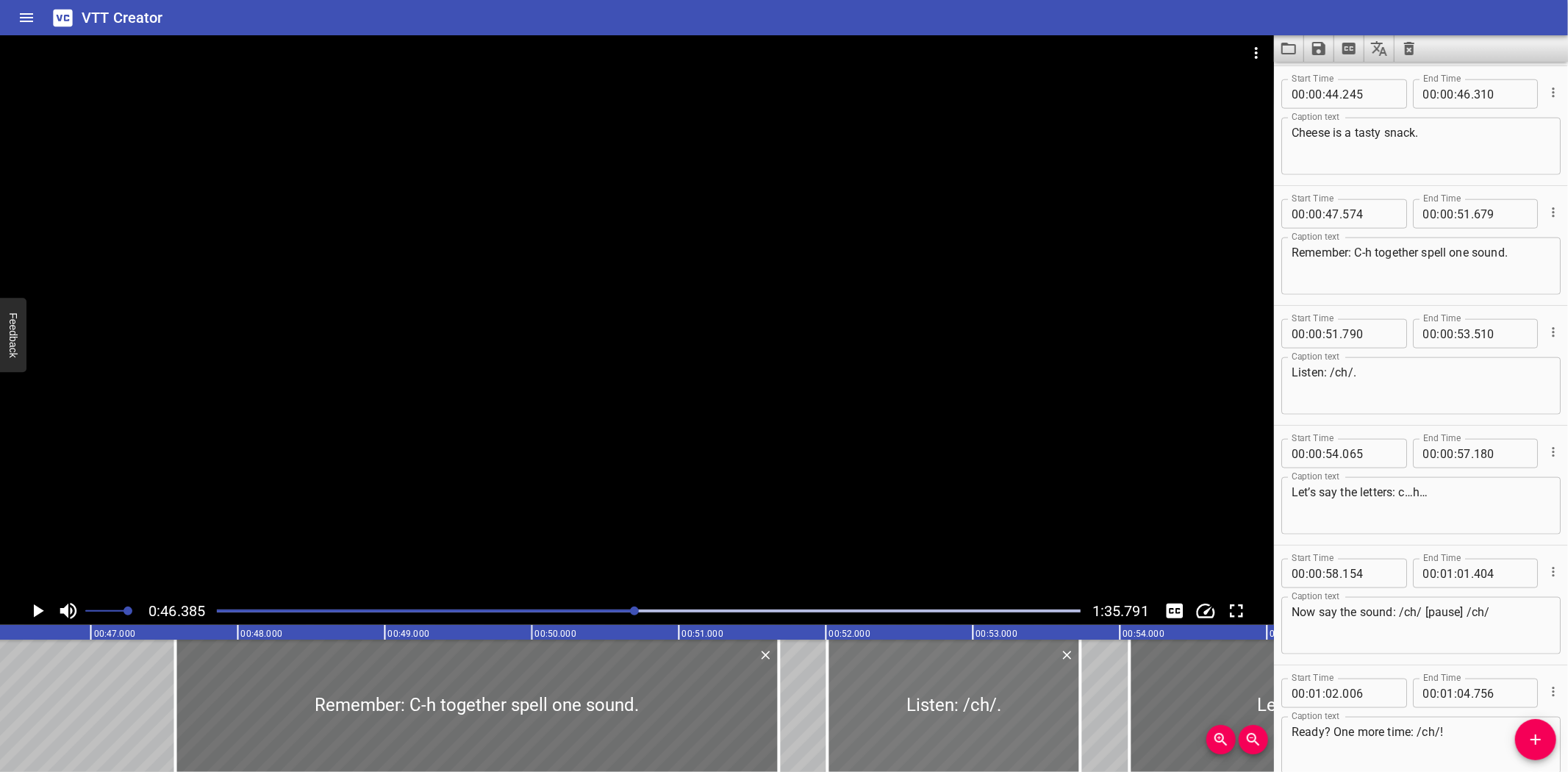
drag, startPoint x: 859, startPoint y: 710, endPoint x: 891, endPoint y: 706, distance: 32.2
click at [891, 706] on div at bounding box center [954, 706] width 253 height 133
type input "52"
type input "010"
type input "730"
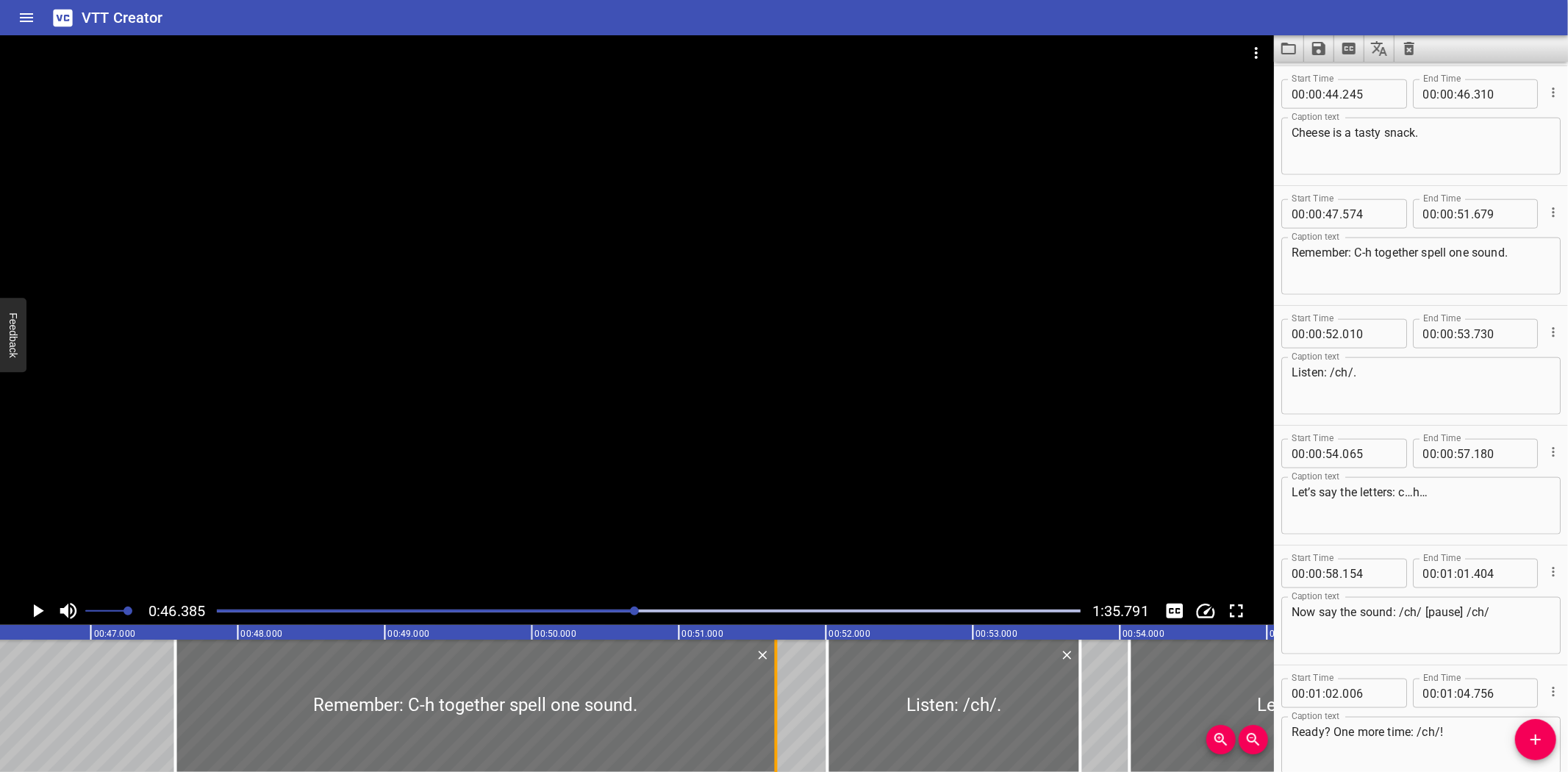
click at [773, 736] on div at bounding box center [777, 706] width 15 height 133
type input "659"
click at [972, 714] on div at bounding box center [957, 706] width 253 height 133
type input "025"
click at [1074, 711] on div at bounding box center [1078, 706] width 15 height 133
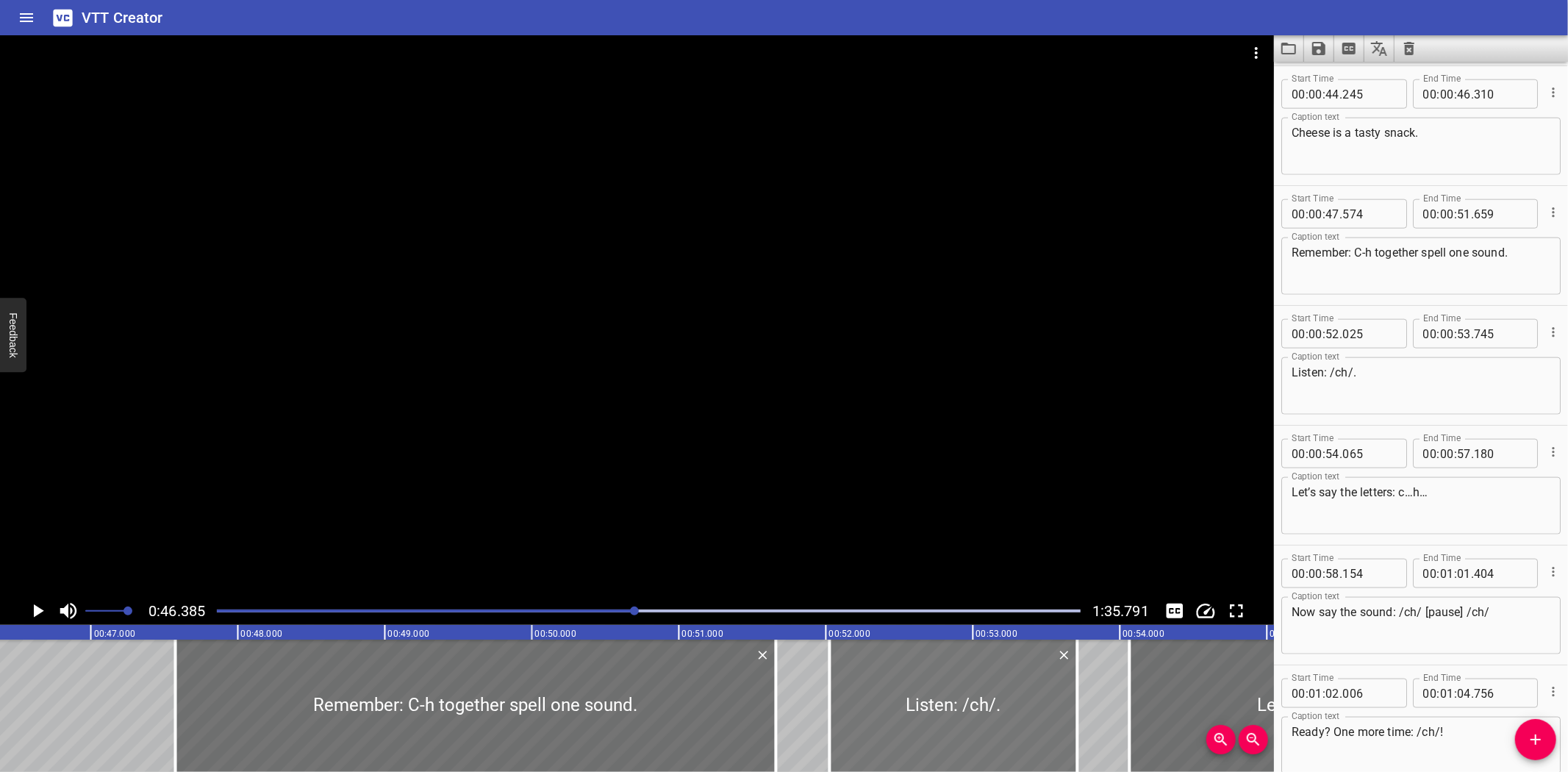
type input "710"
click at [39, 608] on icon "Play/Pause" at bounding box center [39, 610] width 10 height 13
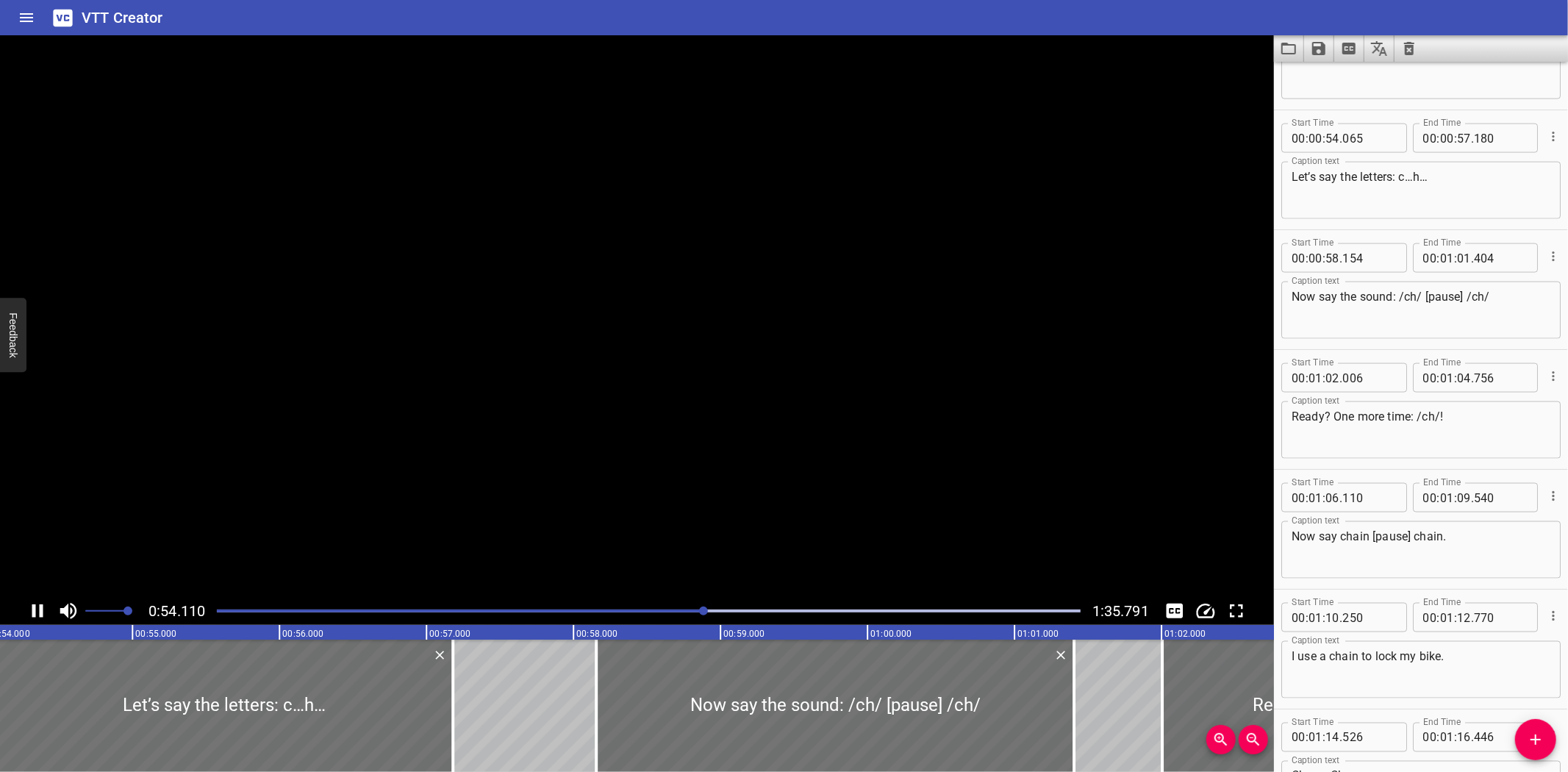
scroll to position [1795, 0]
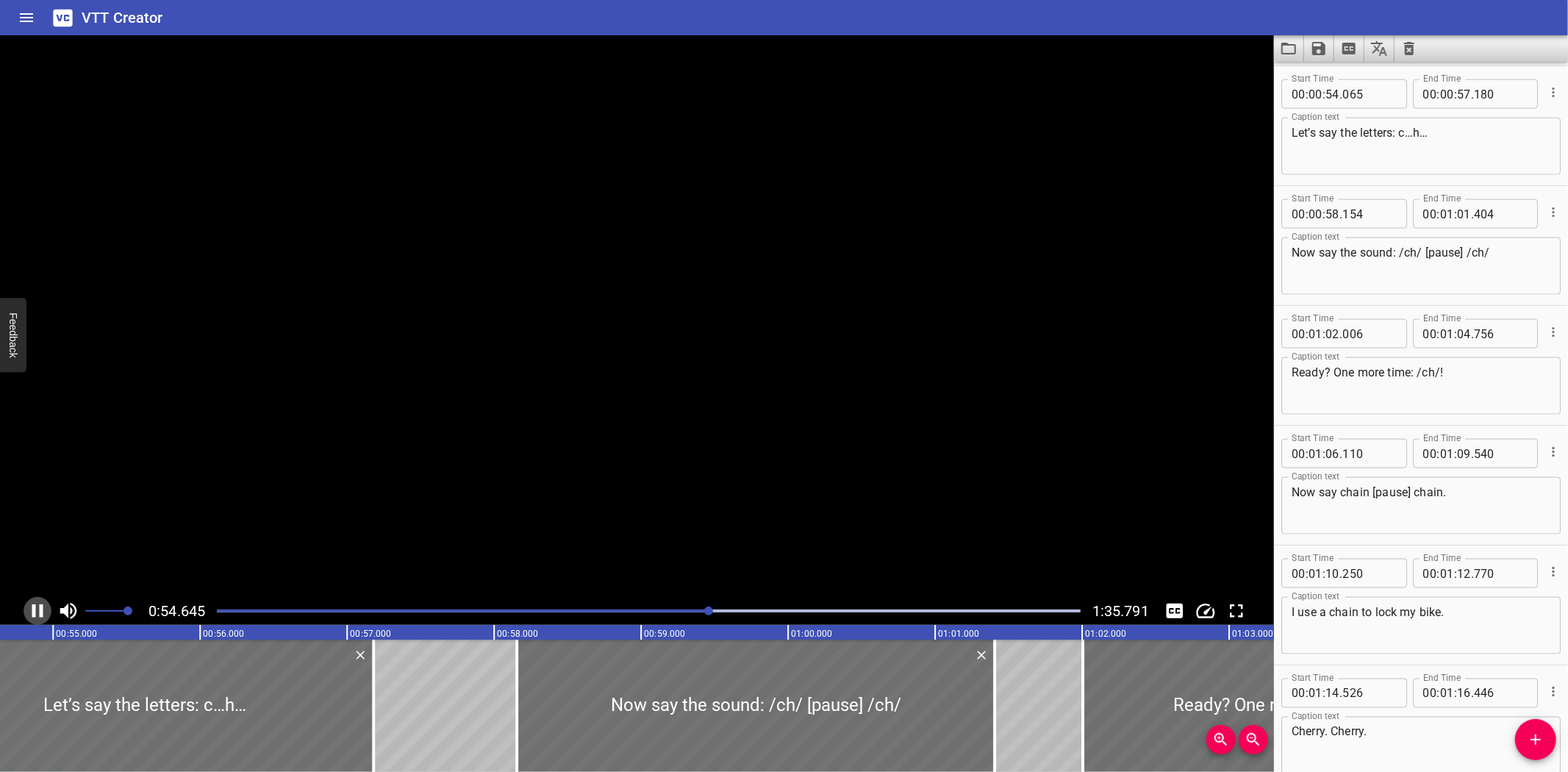
click at [41, 608] on icon "Play/Pause" at bounding box center [37, 610] width 11 height 13
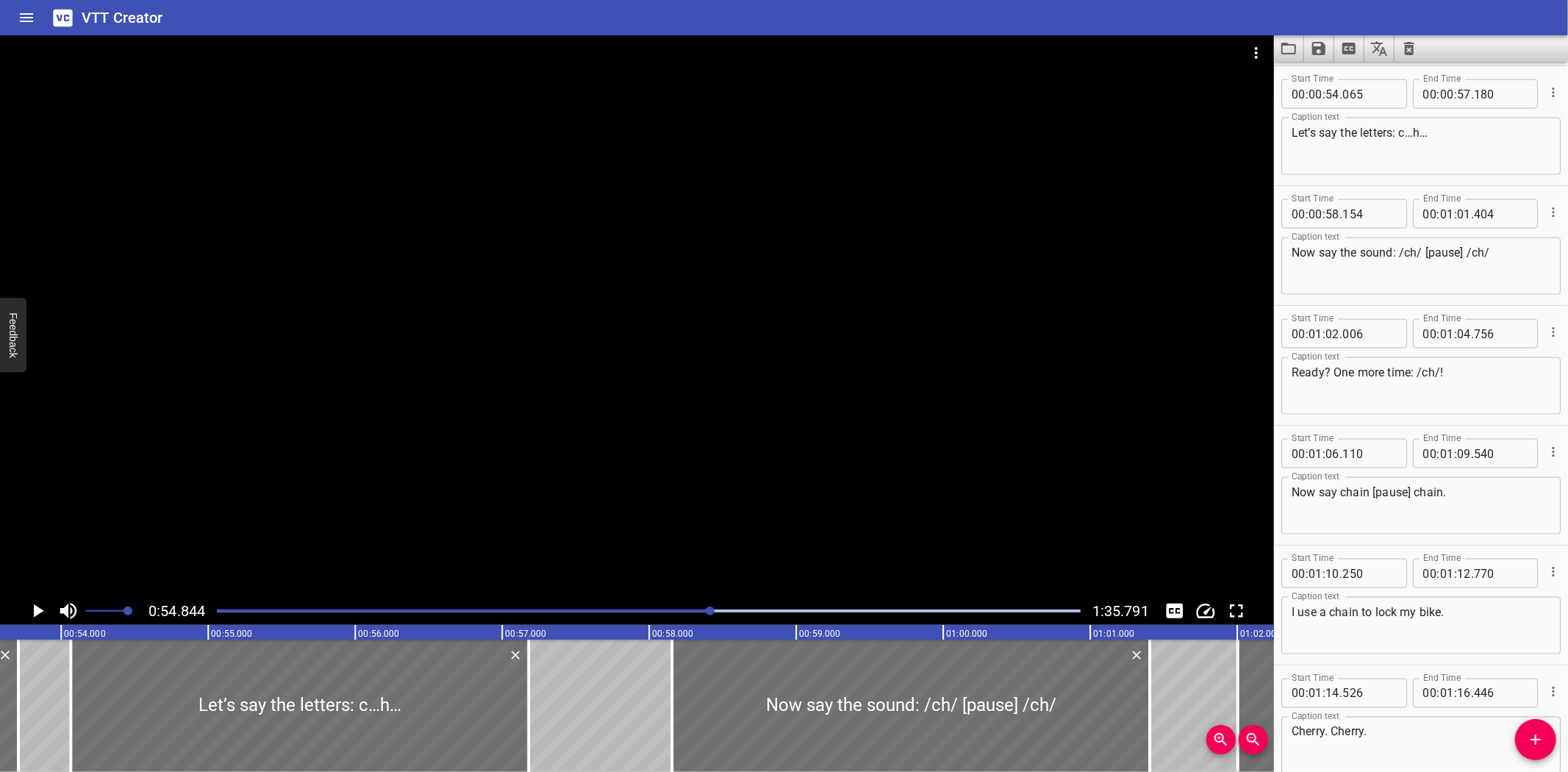
scroll to position [0, 7867]
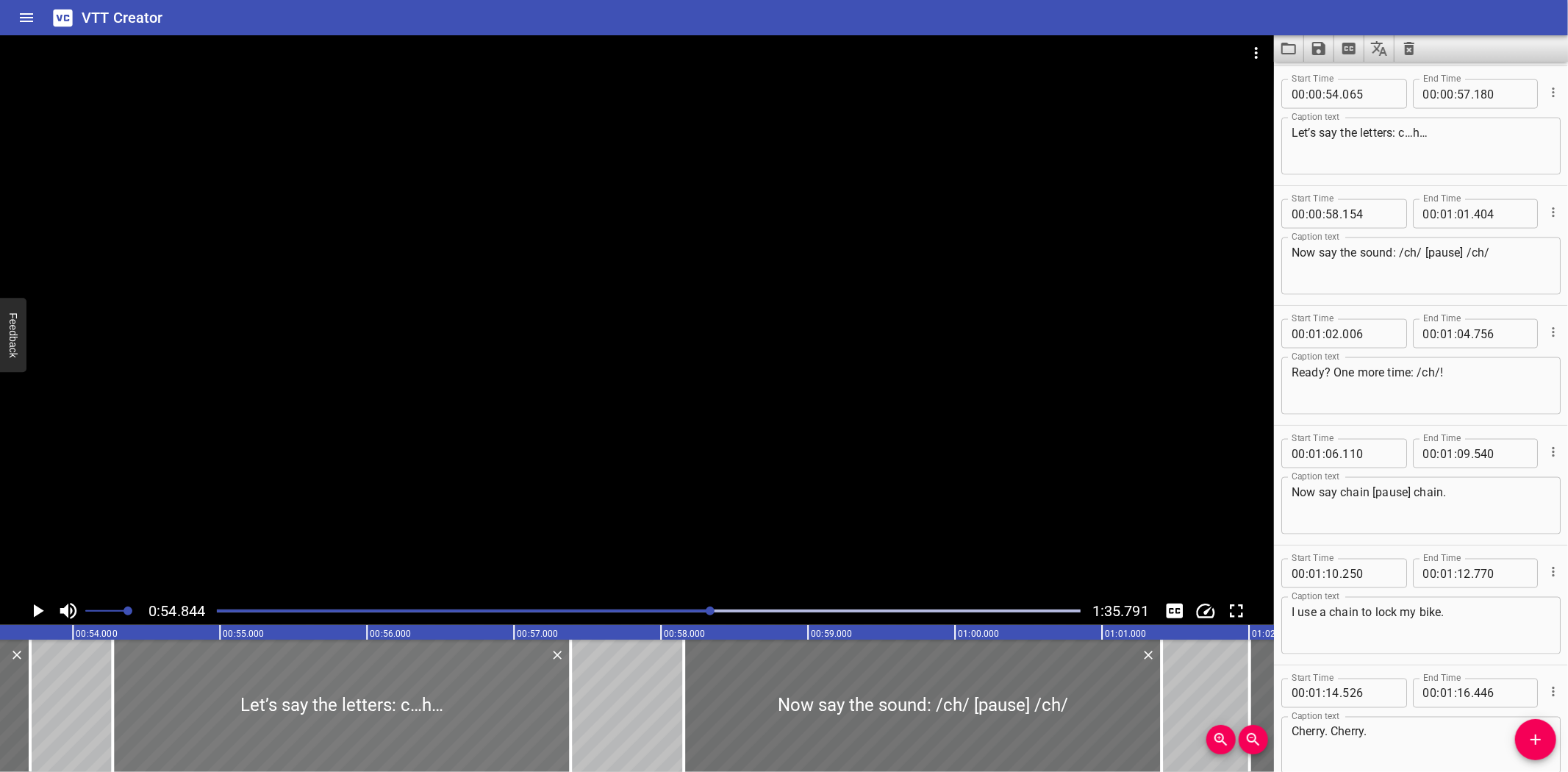
drag, startPoint x: 233, startPoint y: 692, endPoint x: 263, endPoint y: 688, distance: 30.3
click at [263, 688] on div at bounding box center [342, 706] width 458 height 133
type input "270"
type input "385"
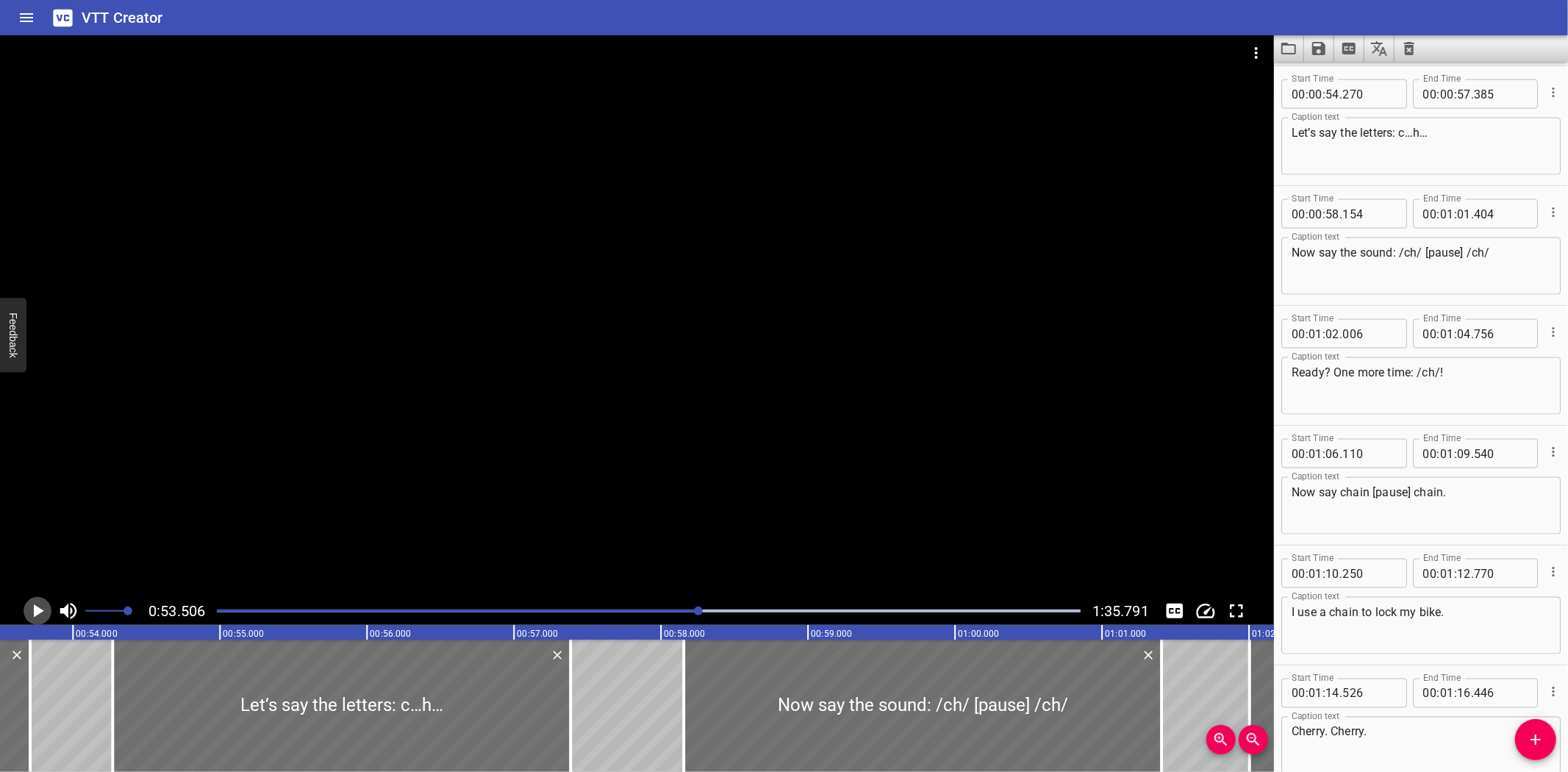
click at [37, 610] on icon "Play/Pause" at bounding box center [39, 610] width 10 height 13
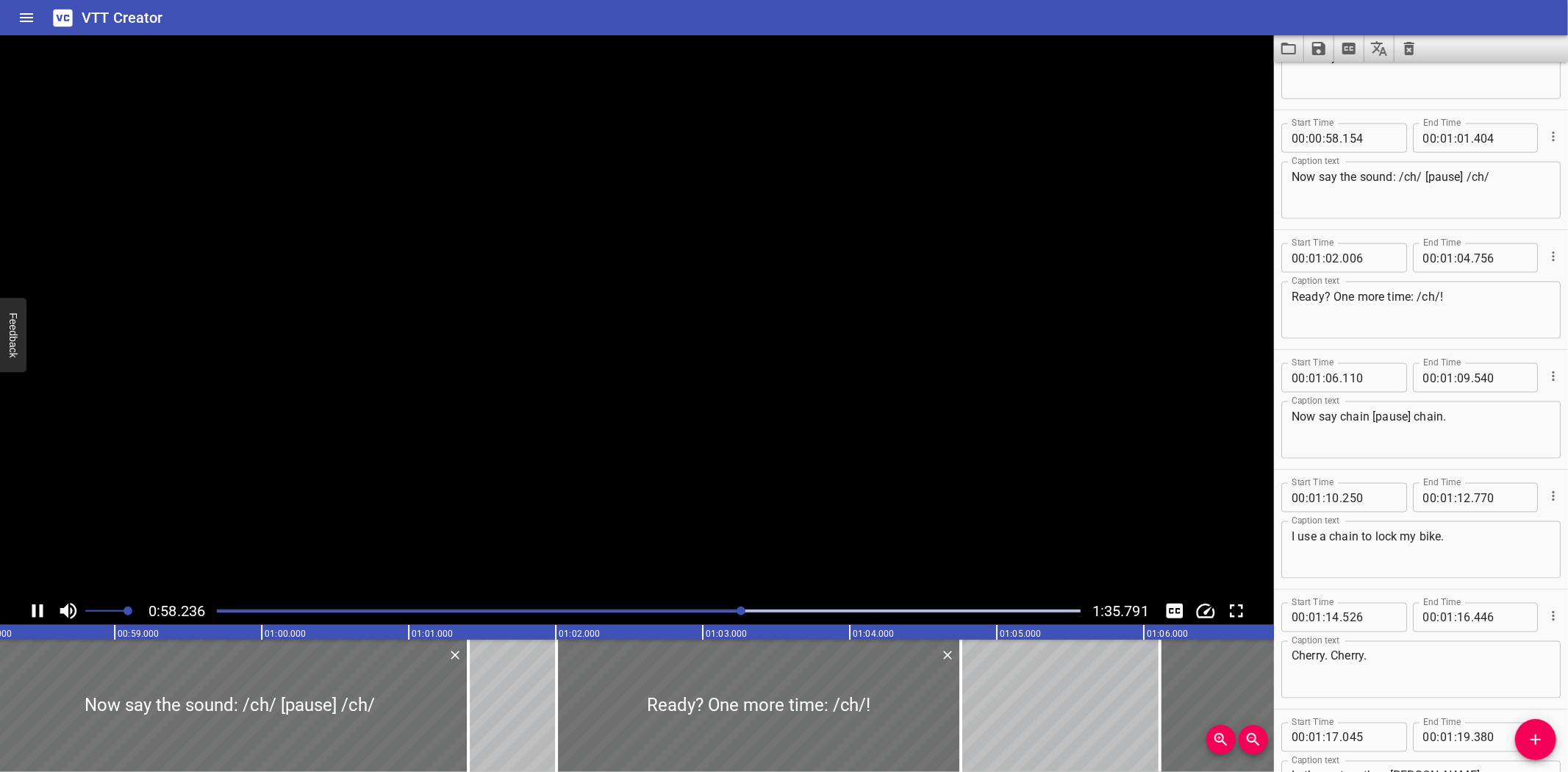
scroll to position [1915, 0]
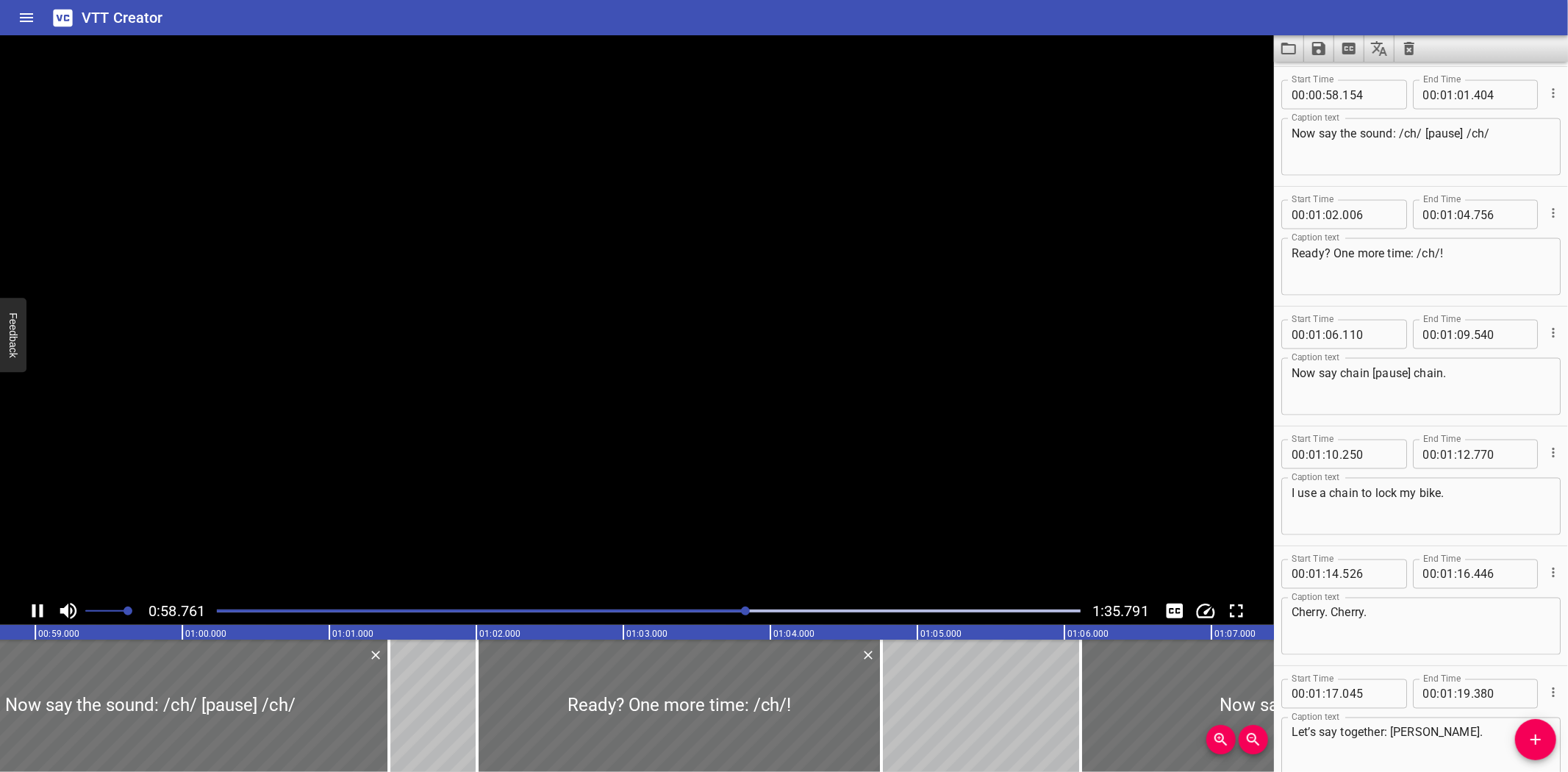
click at [37, 610] on icon "Play/Pause" at bounding box center [37, 610] width 22 height 22
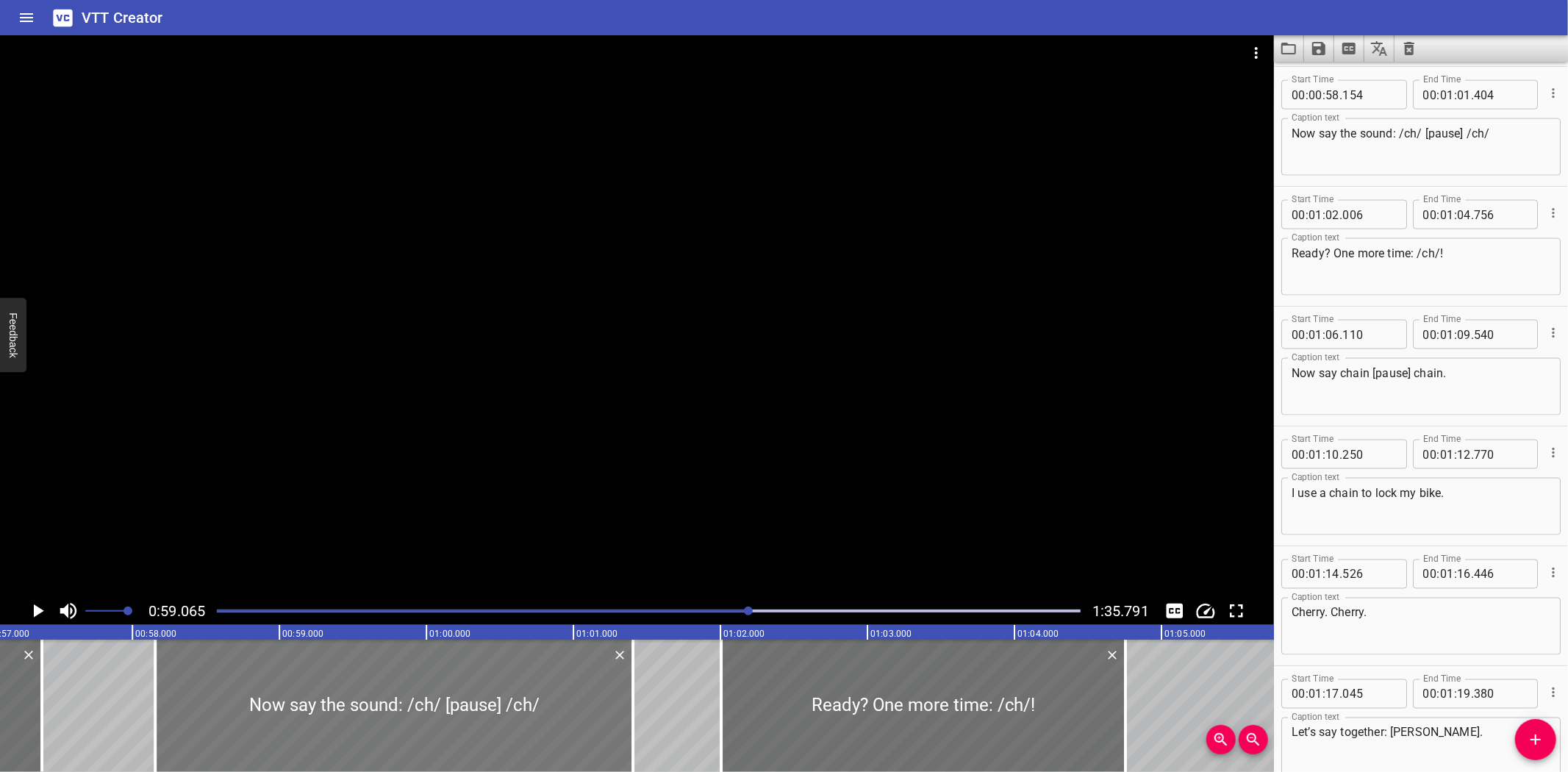
scroll to position [0, 8373]
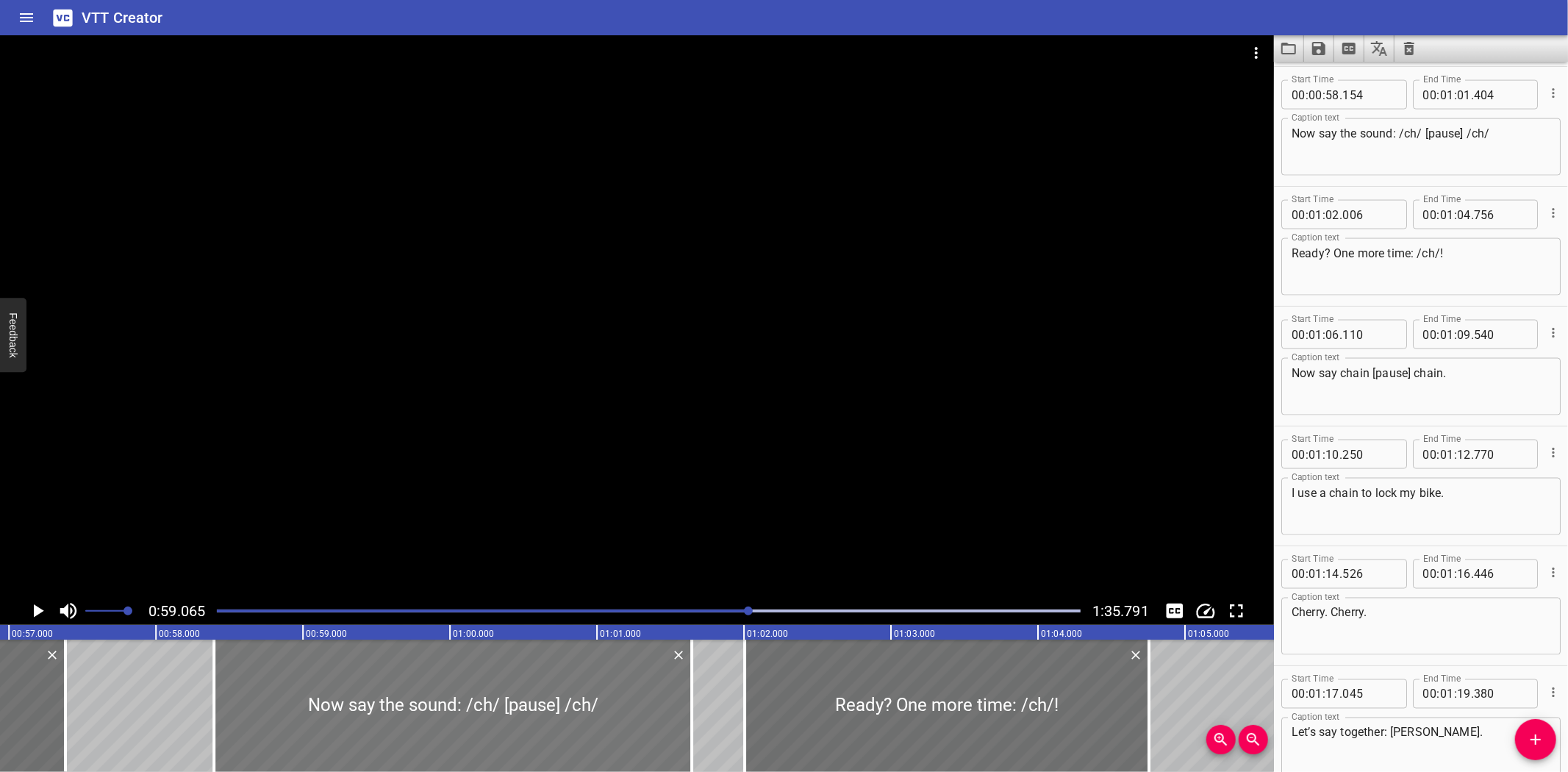
drag, startPoint x: 325, startPoint y: 701, endPoint x: 360, endPoint y: 695, distance: 35.5
click at [360, 695] on div at bounding box center [453, 706] width 478 height 133
type input "394"
drag, startPoint x: 694, startPoint y: 714, endPoint x: 682, endPoint y: 716, distance: 12.2
click at [682, 716] on div at bounding box center [680, 706] width 15 height 133
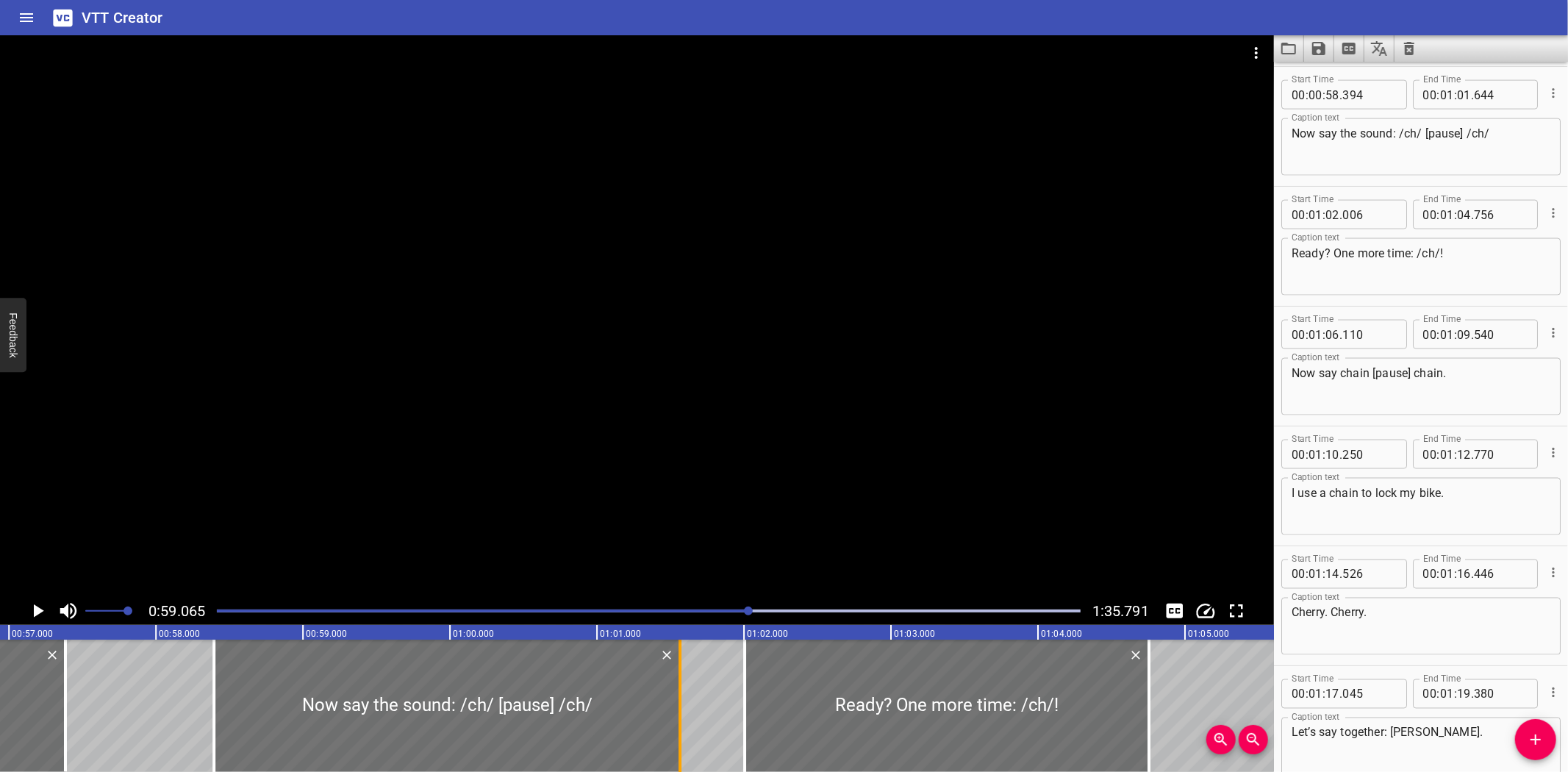
type input "564"
click at [824, 715] on div at bounding box center [952, 706] width 404 height 133
type input "041"
drag, startPoint x: 1151, startPoint y: 716, endPoint x: 1177, endPoint y: 716, distance: 26.0
click at [1177, 716] on div at bounding box center [1181, 706] width 15 height 133
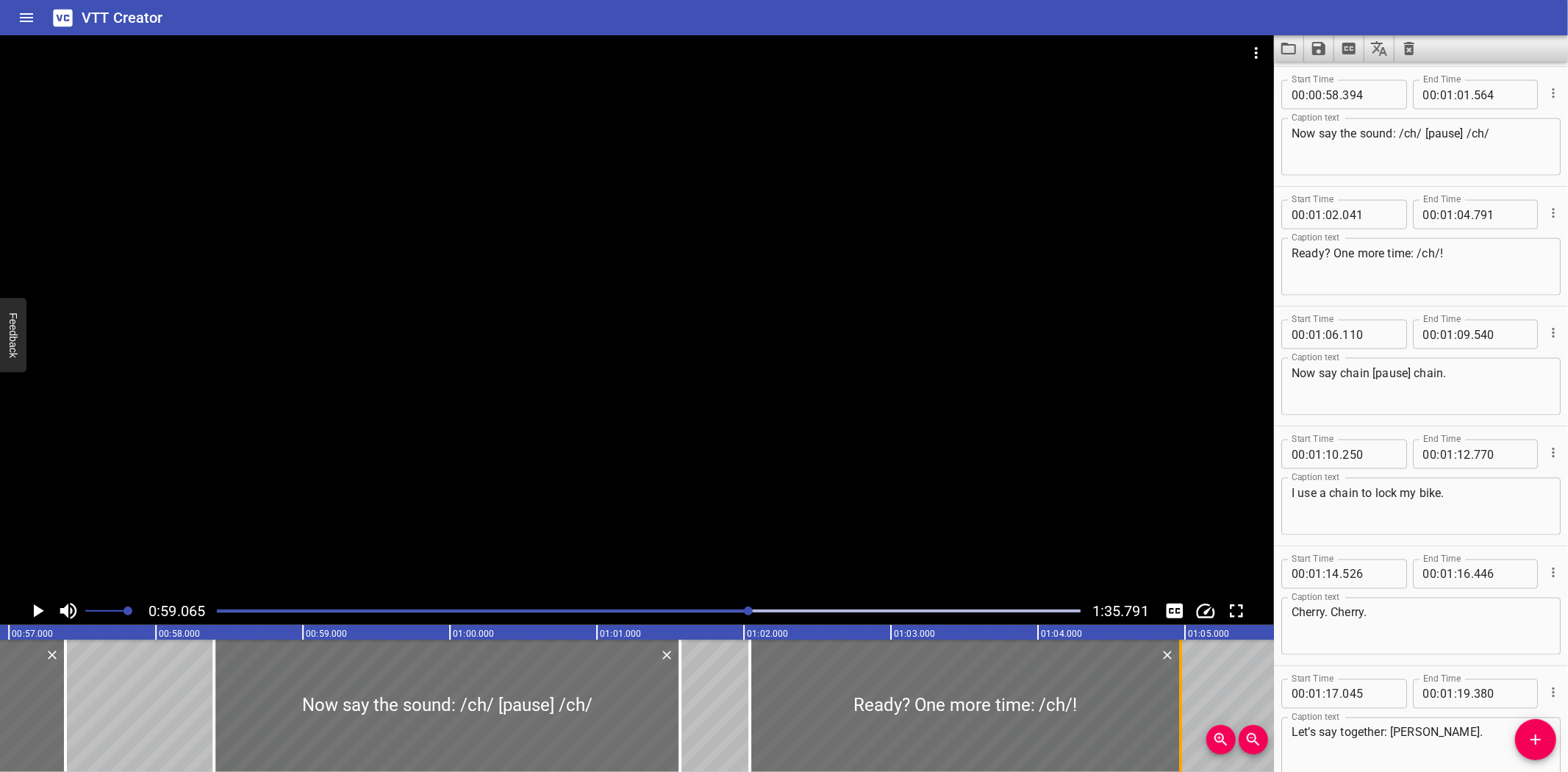
type input "971"
click at [80, 662] on div "Blending with ch Hey there, champion! Ready for two letters, one sound—meet c-h…" at bounding box center [450, 706] width 17645 height 133
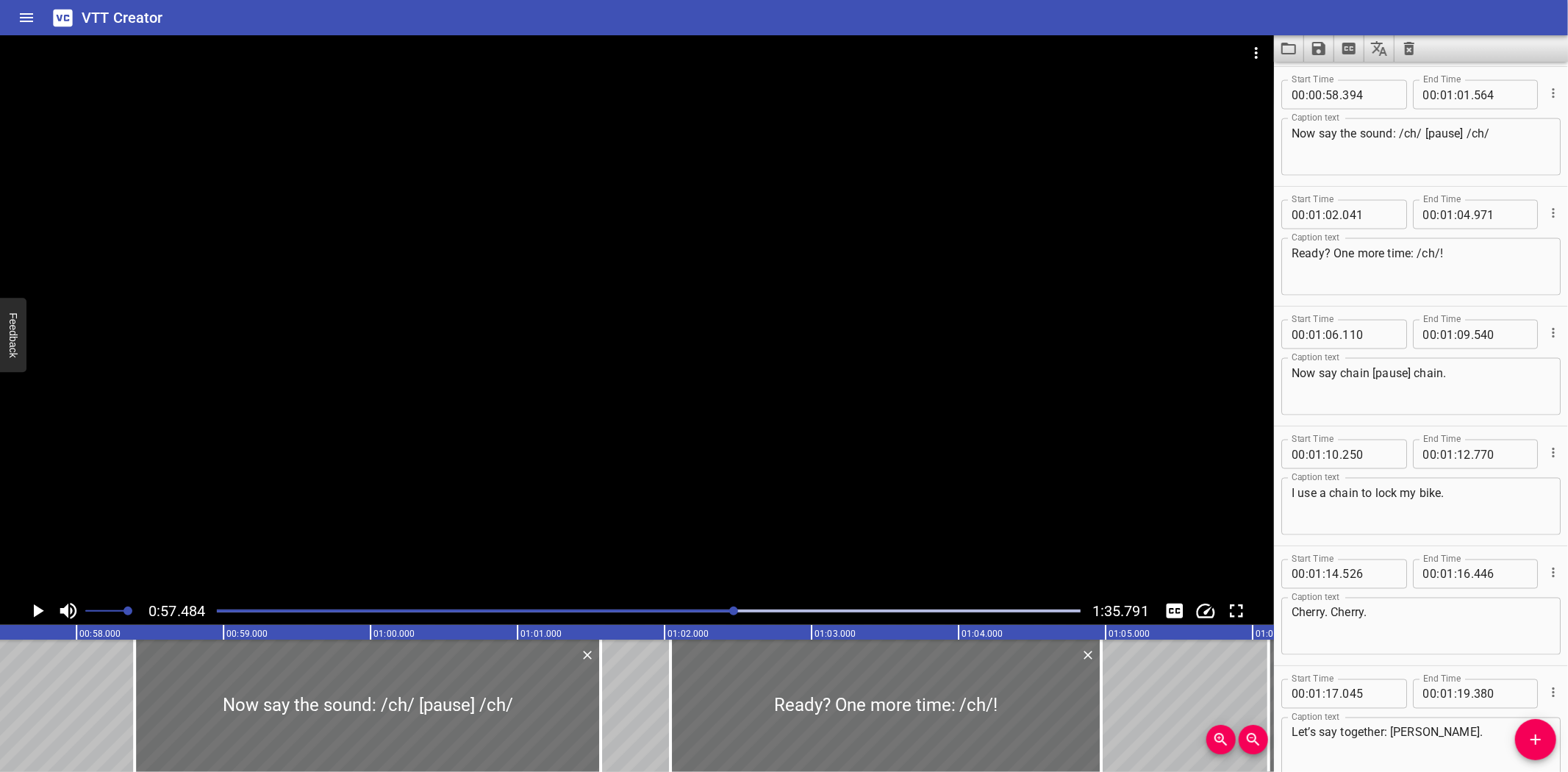
click at [29, 606] on icon "Play/Pause" at bounding box center [37, 610] width 22 height 22
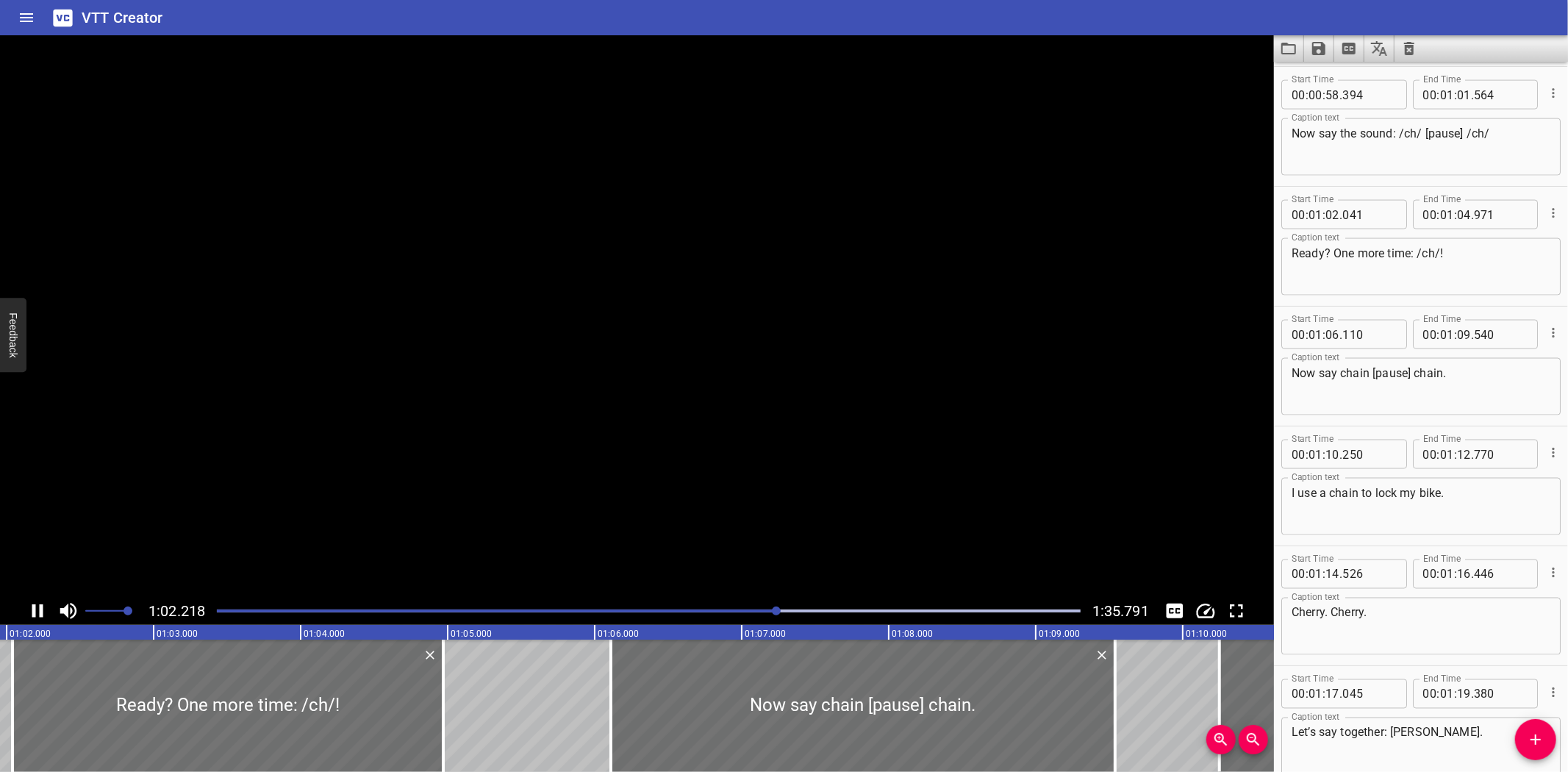
scroll to position [2034, 0]
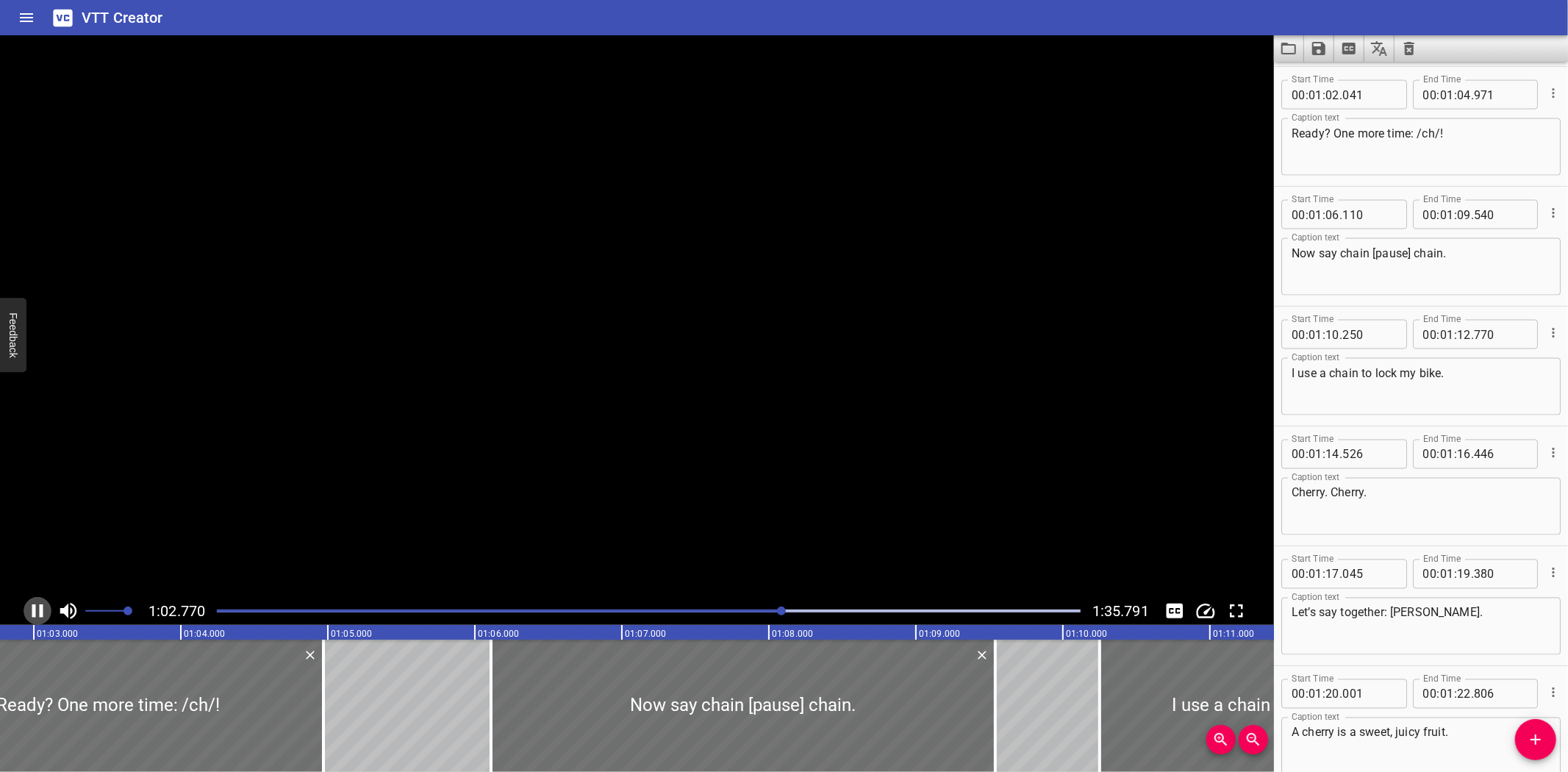
click at [29, 606] on icon "Play/Pause" at bounding box center [37, 610] width 22 height 22
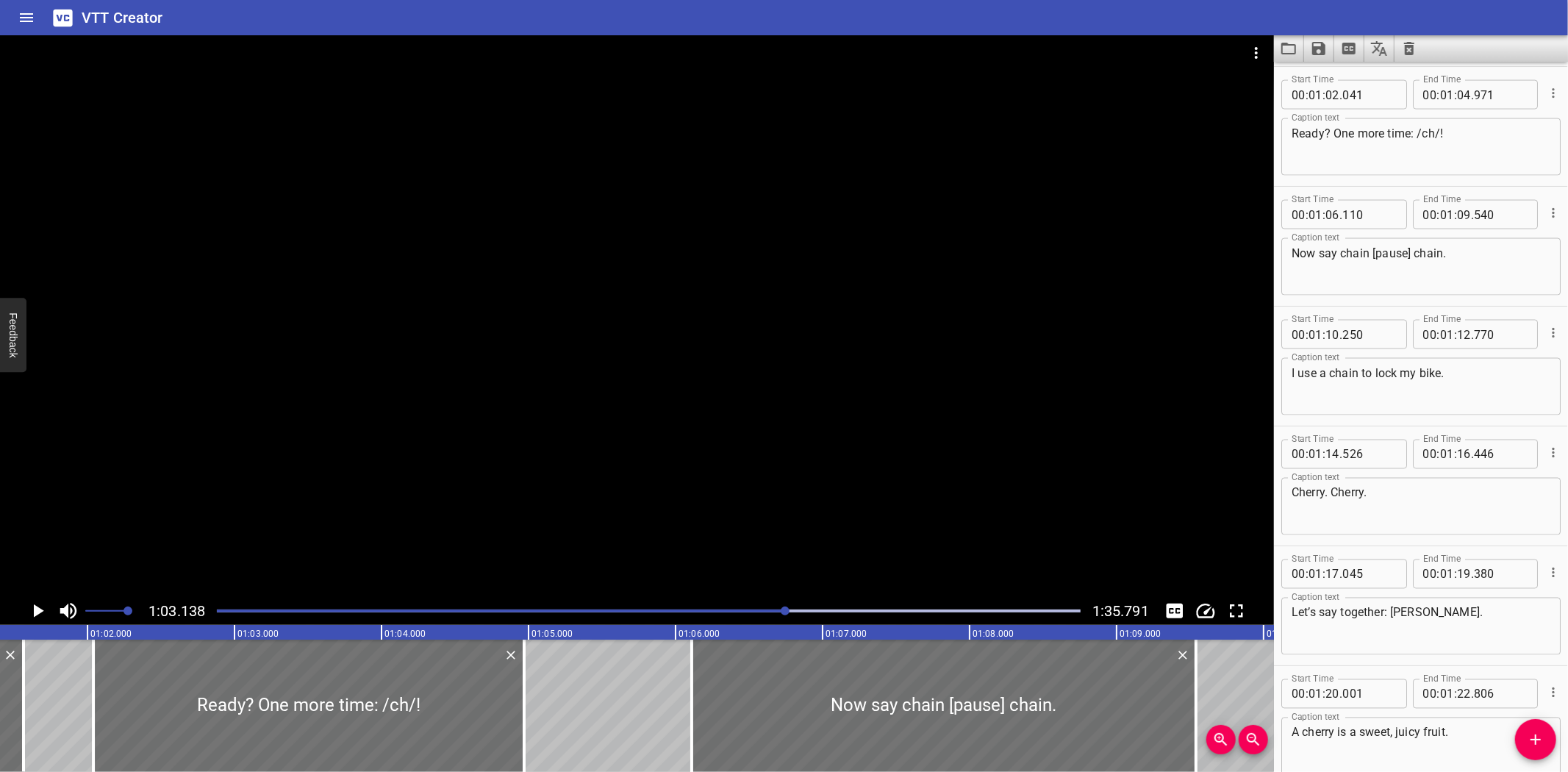
scroll to position [0, 8913]
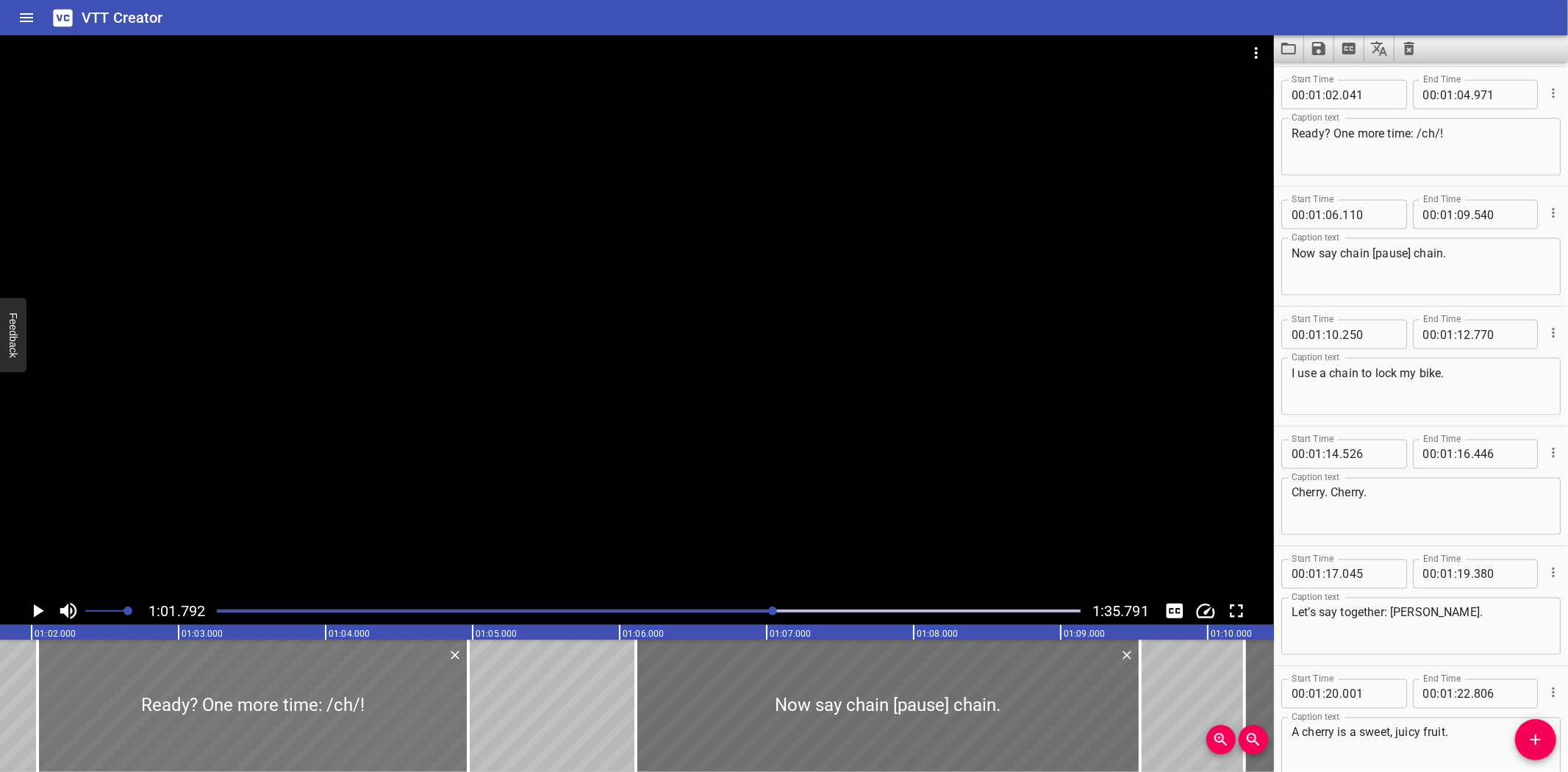
scroll to position [0, 9086]
drag, startPoint x: 37, startPoint y: 695, endPoint x: 61, endPoint y: 706, distance: 26.4
click at [61, 706] on div at bounding box center [61, 706] width 15 height 133
type input "201"
click at [33, 606] on icon "Play/Pause" at bounding box center [37, 610] width 22 height 22
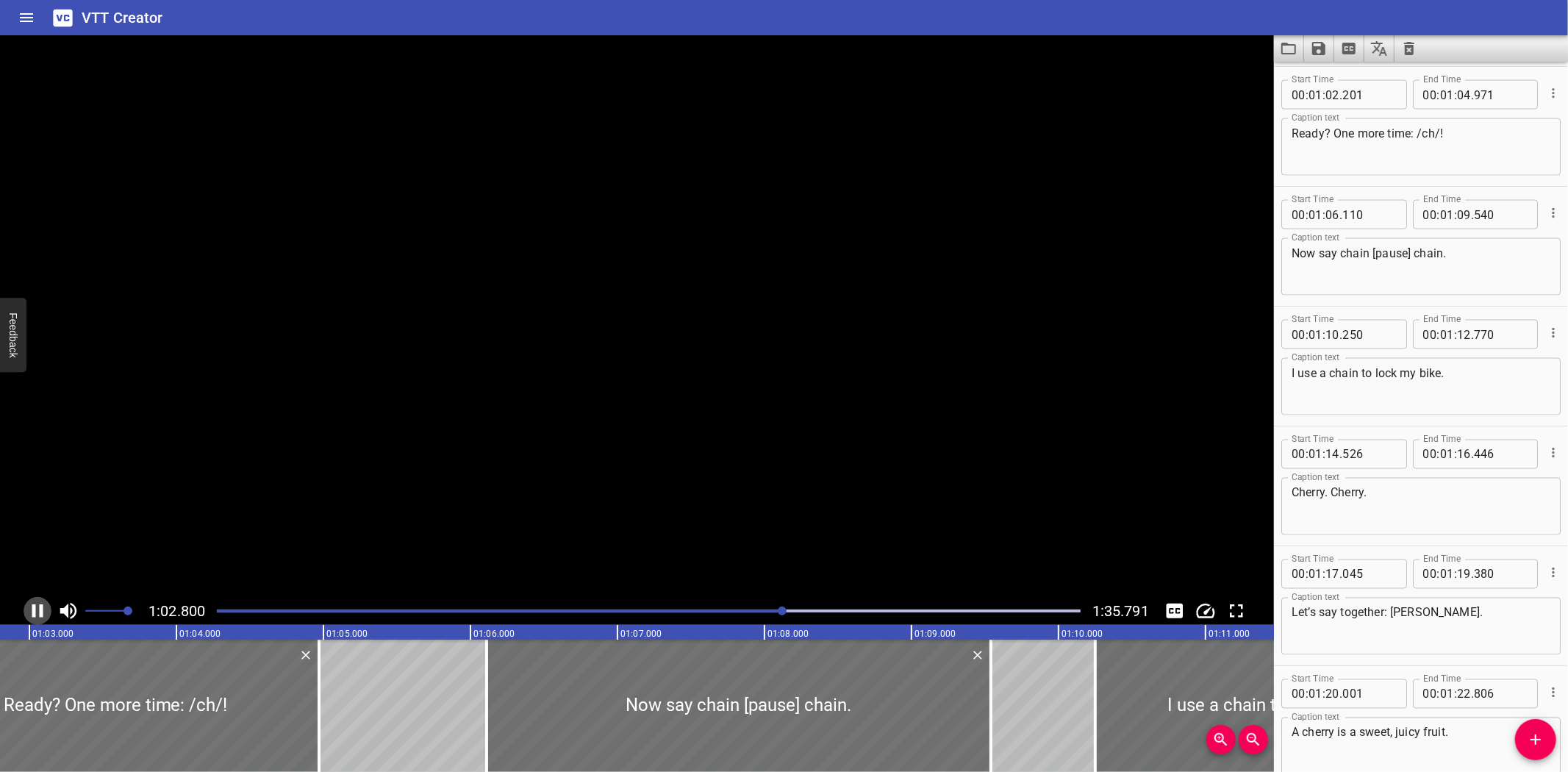
click at [33, 606] on icon "Play/Pause" at bounding box center [37, 610] width 11 height 13
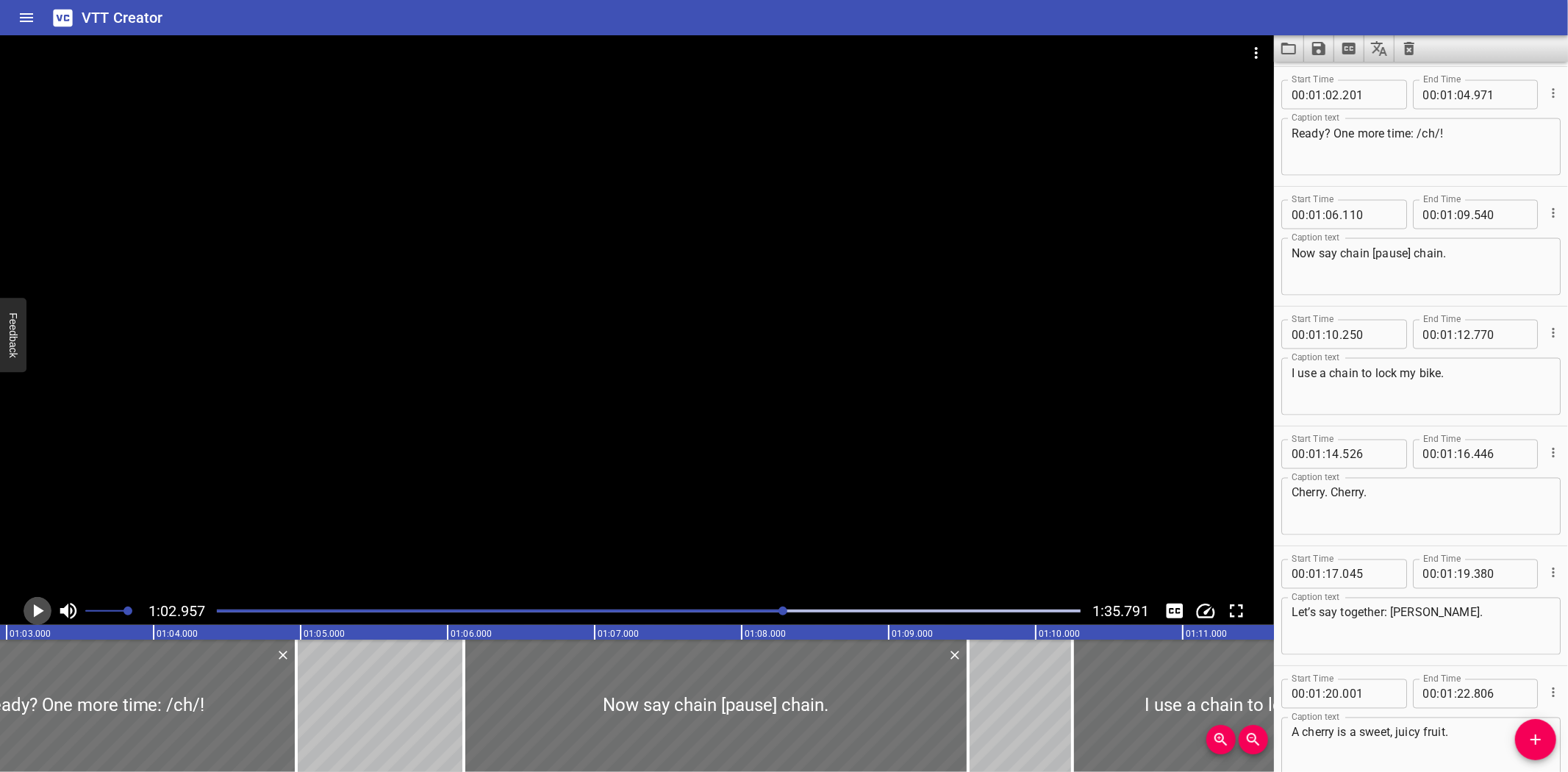
click at [33, 606] on icon "Play/Pause" at bounding box center [37, 610] width 22 height 22
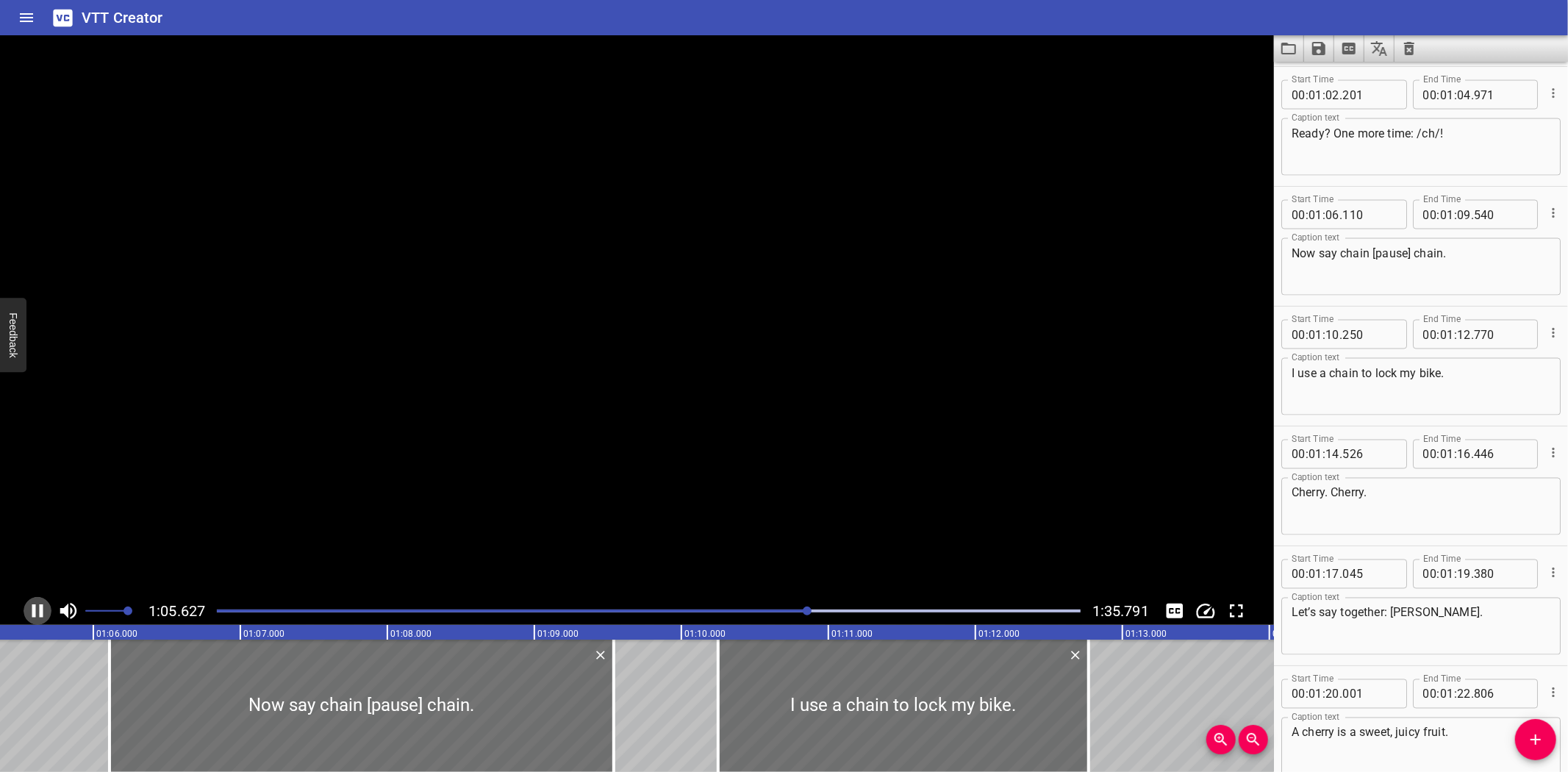
click at [33, 606] on icon "Play/Pause" at bounding box center [37, 610] width 11 height 13
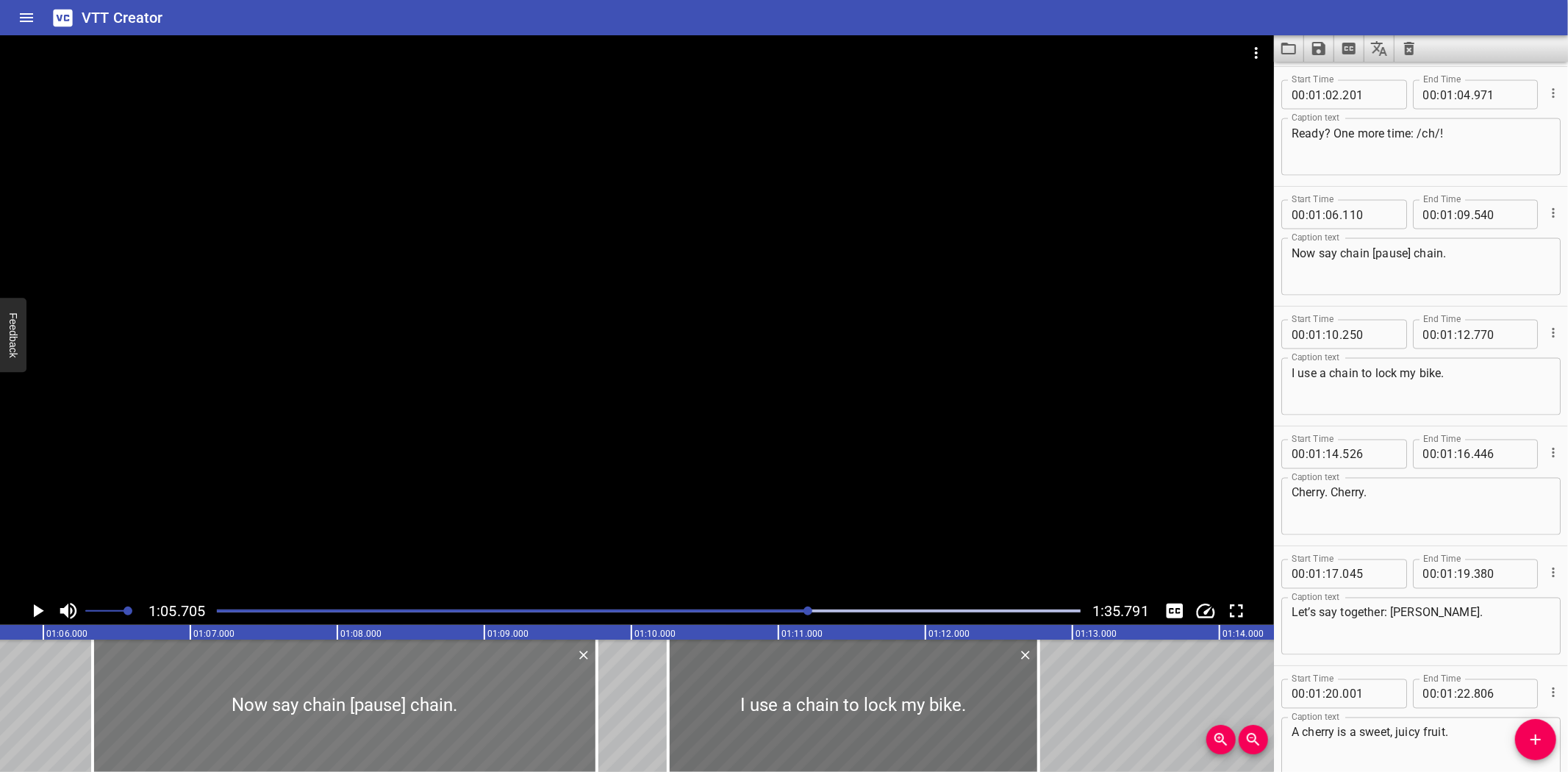
drag, startPoint x: 149, startPoint y: 695, endPoint x: 182, endPoint y: 695, distance: 33.0
click at [182, 695] on div at bounding box center [345, 706] width 504 height 133
type input "335"
type input "765"
click at [33, 606] on icon "Play/Pause" at bounding box center [37, 610] width 22 height 22
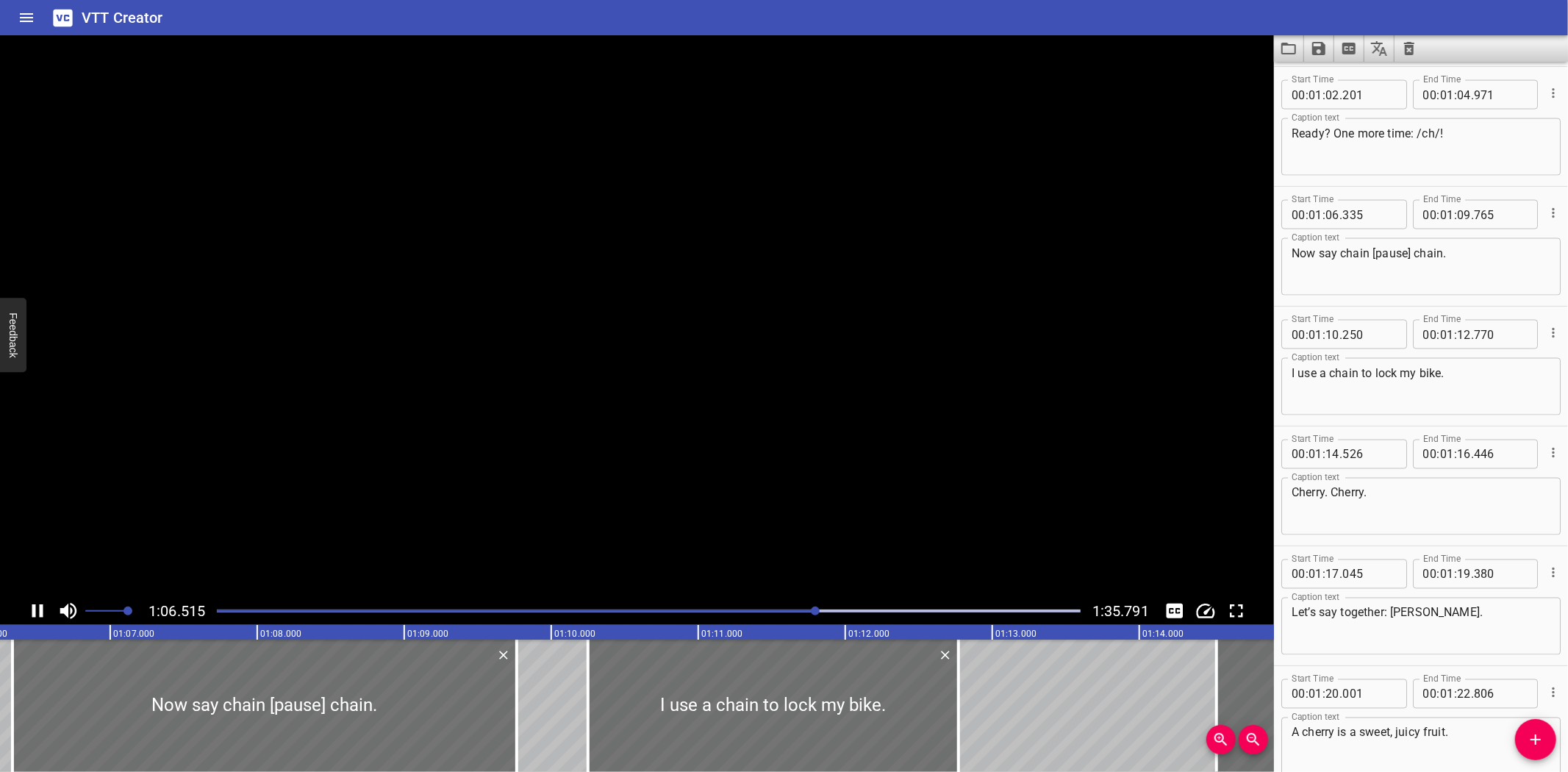
scroll to position [2154, 0]
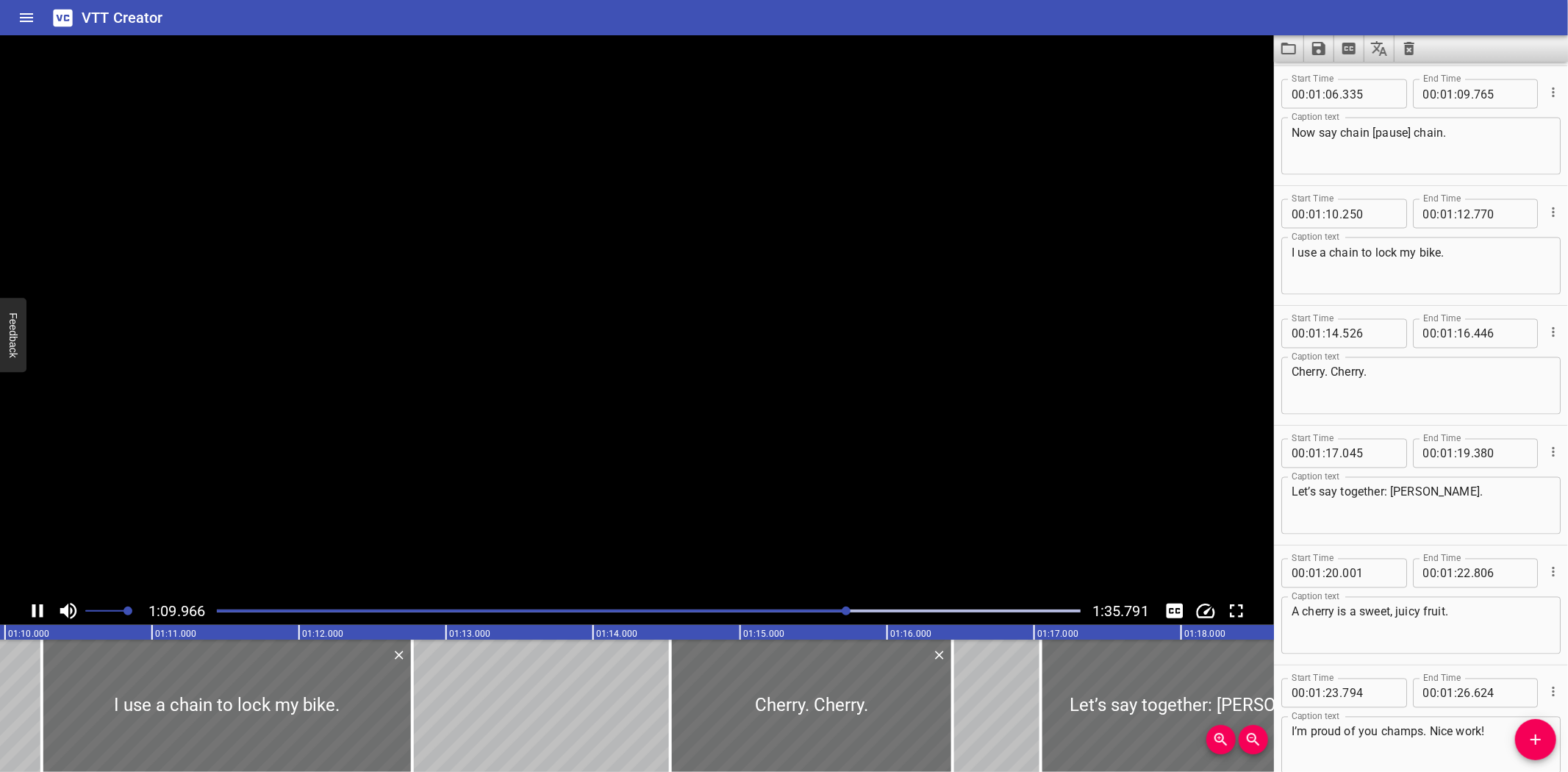
click at [33, 606] on icon "Play/Pause" at bounding box center [37, 610] width 11 height 13
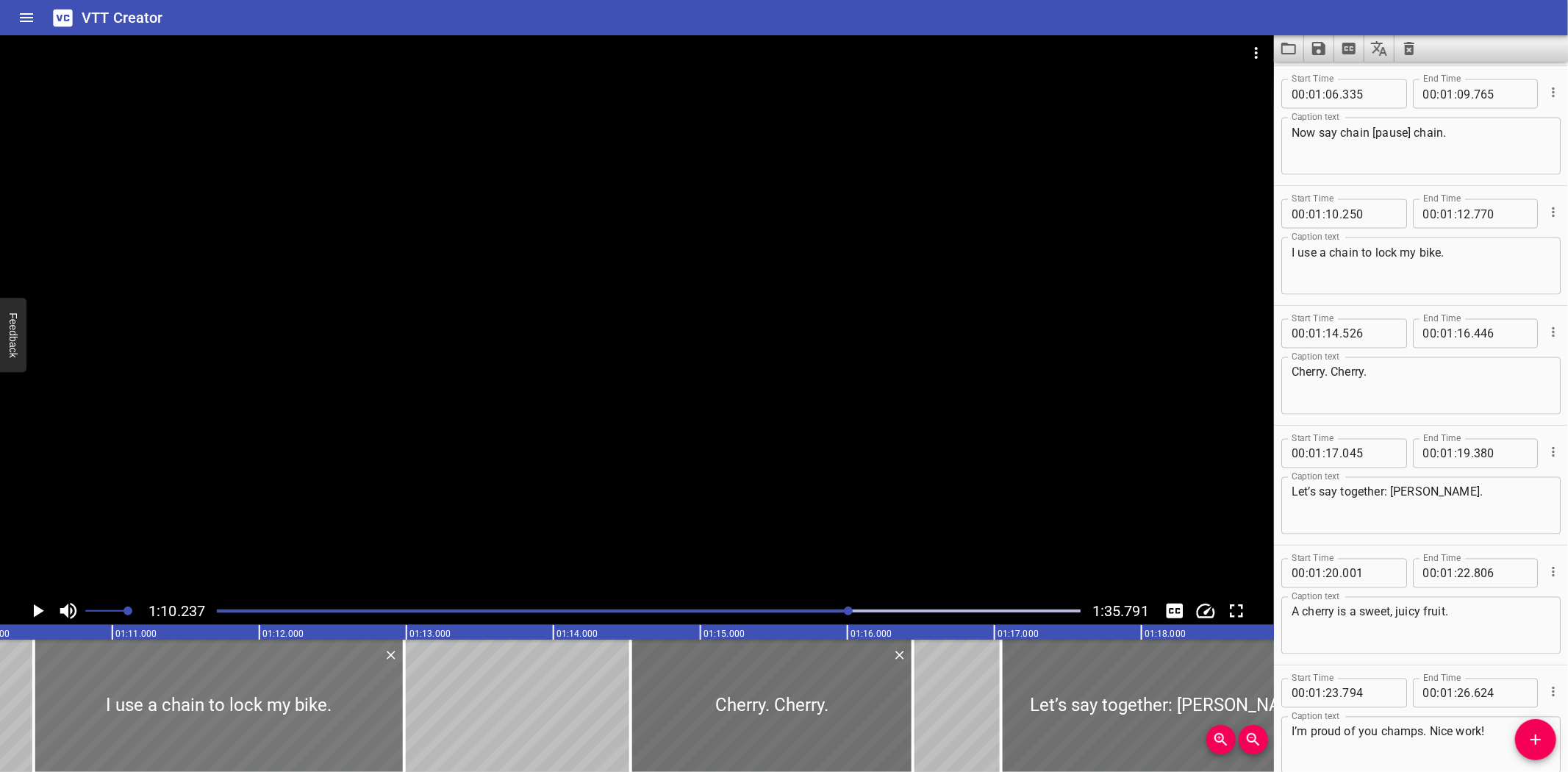
drag, startPoint x: 110, startPoint y: 697, endPoint x: 142, endPoint y: 695, distance: 32.1
click at [142, 695] on div at bounding box center [219, 706] width 371 height 133
type input "465"
click at [399, 715] on div at bounding box center [401, 706] width 3 height 133
type input "960"
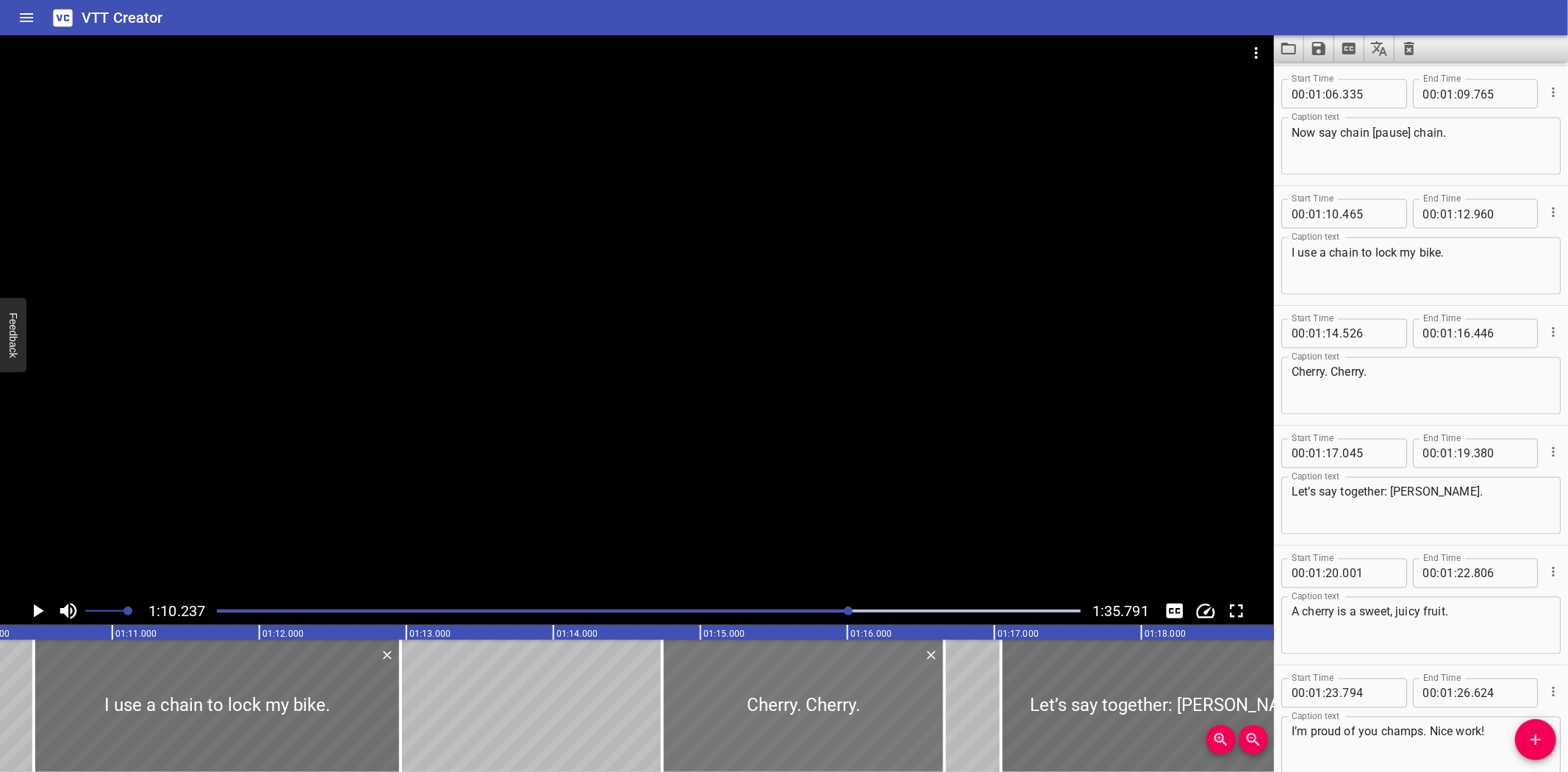
drag, startPoint x: 709, startPoint y: 697, endPoint x: 740, endPoint y: 698, distance: 31.0
click at [740, 698] on div at bounding box center [803, 706] width 282 height 133
type input "741"
click at [939, 714] on div at bounding box center [941, 706] width 3 height 133
type input "631"
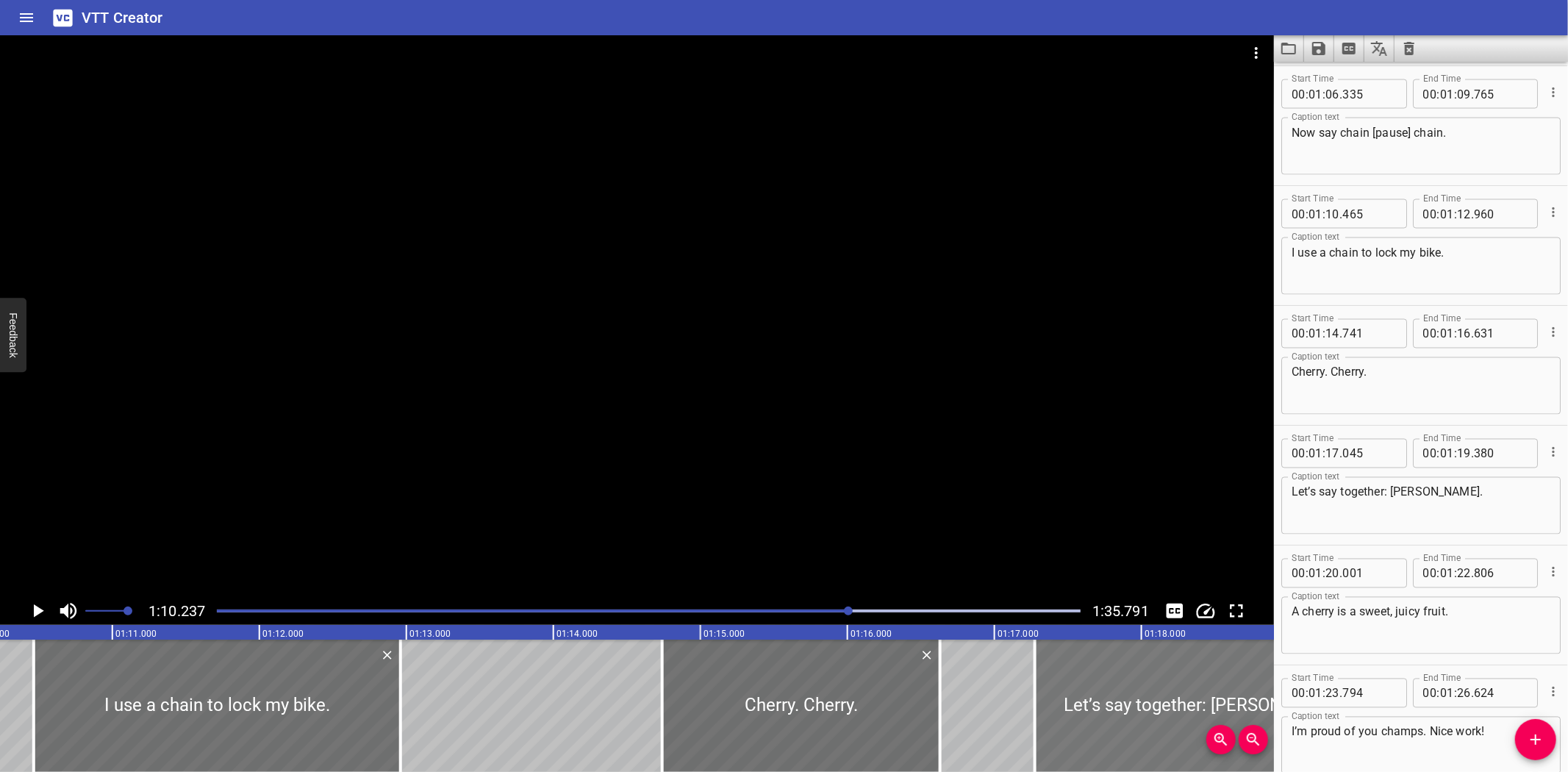
drag, startPoint x: 1037, startPoint y: 697, endPoint x: 1070, endPoint y: 697, distance: 33.0
click at [1070, 697] on div at bounding box center [1207, 706] width 343 height 133
type input "275"
type input "610"
click at [34, 607] on icon "Play/Pause" at bounding box center [39, 610] width 10 height 13
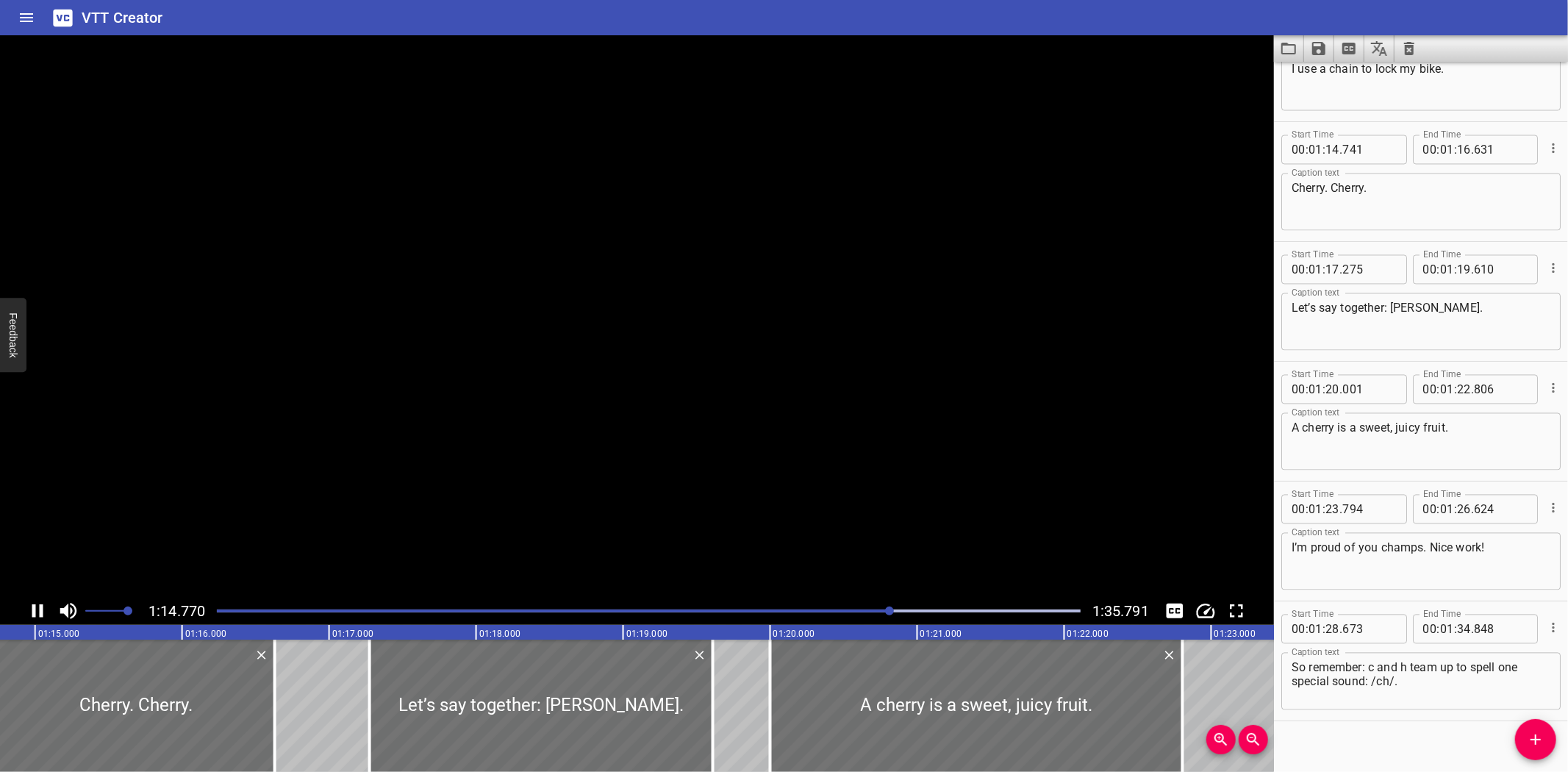
scroll to position [2352, 0]
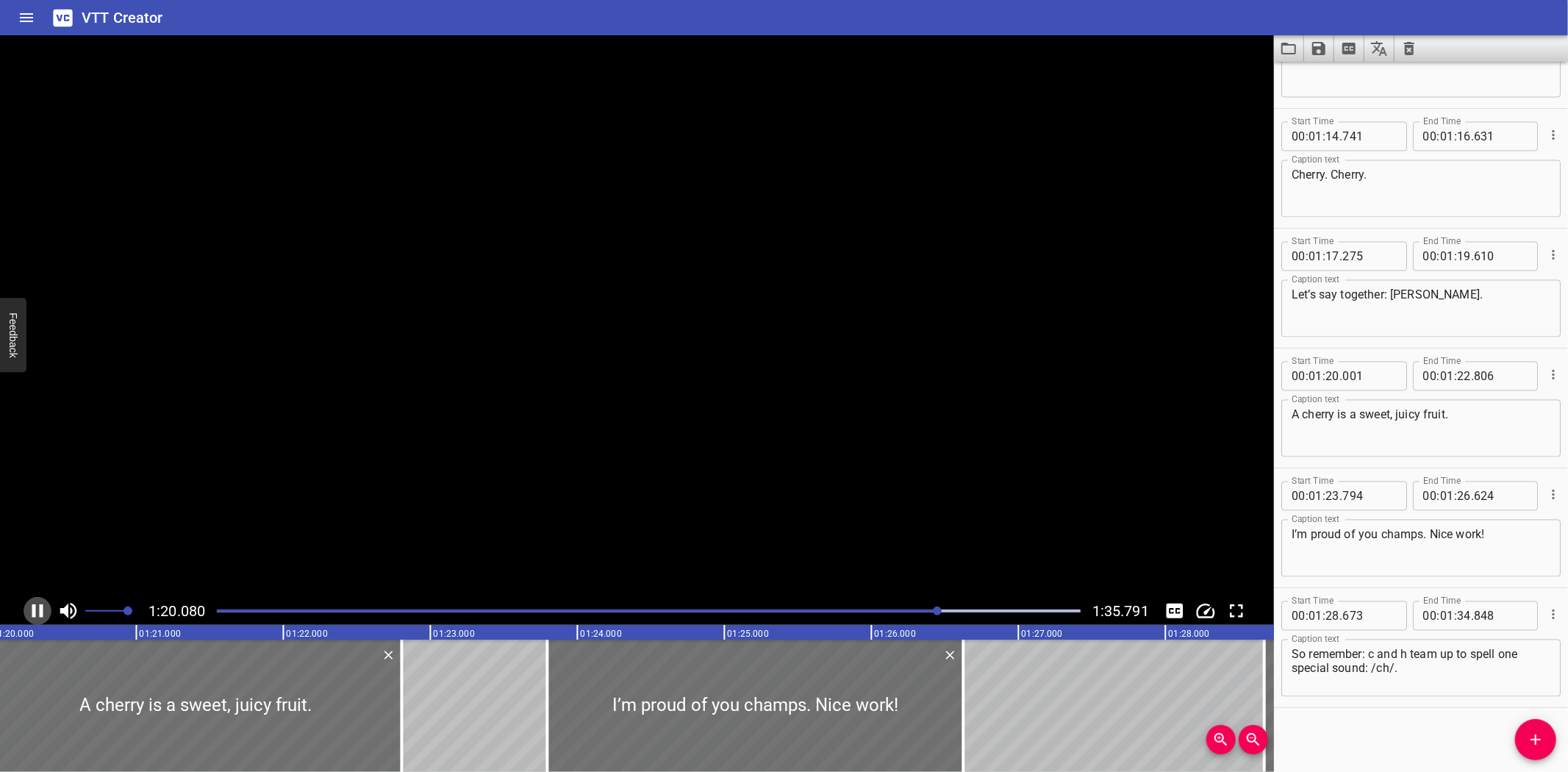
click at [34, 607] on icon "Play/Pause" at bounding box center [37, 610] width 11 height 13
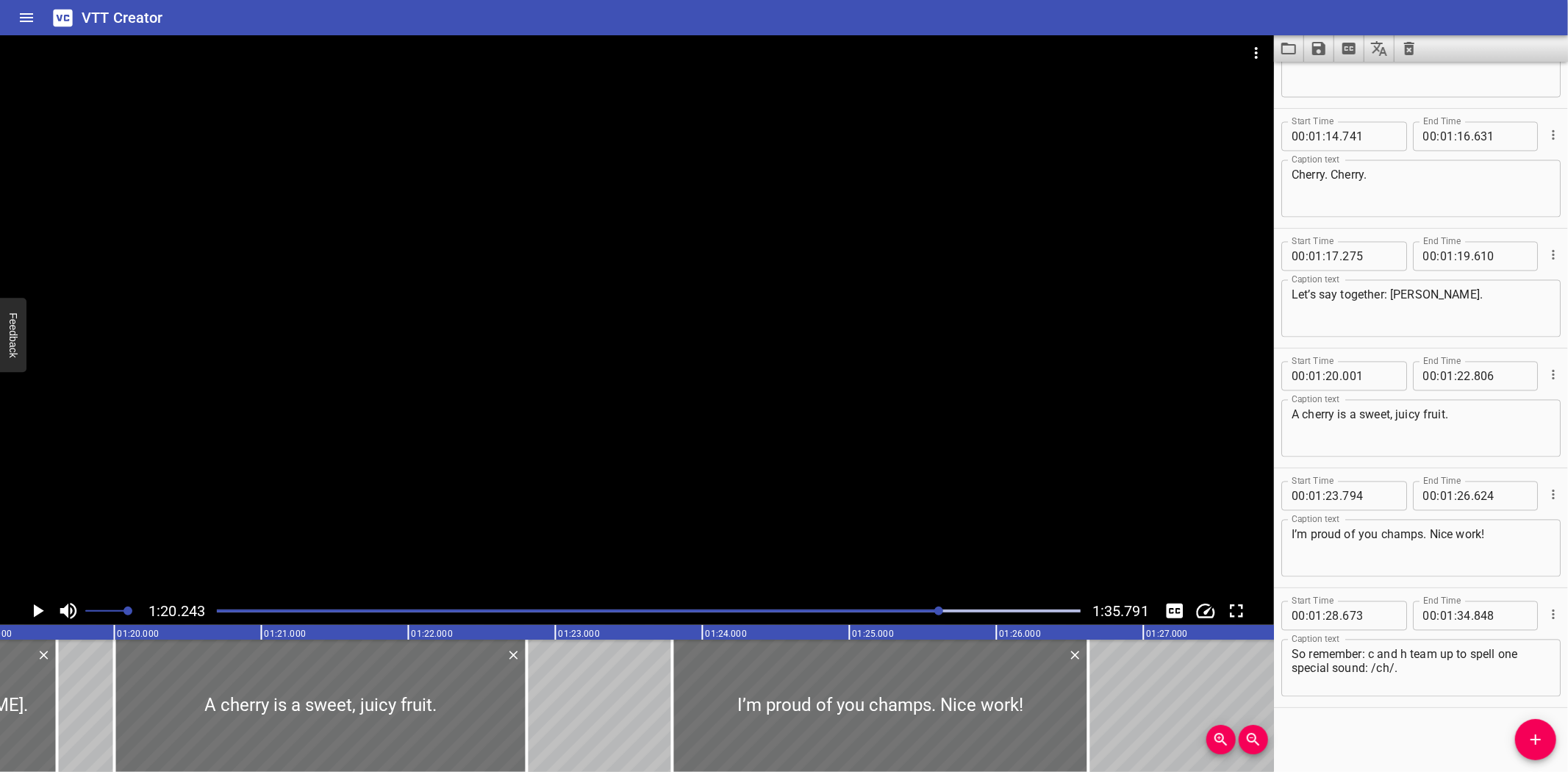
scroll to position [0, 11626]
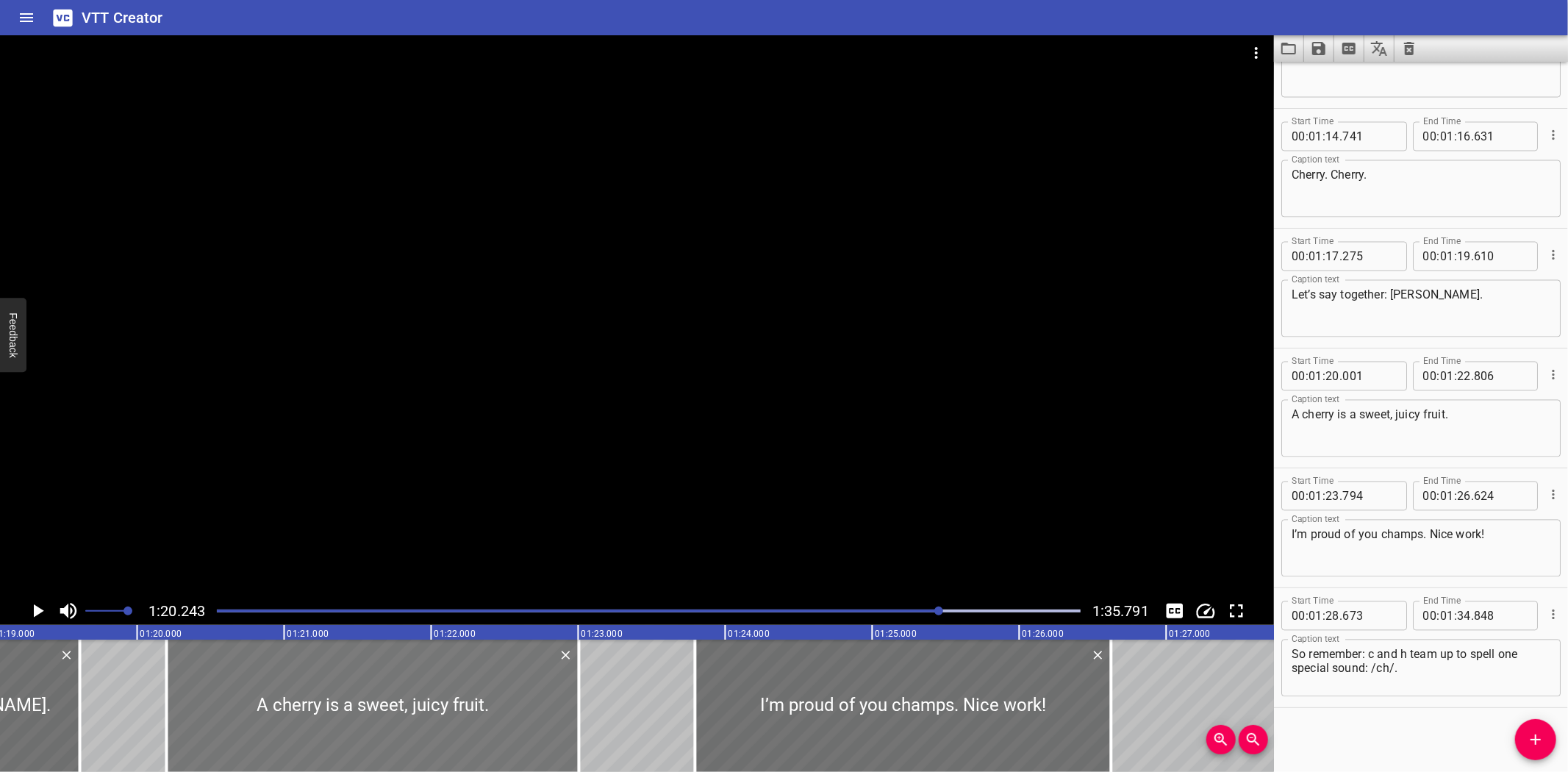
drag, startPoint x: 199, startPoint y: 688, endPoint x: 229, endPoint y: 687, distance: 30.0
click at [229, 687] on div at bounding box center [373, 706] width 412 height 133
type input "201"
type input "23"
type input "006"
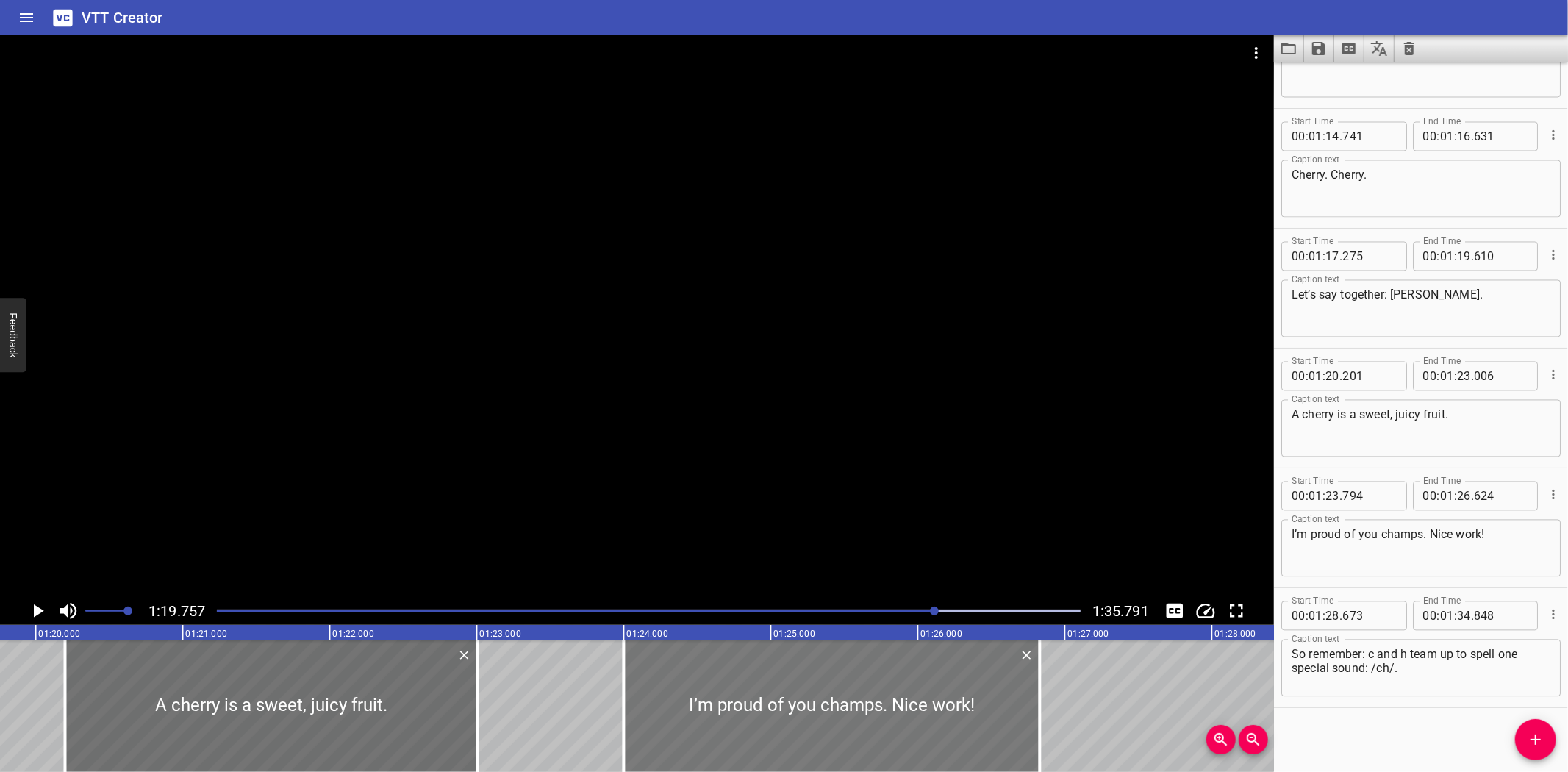
drag, startPoint x: 689, startPoint y: 703, endPoint x: 719, endPoint y: 702, distance: 30.0
click at [719, 702] on div at bounding box center [832, 706] width 416 height 133
type input "999"
drag, startPoint x: 1035, startPoint y: 713, endPoint x: 1026, endPoint y: 716, distance: 9.5
click at [1026, 716] on div at bounding box center [1031, 706] width 15 height 133
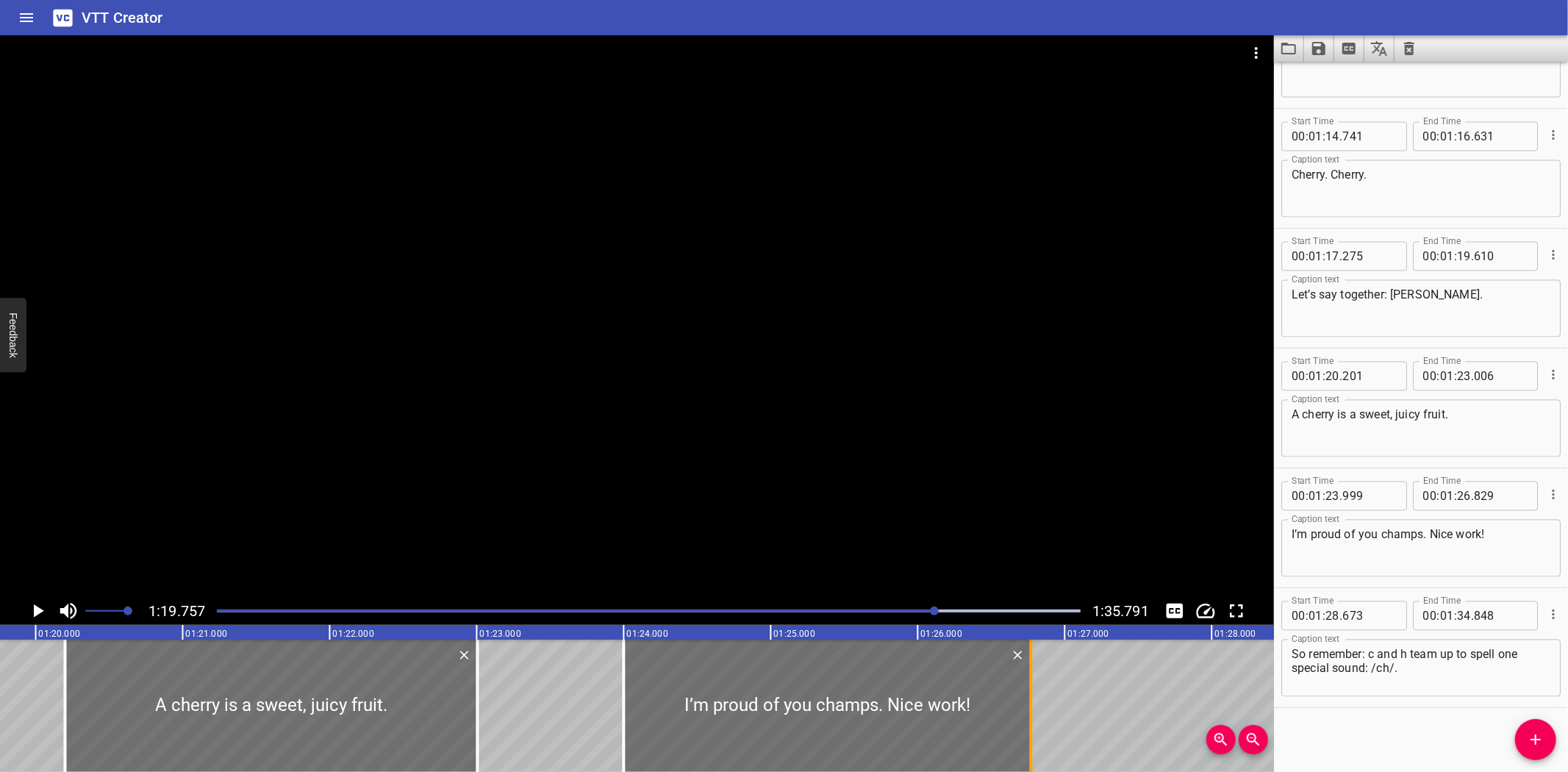
type input "769"
click at [33, 608] on icon "Play/Pause" at bounding box center [37, 610] width 22 height 22
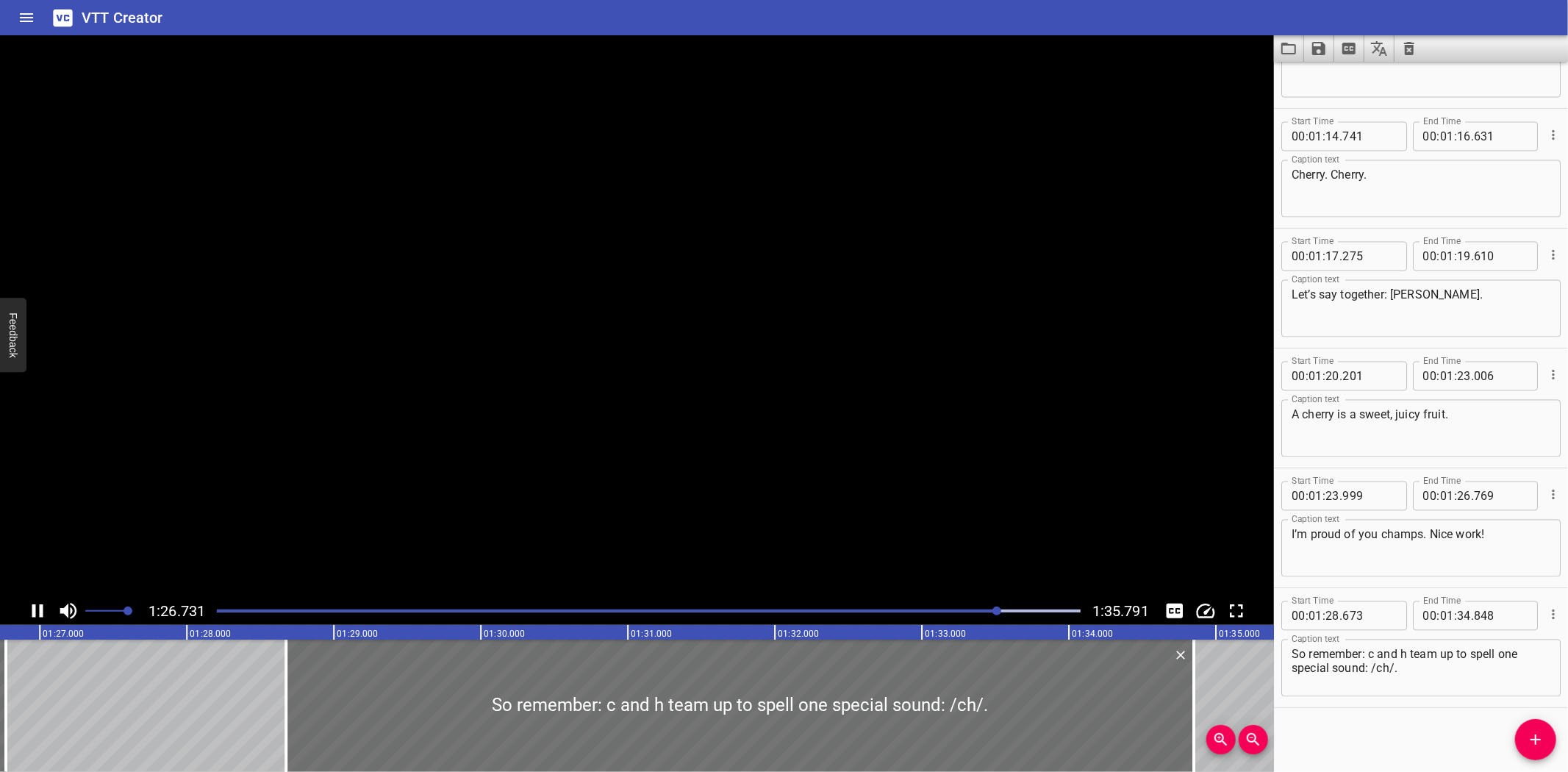
click at [36, 609] on icon "Play/Pause" at bounding box center [37, 610] width 22 height 22
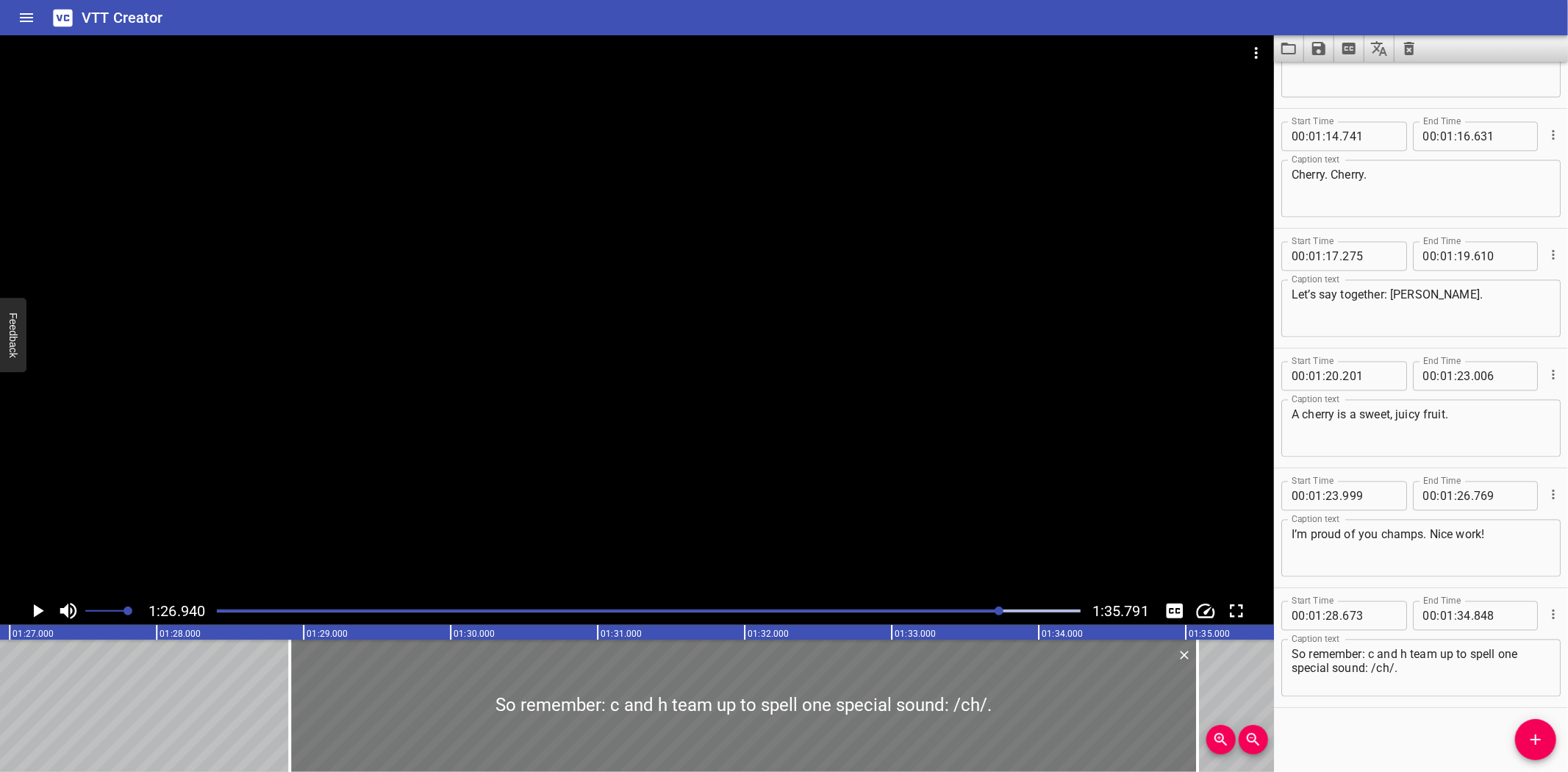
drag, startPoint x: 353, startPoint y: 682, endPoint x: 371, endPoint y: 682, distance: 18.0
click at [371, 682] on div at bounding box center [743, 706] width 908 height 133
type input "903"
type input "35"
click at [1192, 679] on div at bounding box center [1194, 706] width 3 height 133
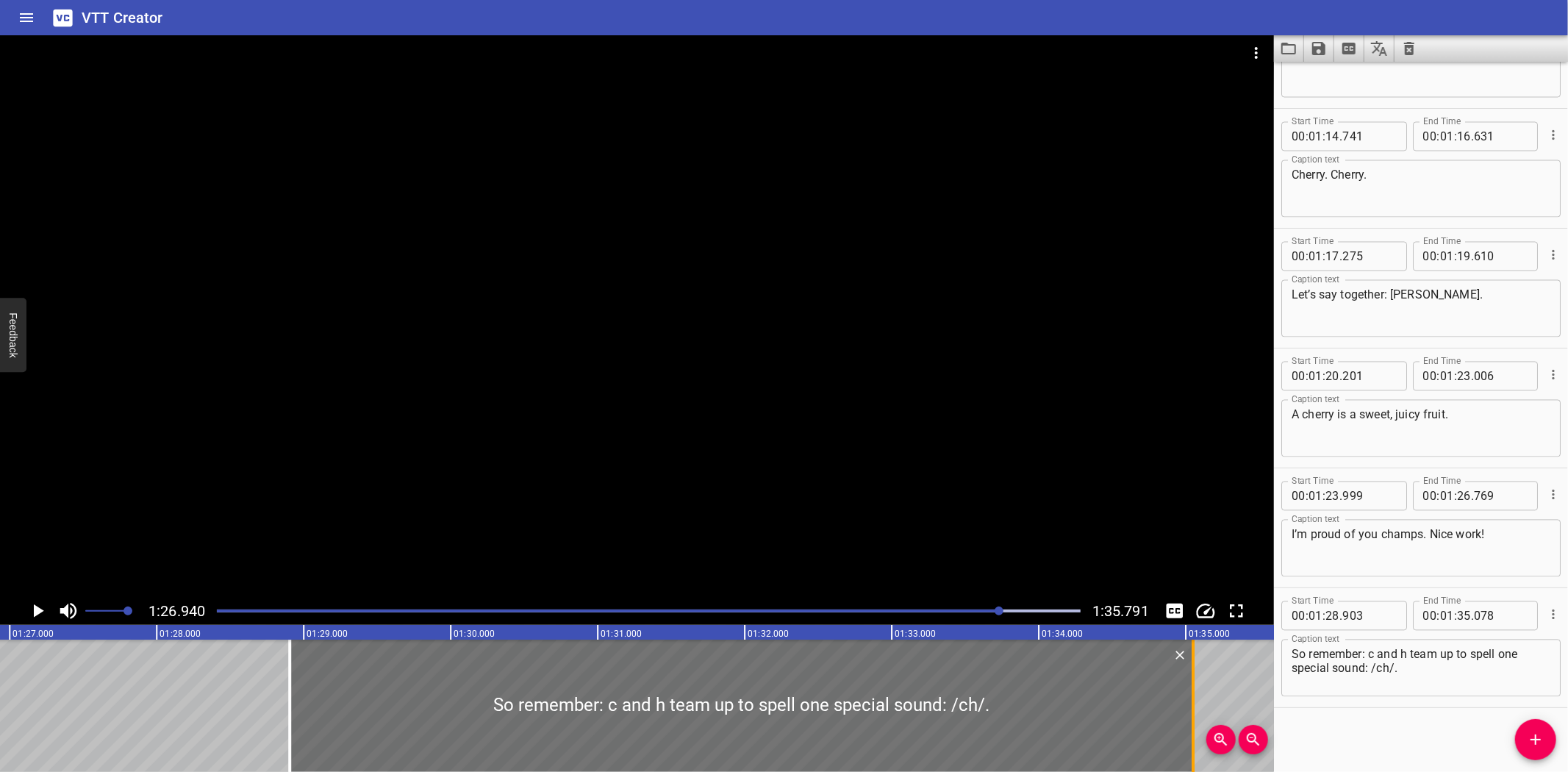
type input "048"
click at [38, 604] on icon "Play/Pause" at bounding box center [37, 610] width 22 height 22
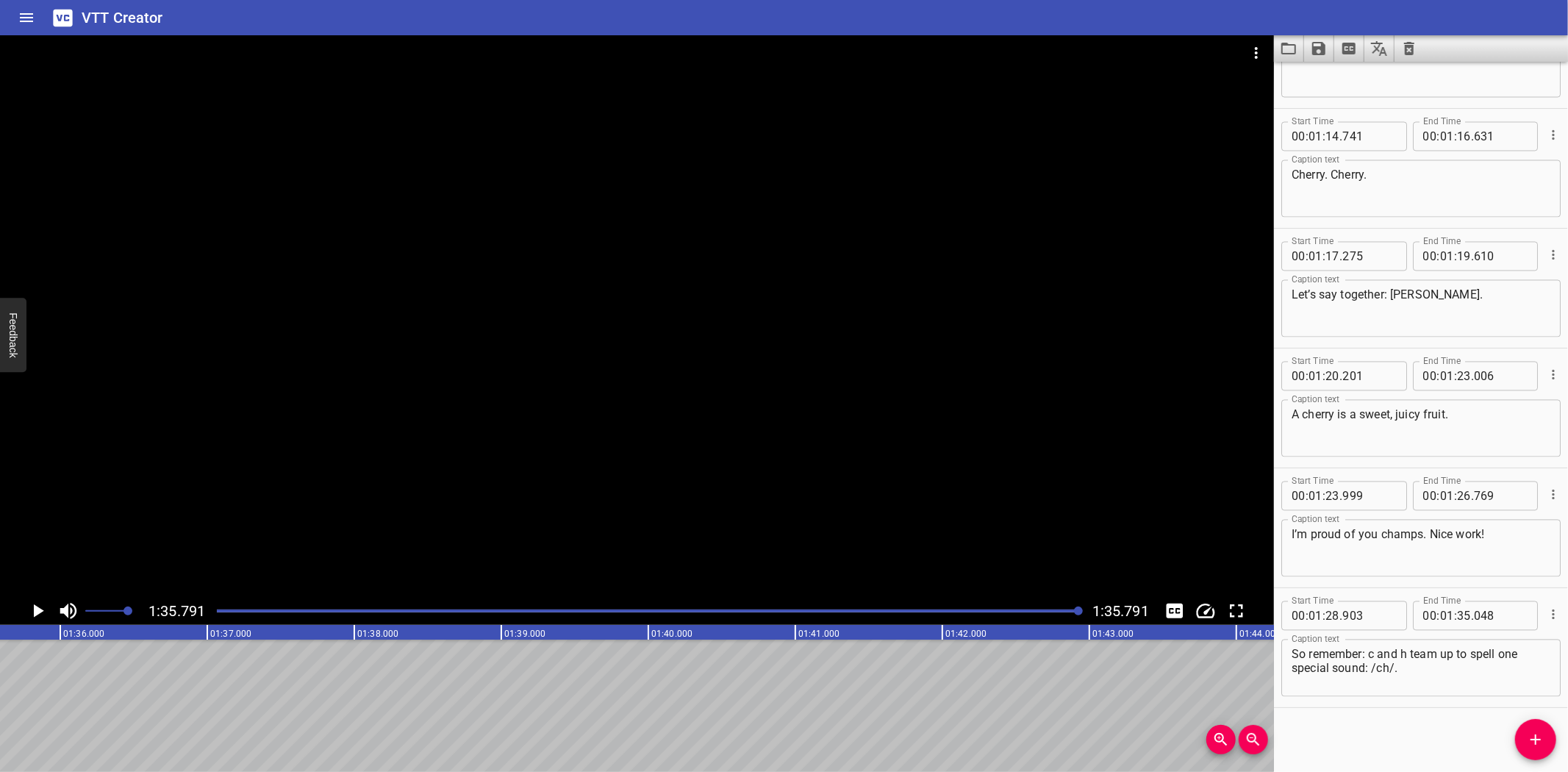
scroll to position [0, 14085]
click at [1319, 48] on icon "Save captions to file" at bounding box center [1319, 49] width 13 height 13
click at [1368, 77] on li "Save to VTT file" at bounding box center [1358, 81] width 108 height 27
